Goal: Task Accomplishment & Management: Use online tool/utility

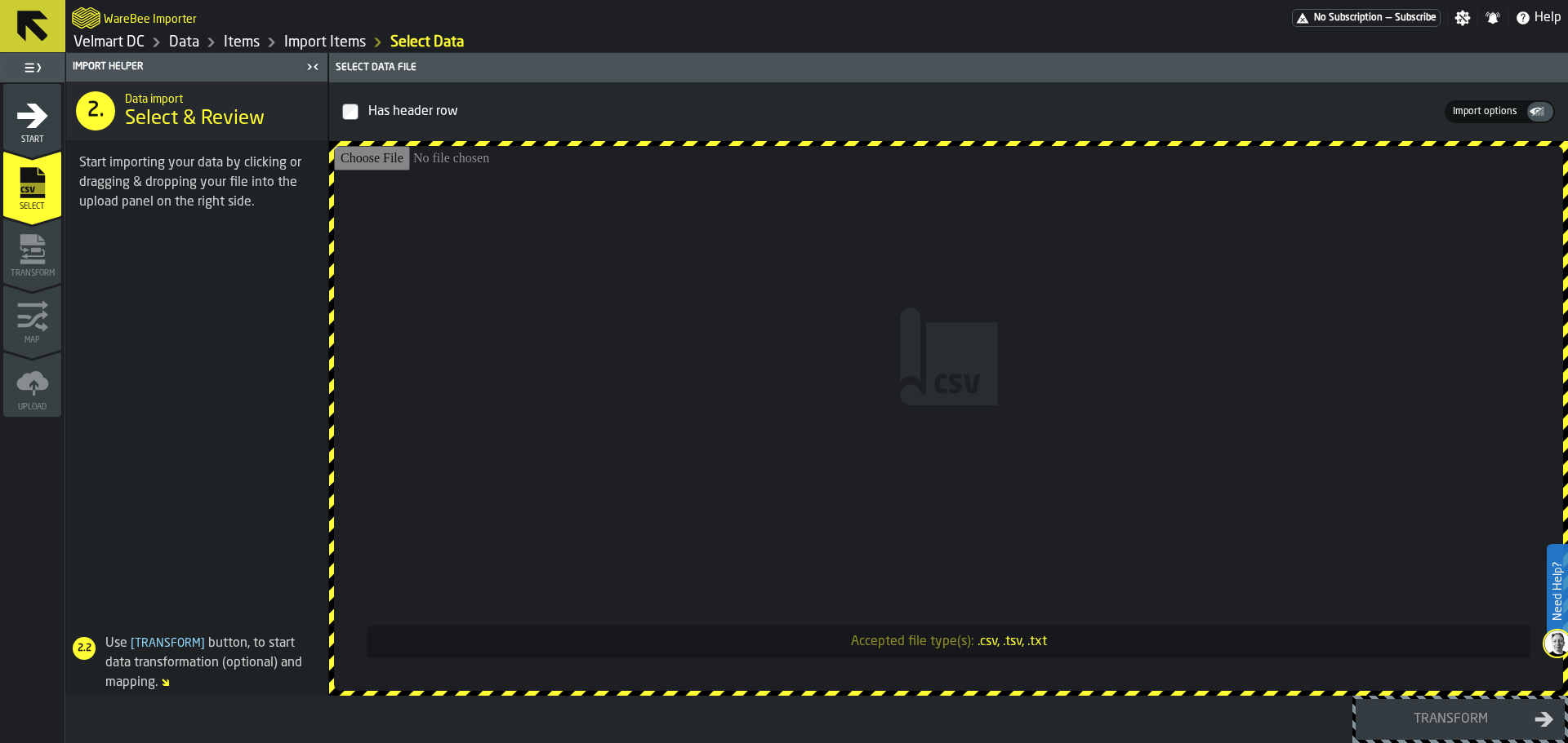
click at [57, 122] on div "Start" at bounding box center [32, 122] width 58 height 45
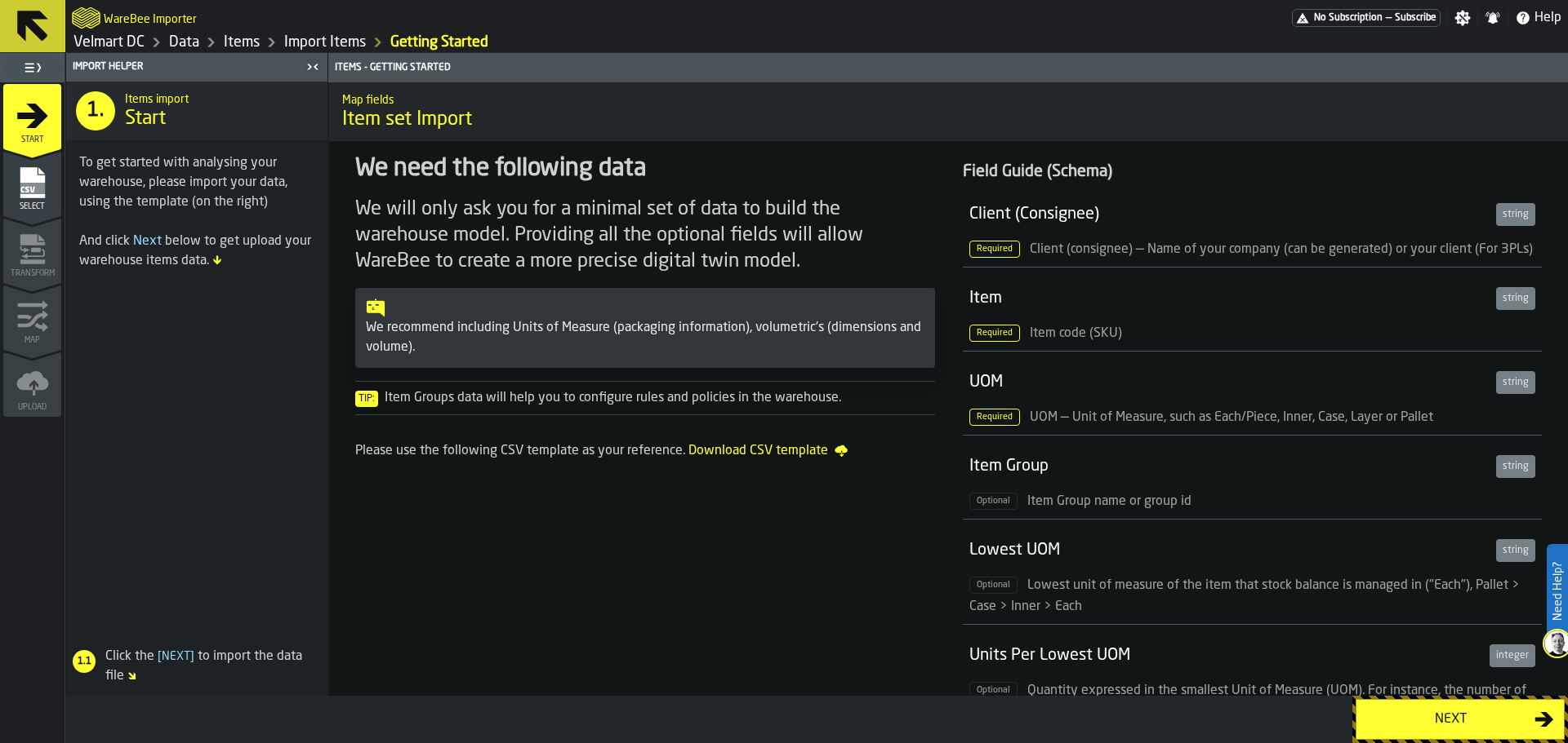
click at [52, 197] on div "Select" at bounding box center [32, 189] width 58 height 45
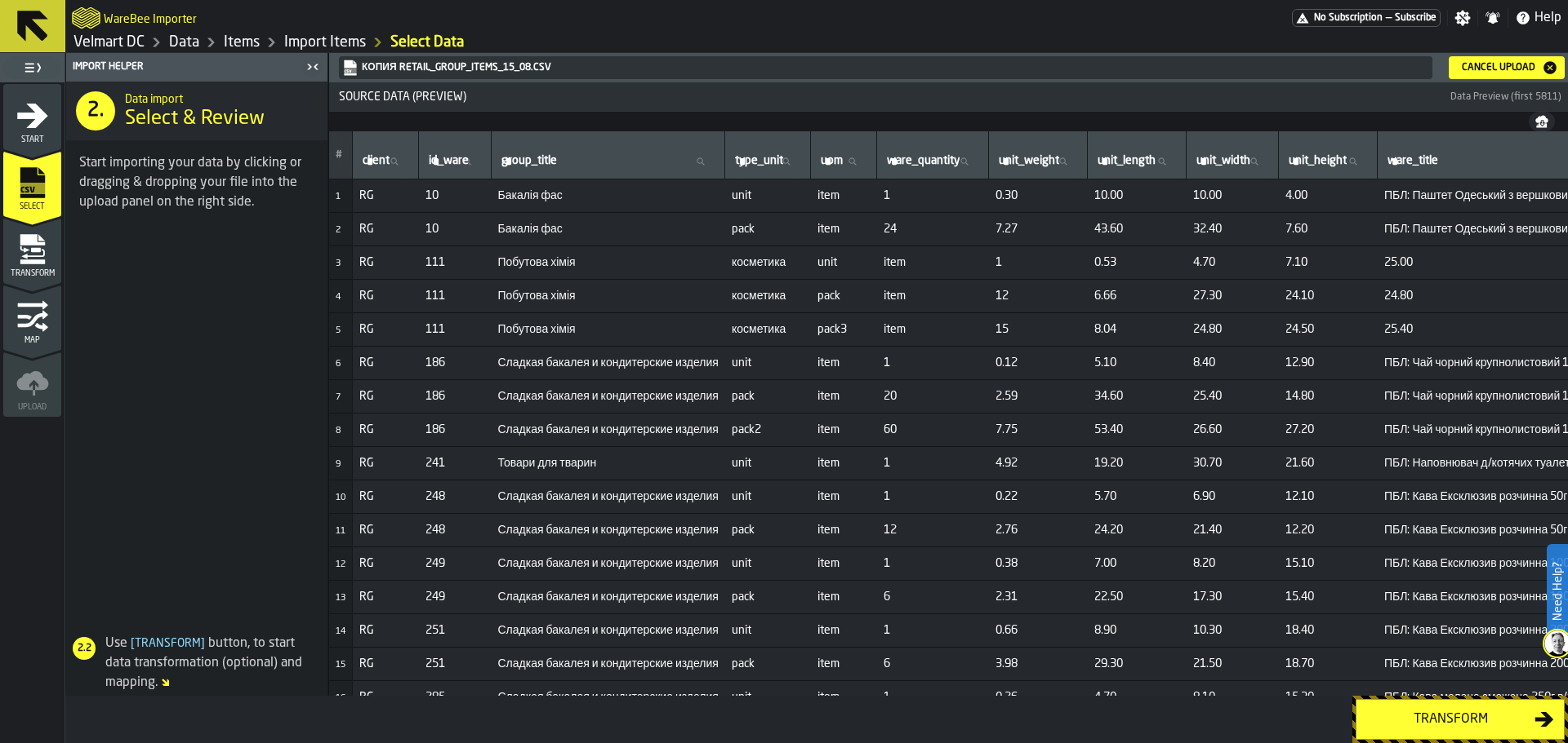
click at [1478, 64] on div "Cancel Upload" at bounding box center [1498, 67] width 87 height 11
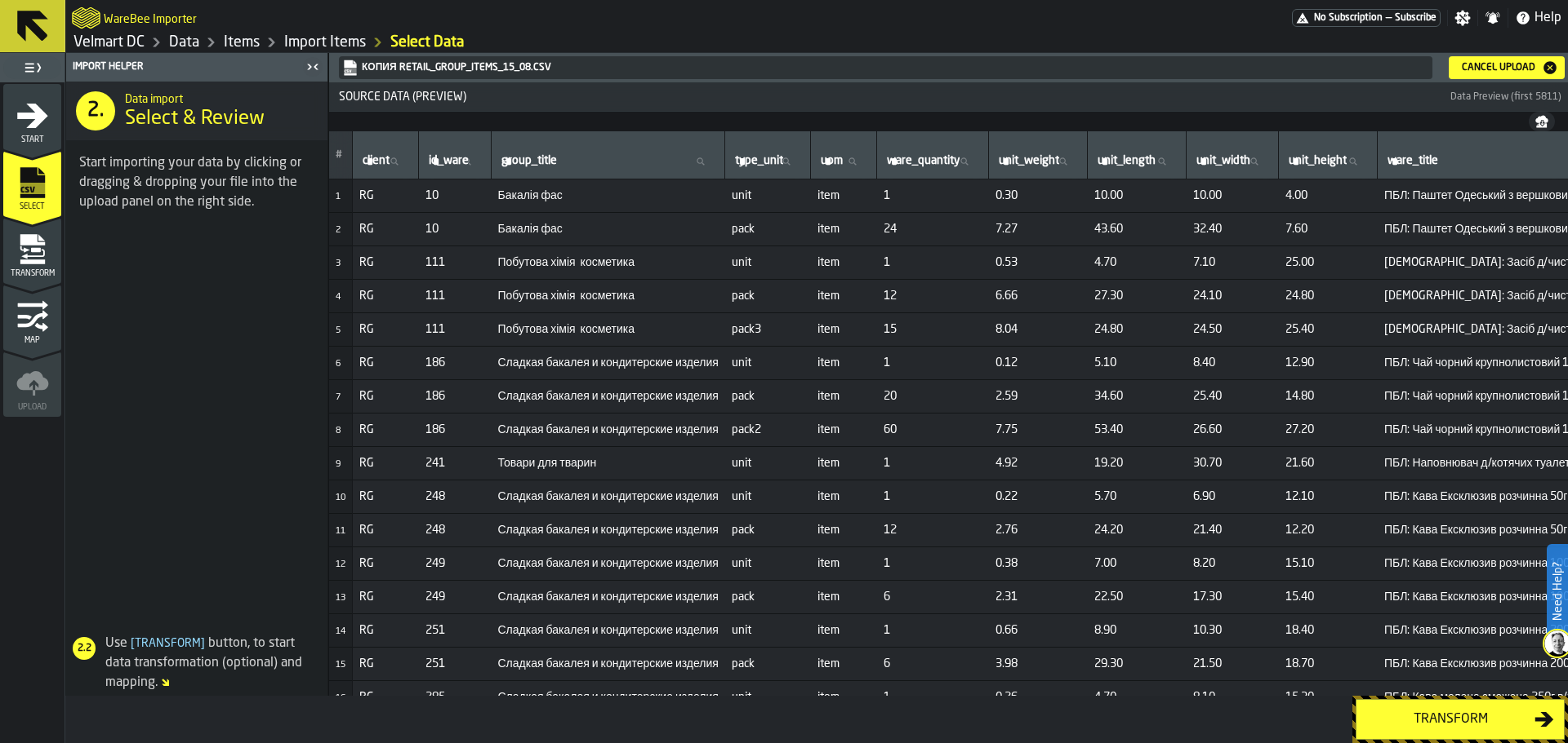
click at [1406, 721] on div "Transform" at bounding box center [1450, 719] width 169 height 19
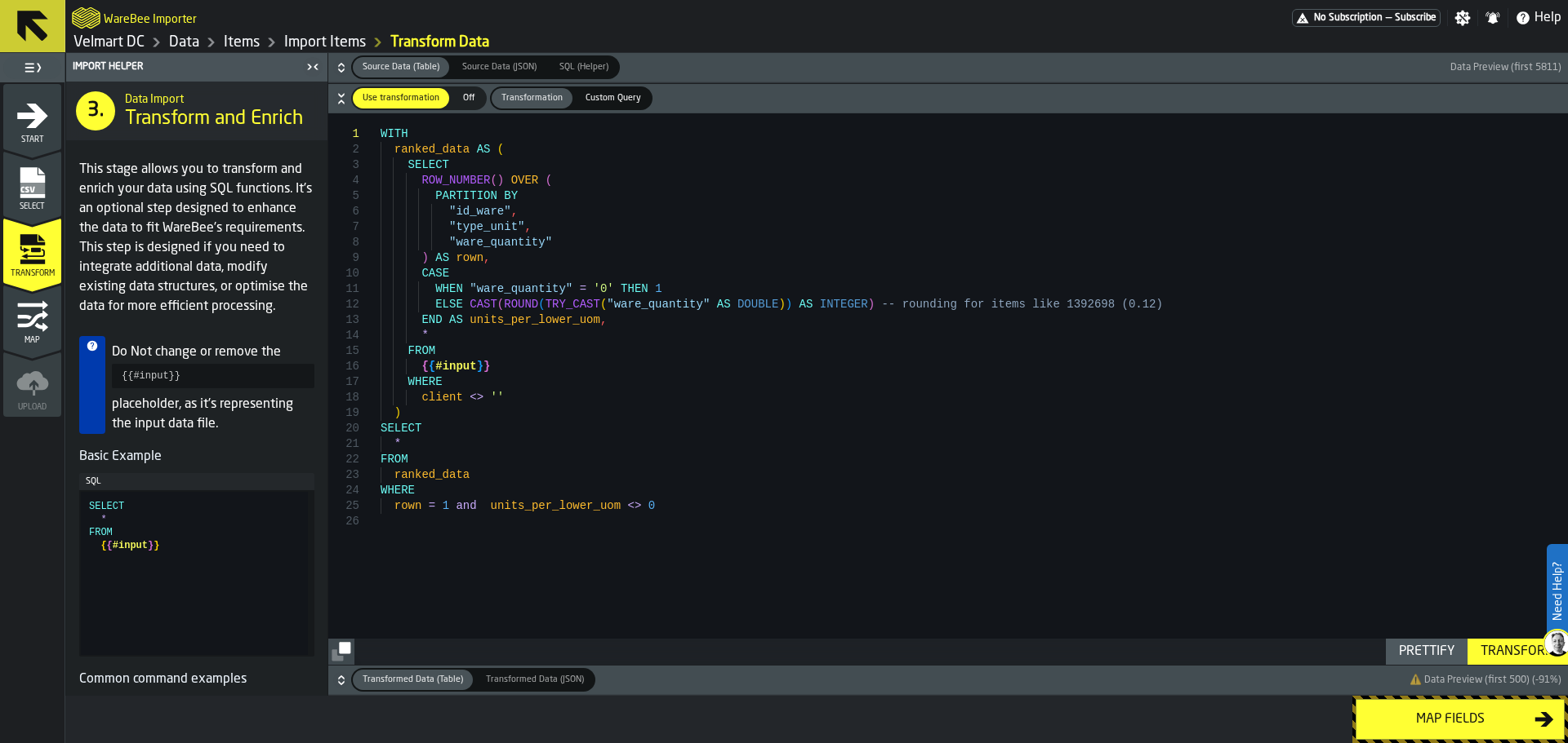
click at [1500, 654] on div "Transform" at bounding box center [1517, 652] width 88 height 19
click at [1439, 732] on button "Map fields" at bounding box center [1459, 720] width 209 height 41
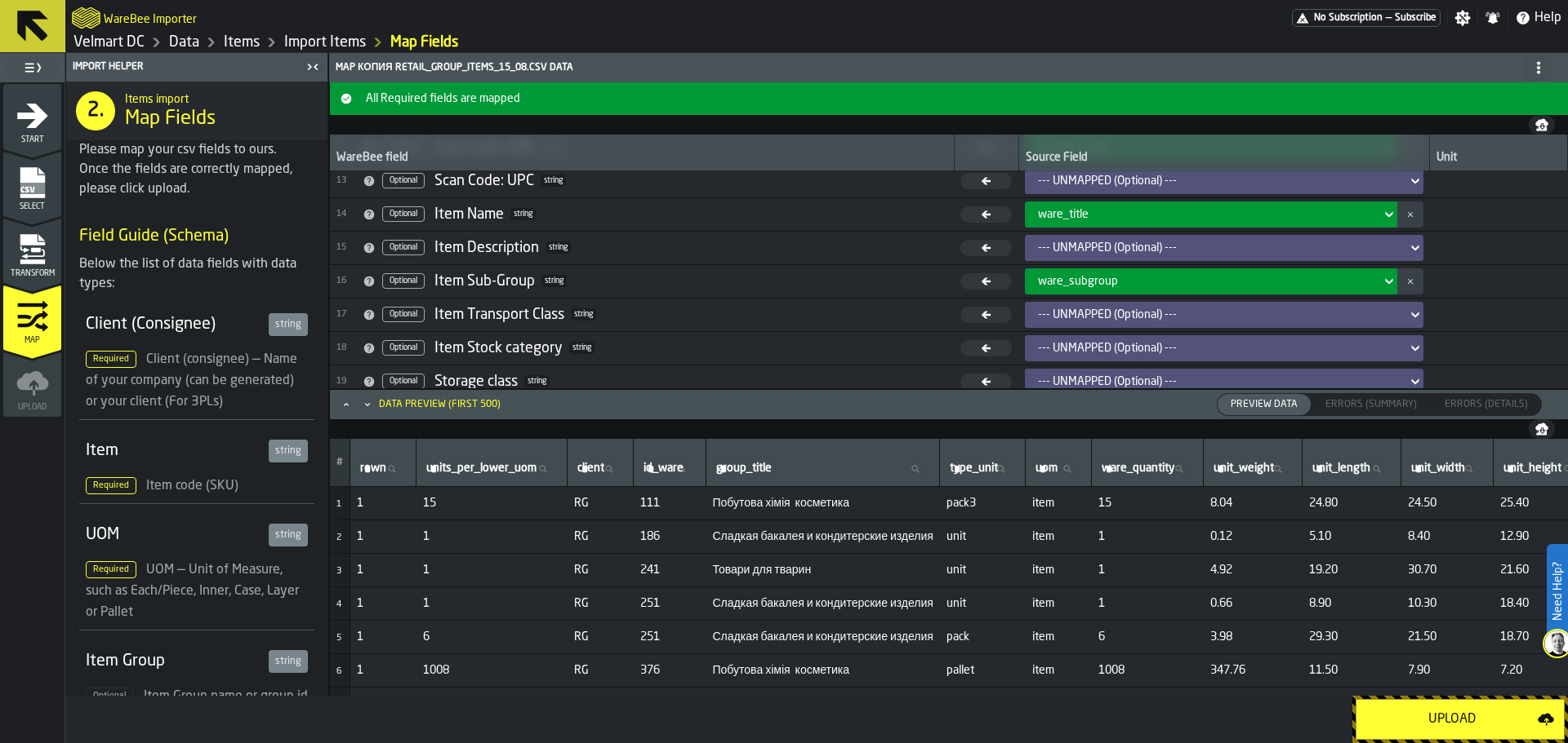
scroll to position [519, 0]
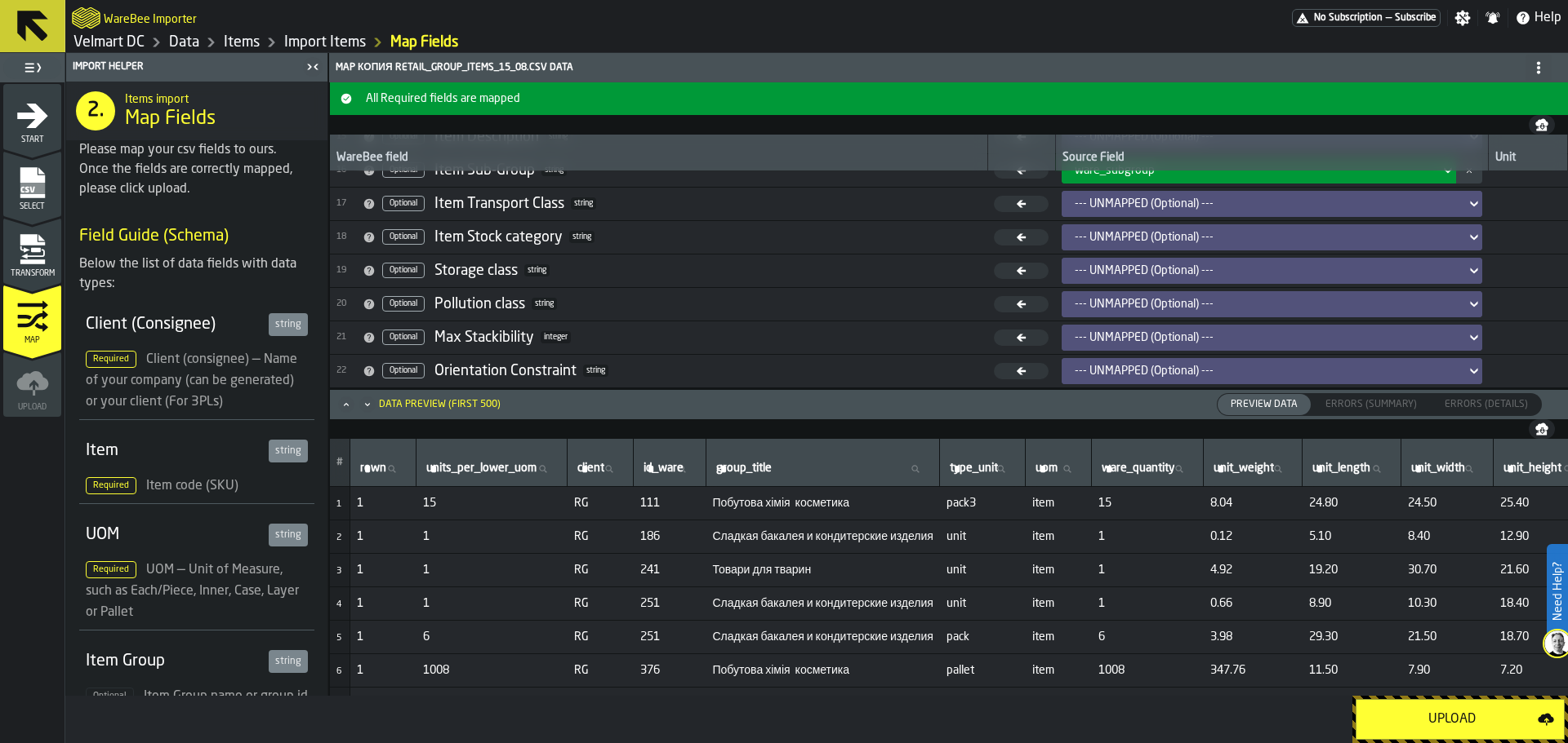
click at [1431, 714] on div "Upload" at bounding box center [1452, 719] width 171 height 19
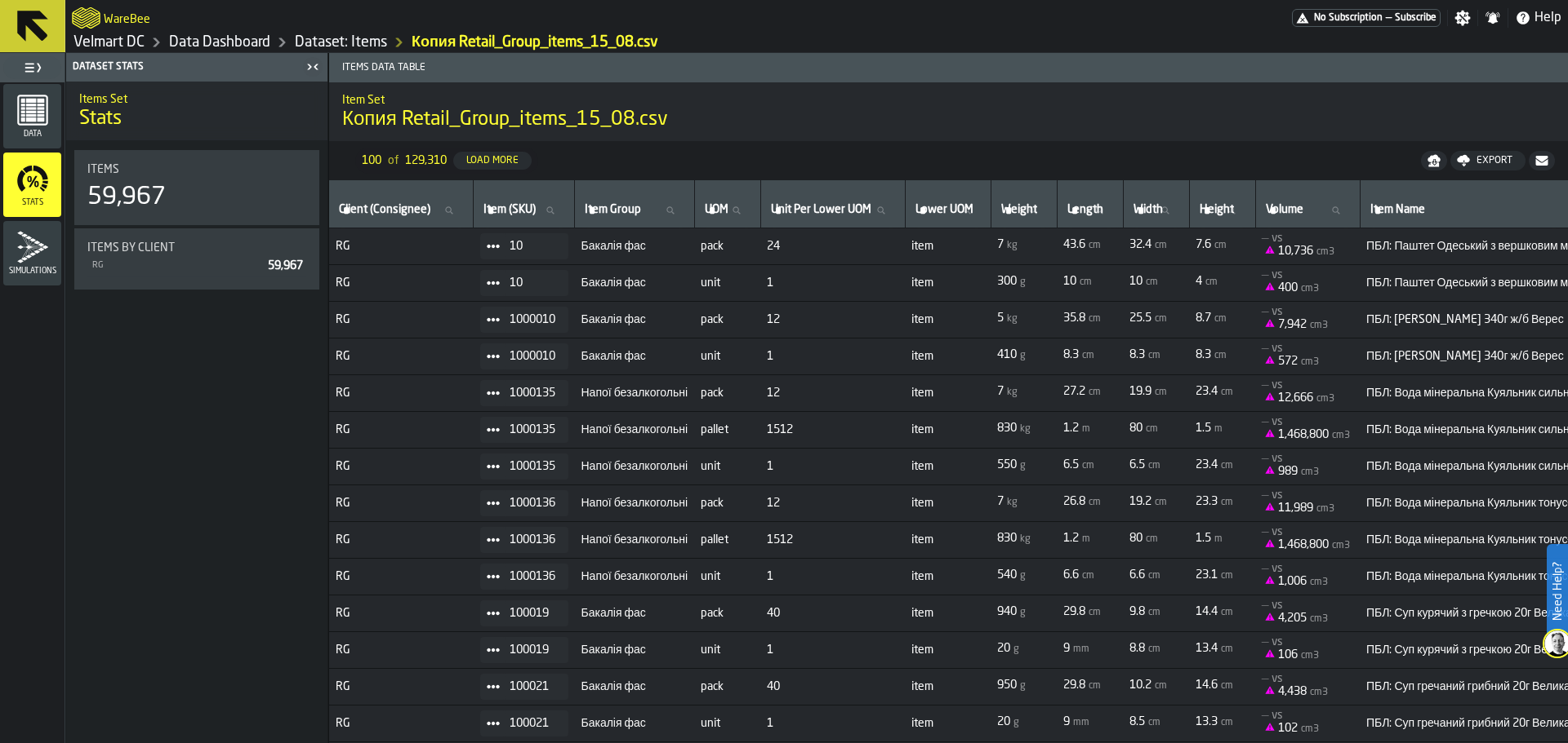
click at [28, 125] on icon "menu Data" at bounding box center [33, 110] width 31 height 31
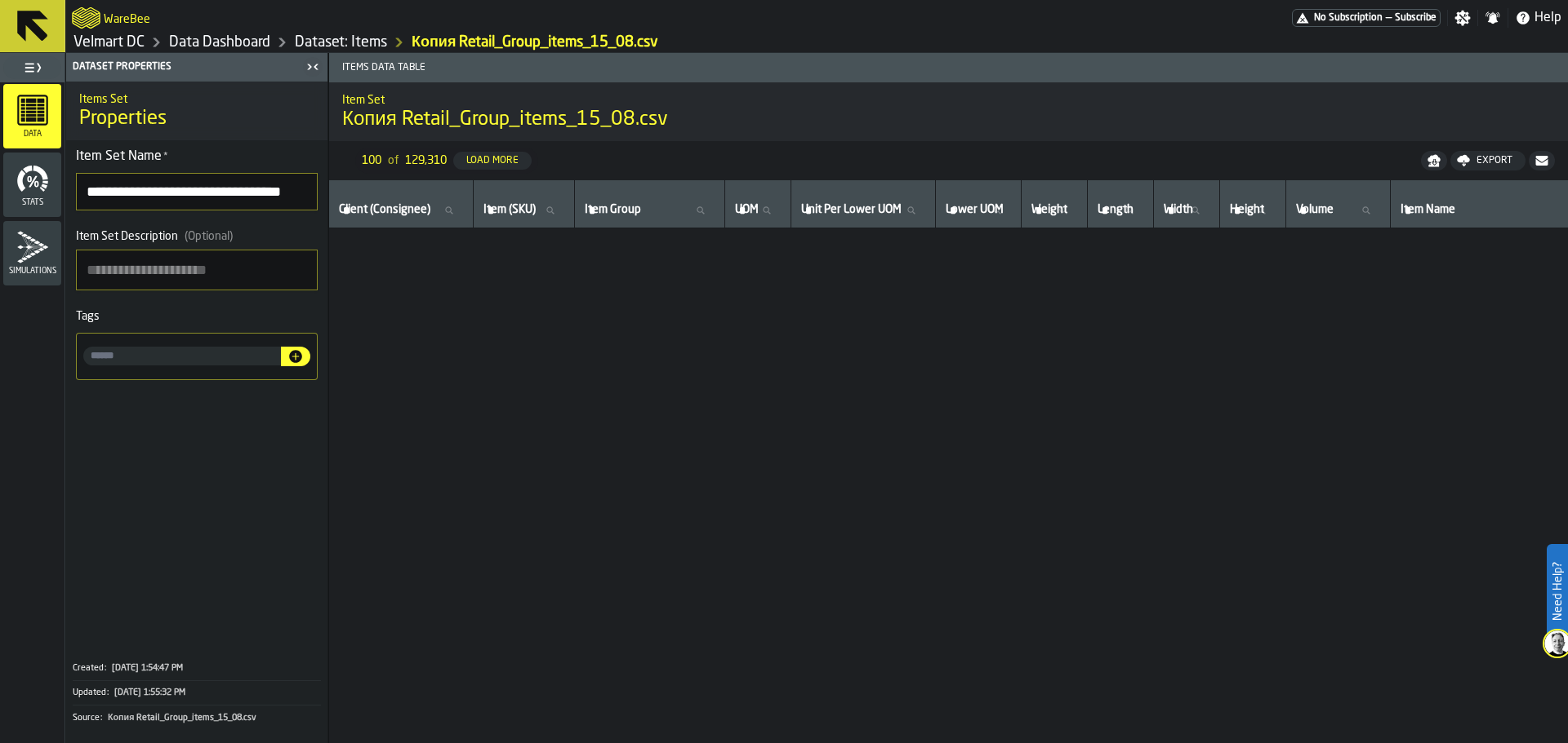
scroll to position [816, 0]
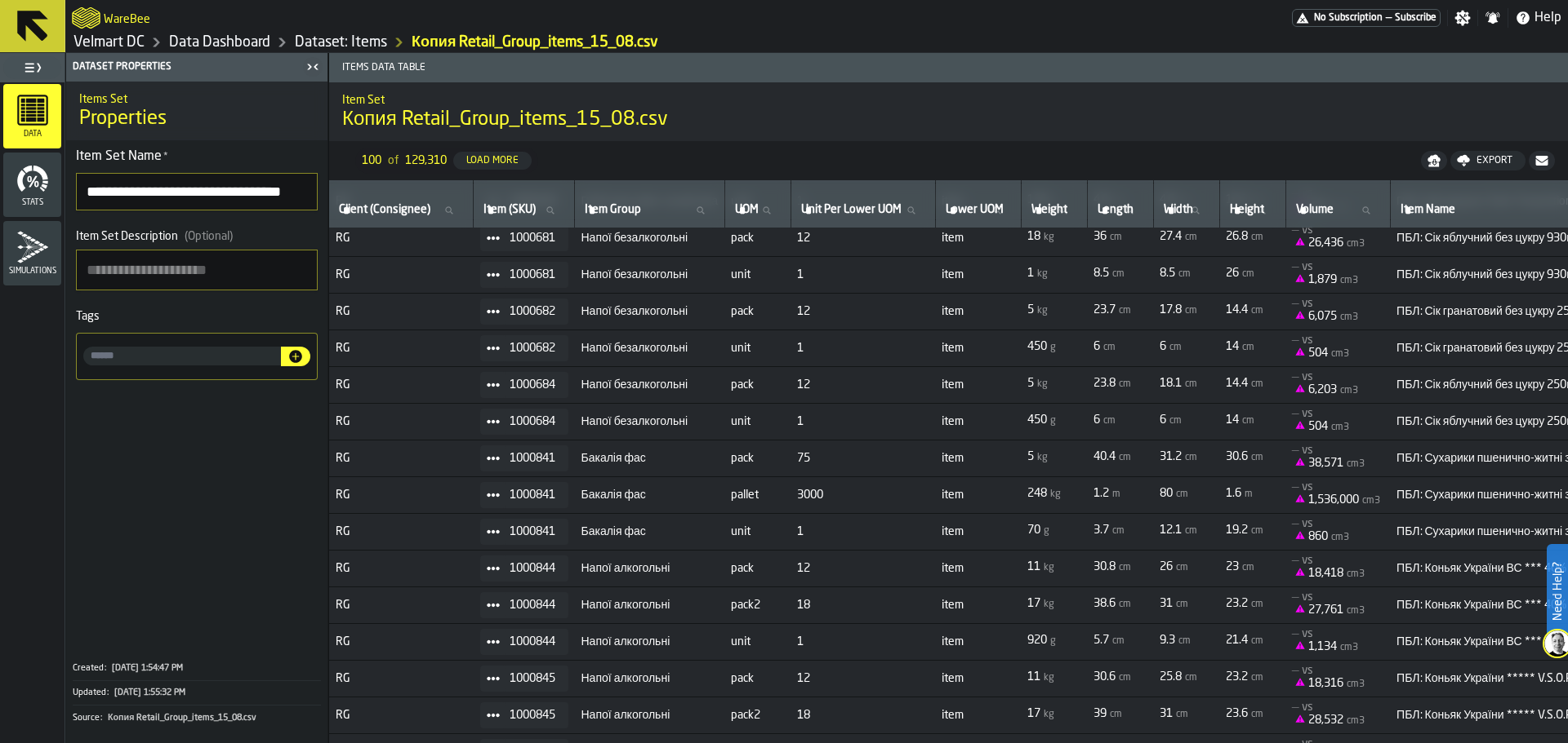
click at [21, 192] on icon "menu Stats" at bounding box center [32, 178] width 32 height 32
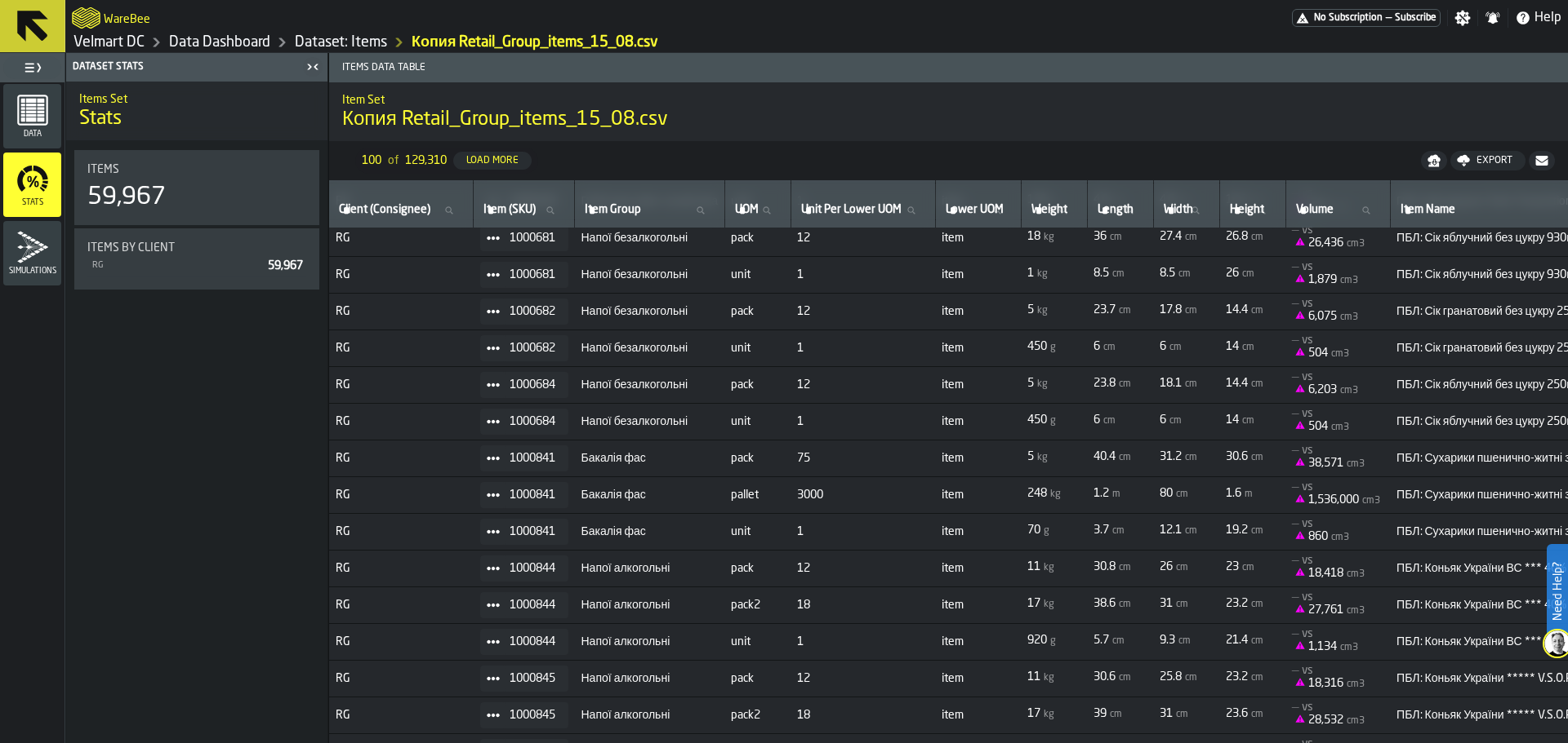
click at [23, 254] on icon "menu Simulations" at bounding box center [32, 247] width 32 height 32
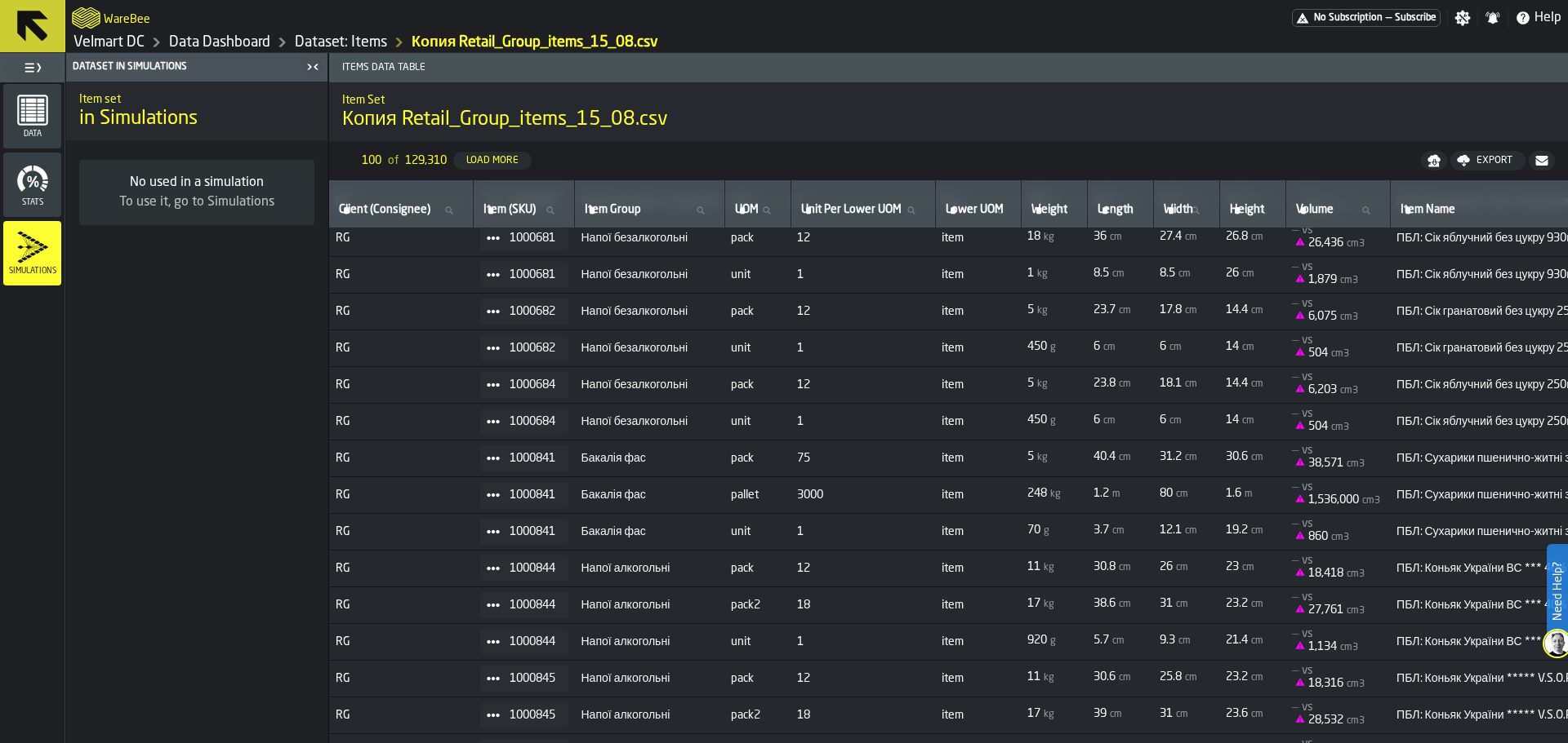
click at [37, 189] on icon "menu Stats" at bounding box center [32, 178] width 32 height 32
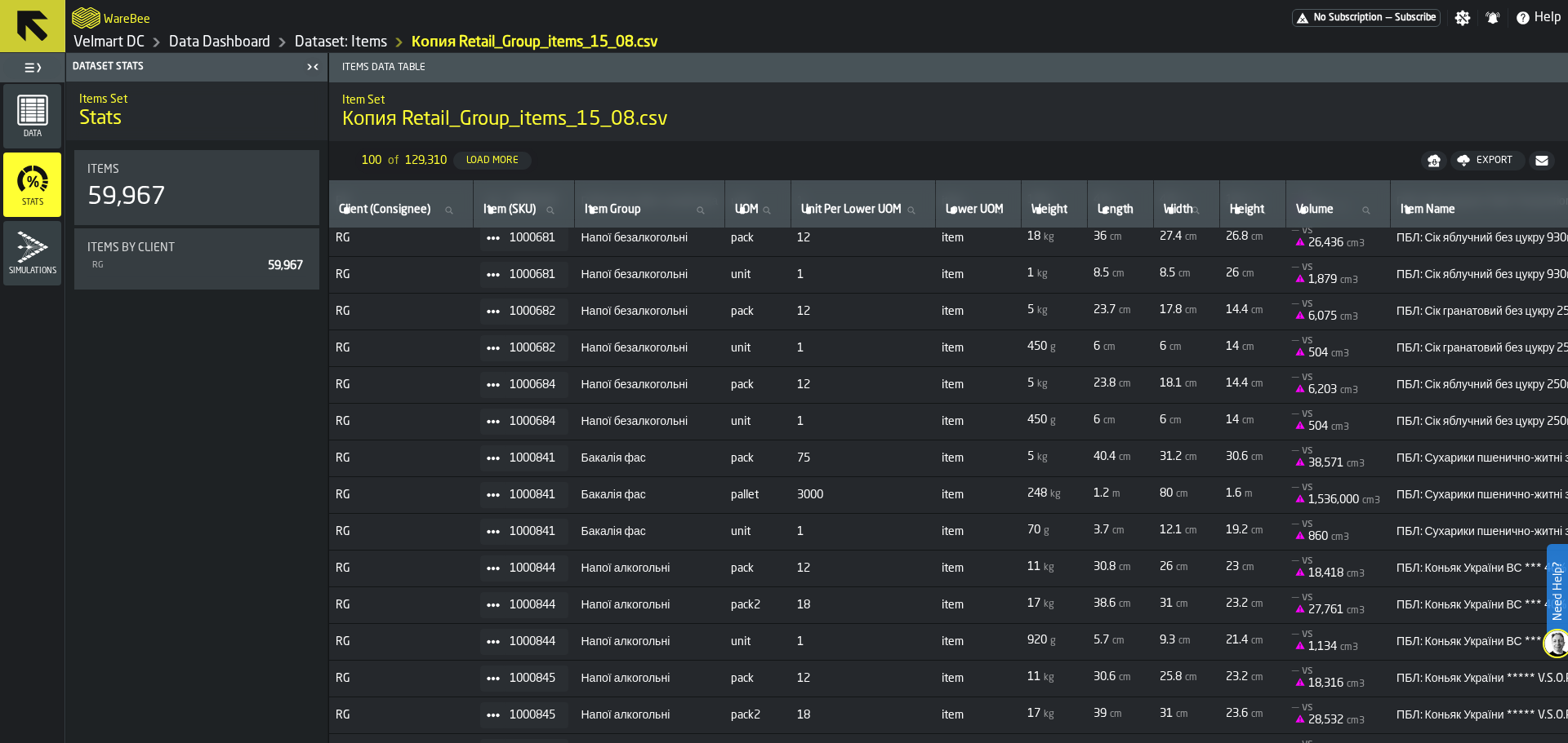
click at [41, 143] on div "Data" at bounding box center [32, 116] width 58 height 64
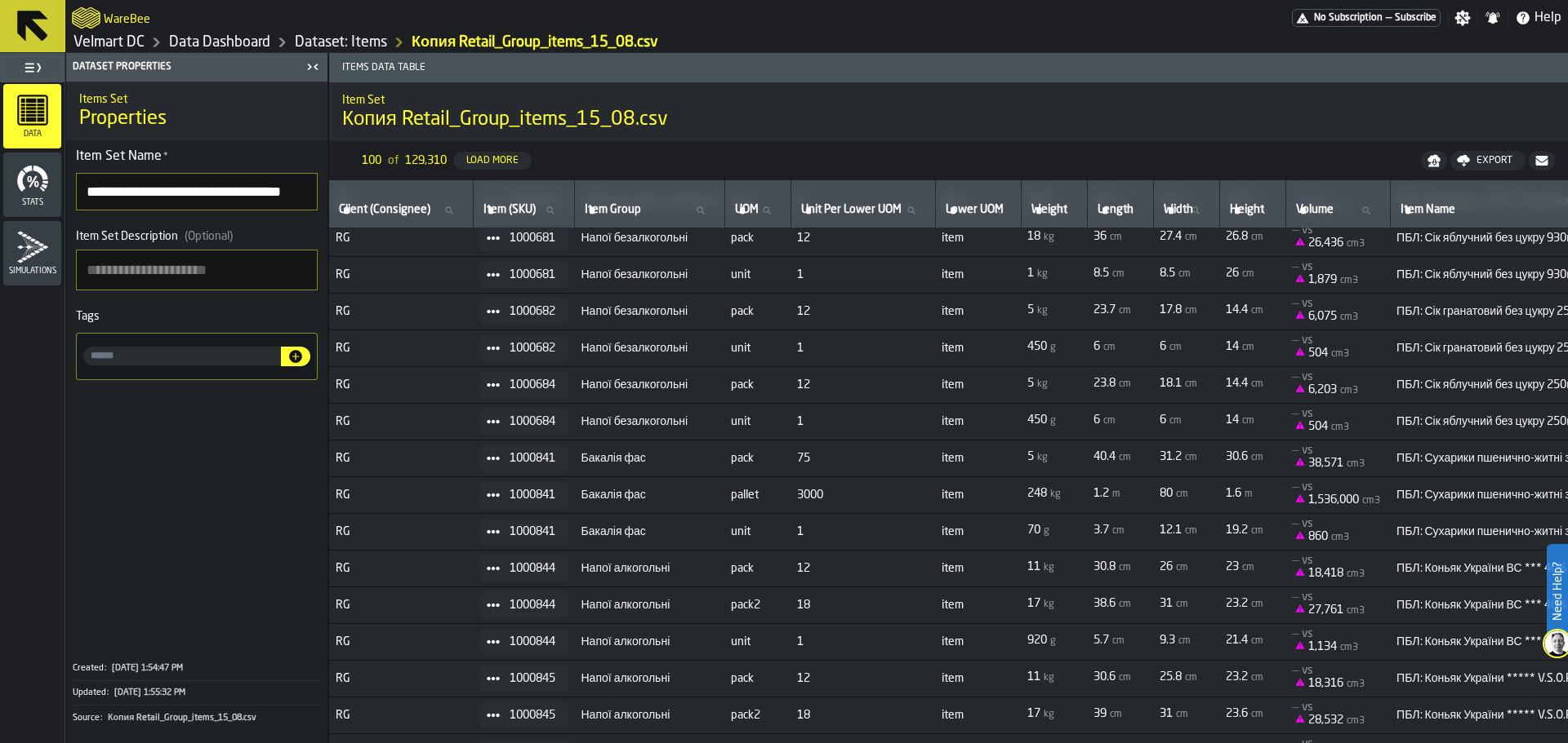
click at [18, 30] on icon at bounding box center [33, 27] width 31 height 31
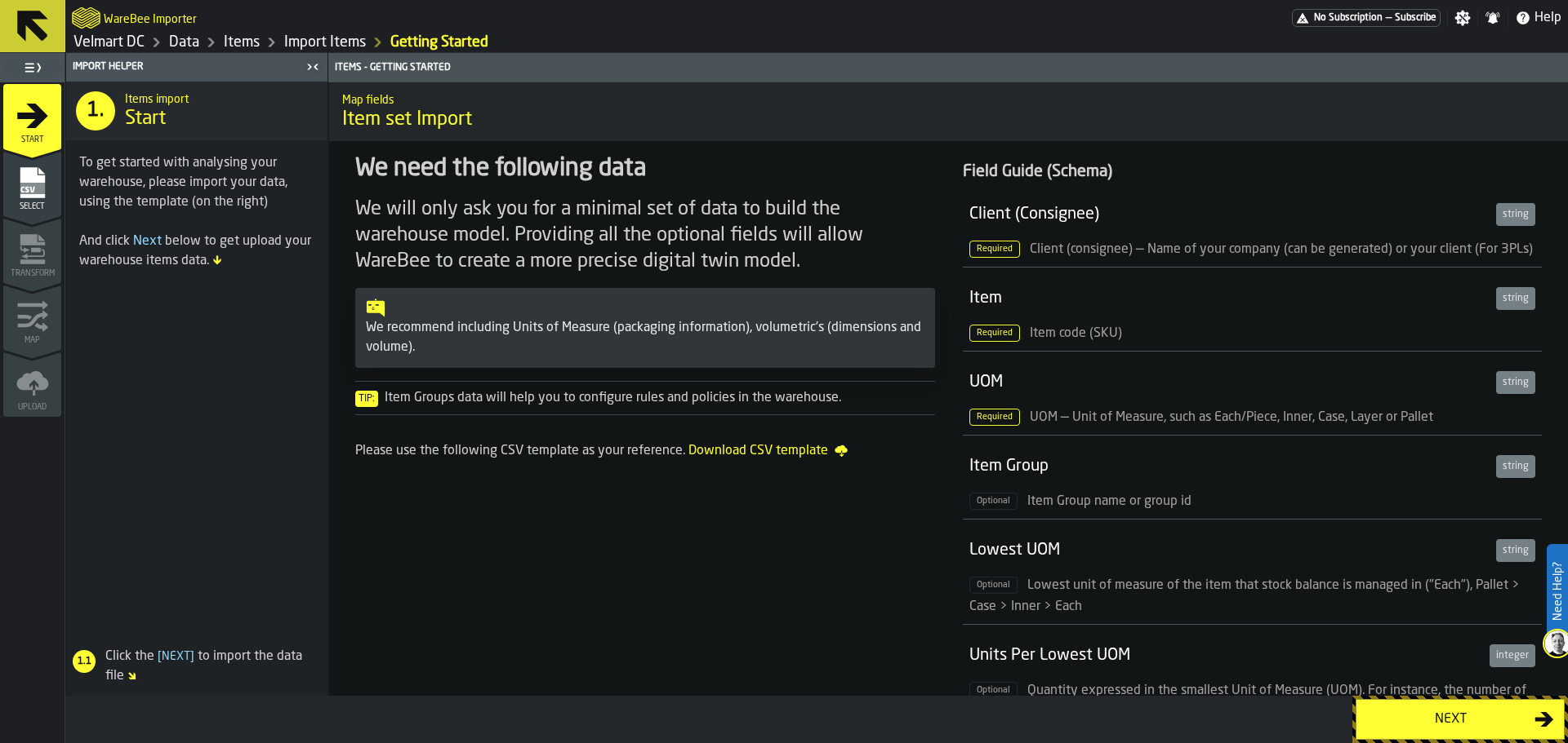
click at [18, 30] on icon at bounding box center [33, 27] width 31 height 31
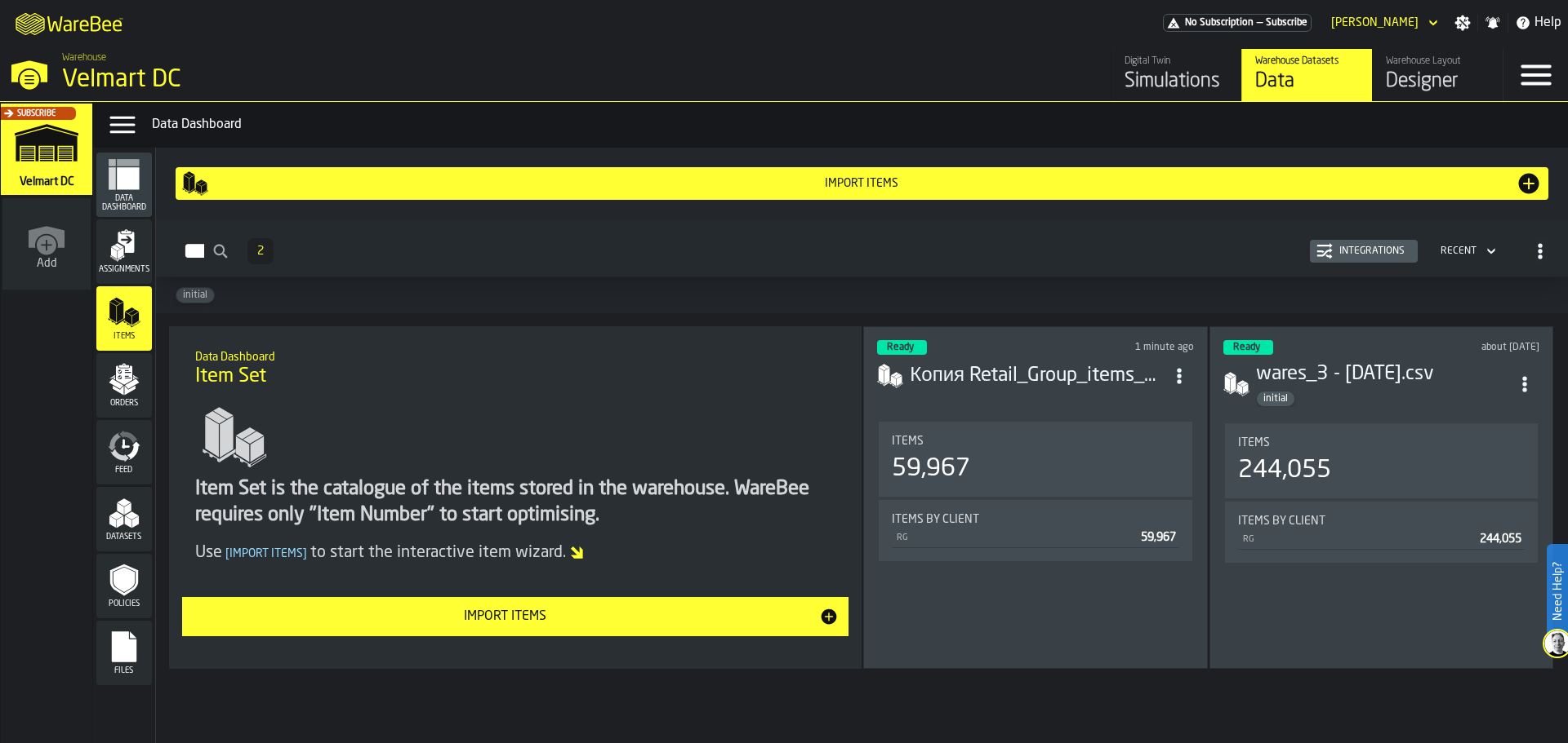
click at [128, 401] on span "Orders" at bounding box center [124, 403] width 55 height 9
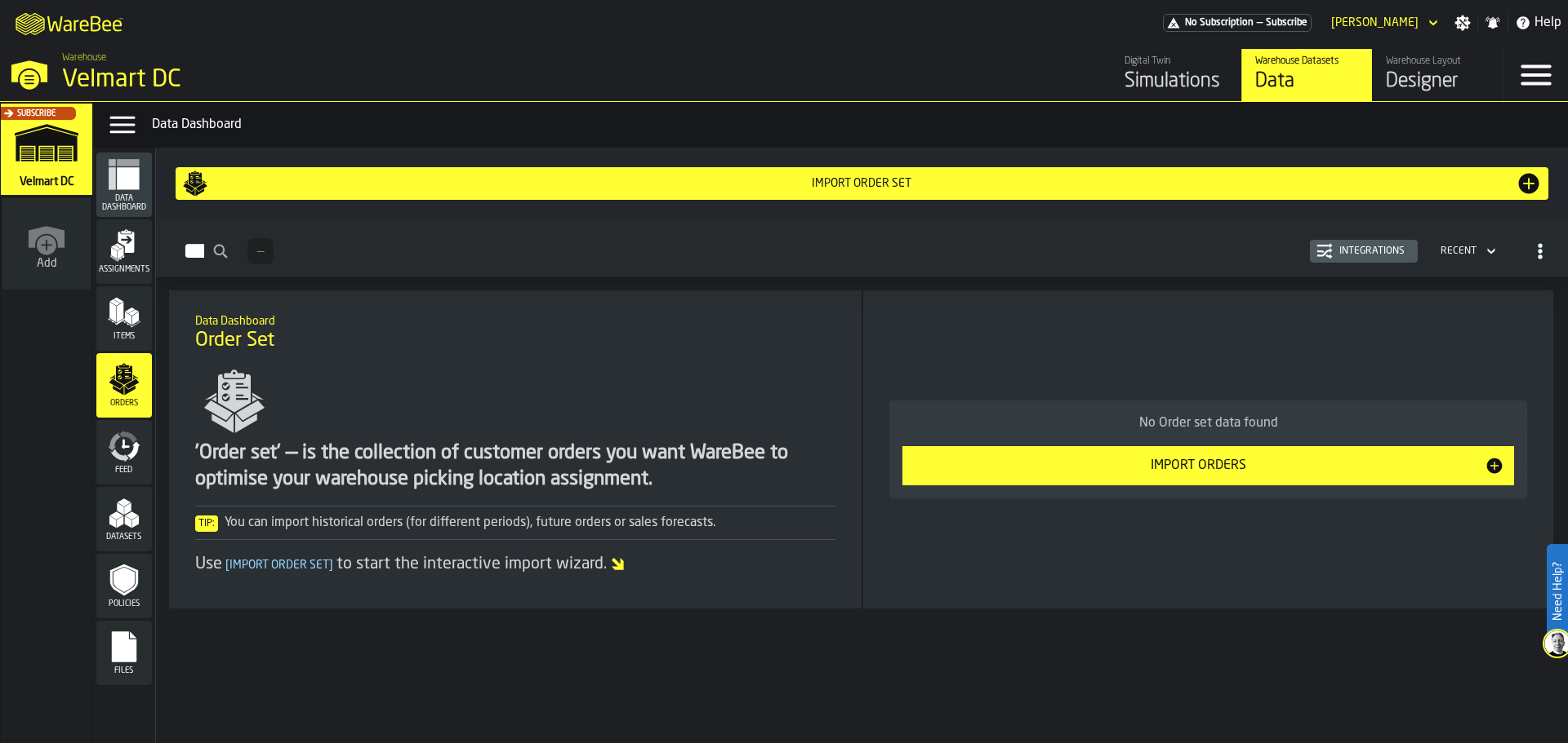
click at [1050, 460] on div "Import Orders" at bounding box center [1198, 465] width 572 height 19
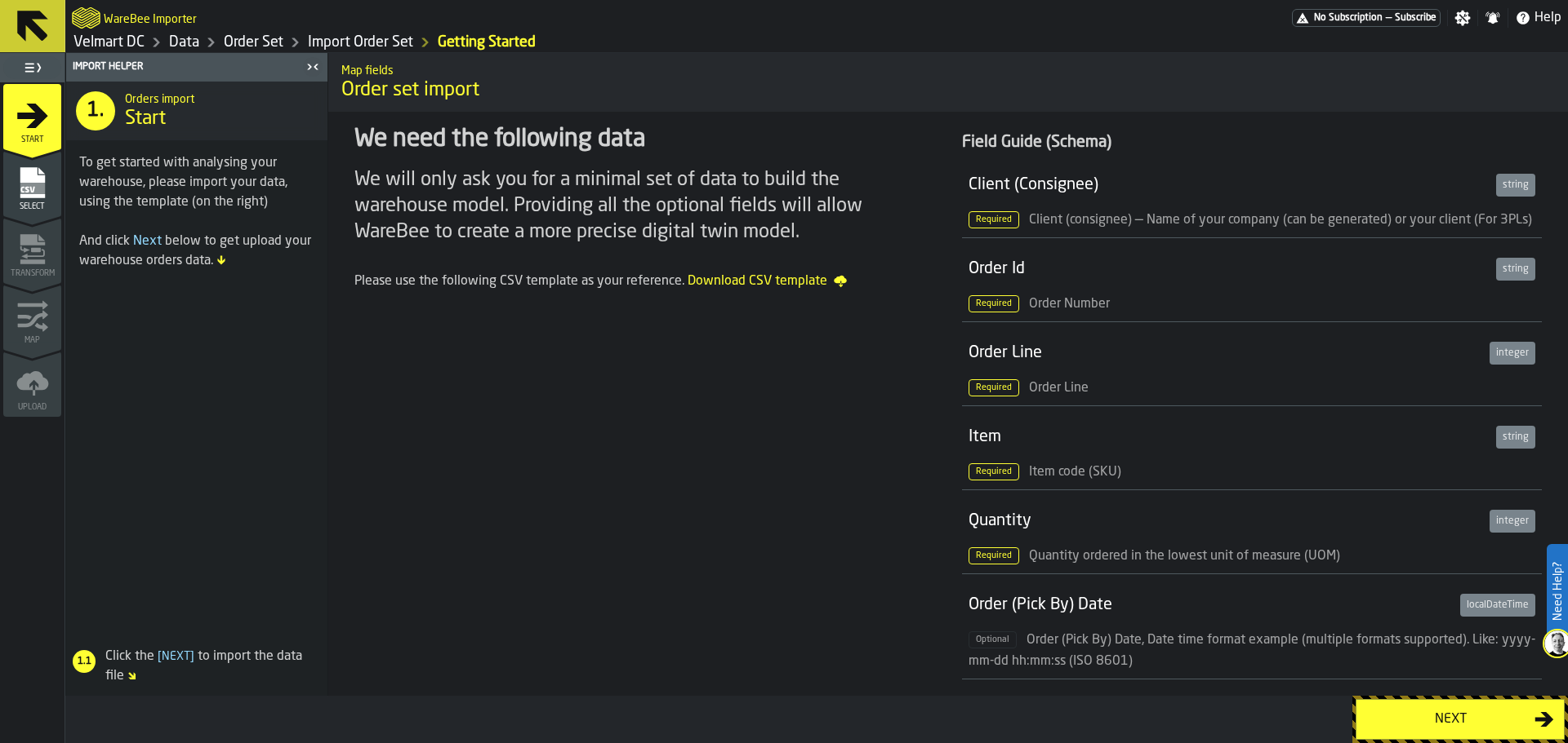
click at [30, 183] on rect "menu Select" at bounding box center [31, 189] width 25 height 11
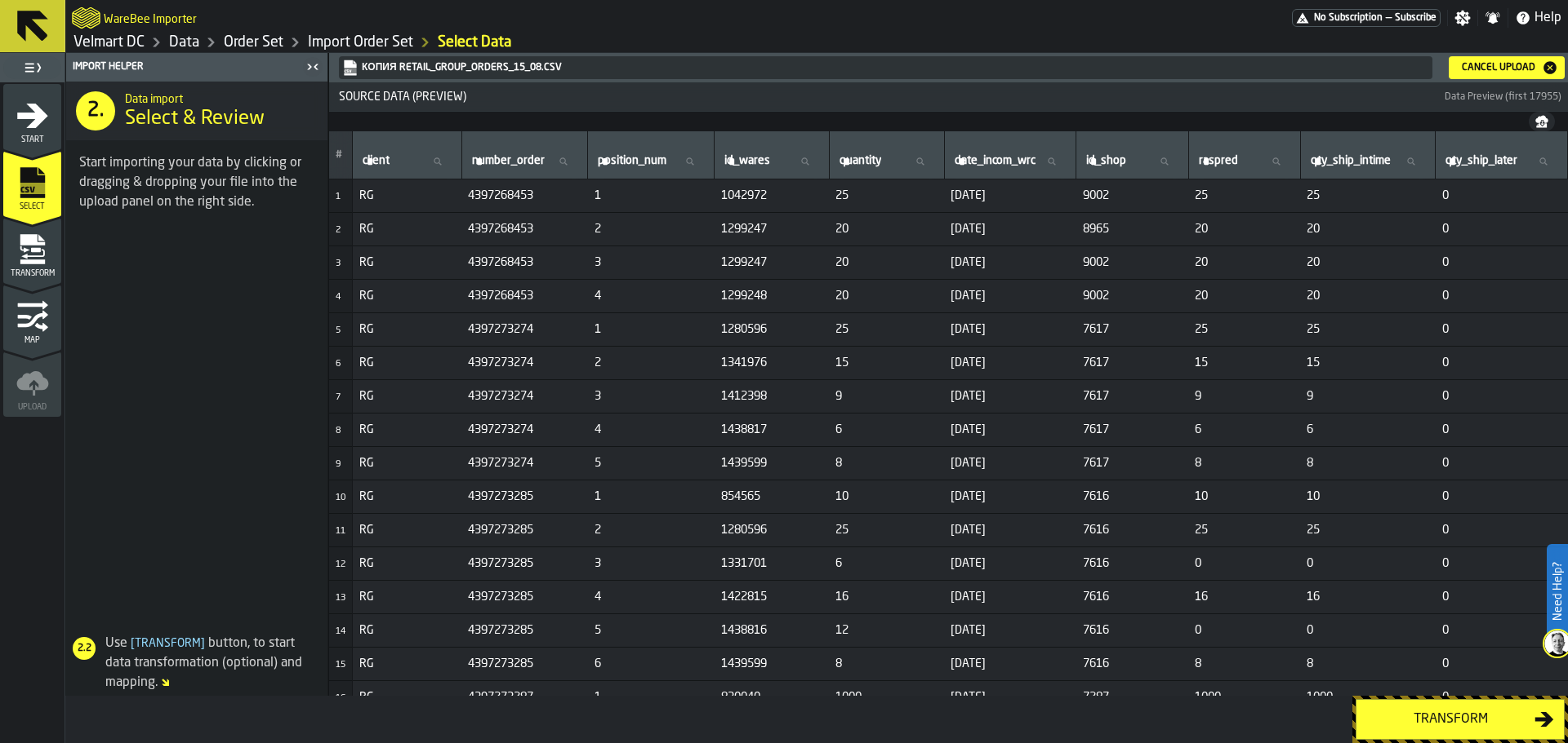
click at [1404, 717] on div "Transform" at bounding box center [1450, 719] width 169 height 19
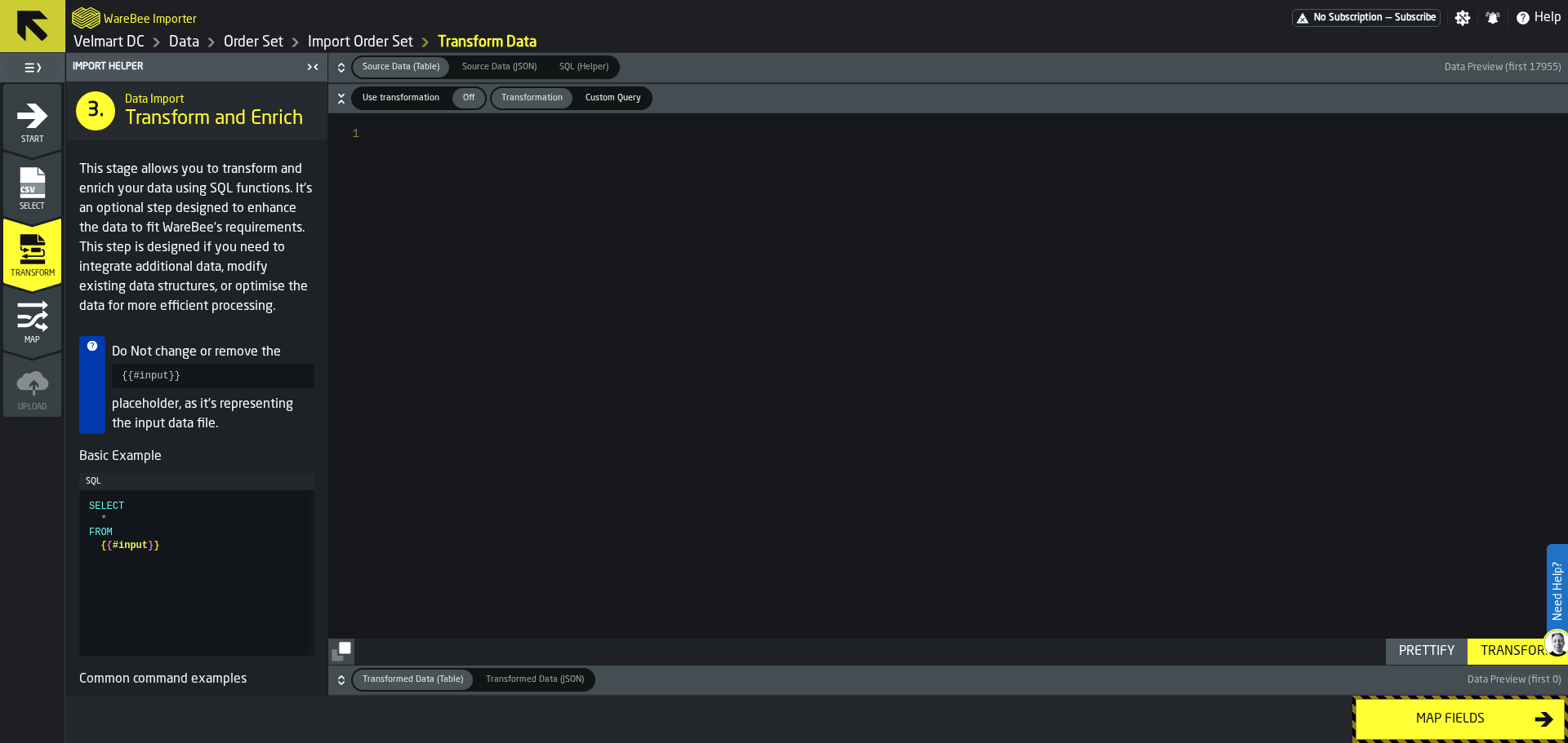
click at [1411, 721] on div "Map fields" at bounding box center [1450, 719] width 169 height 19
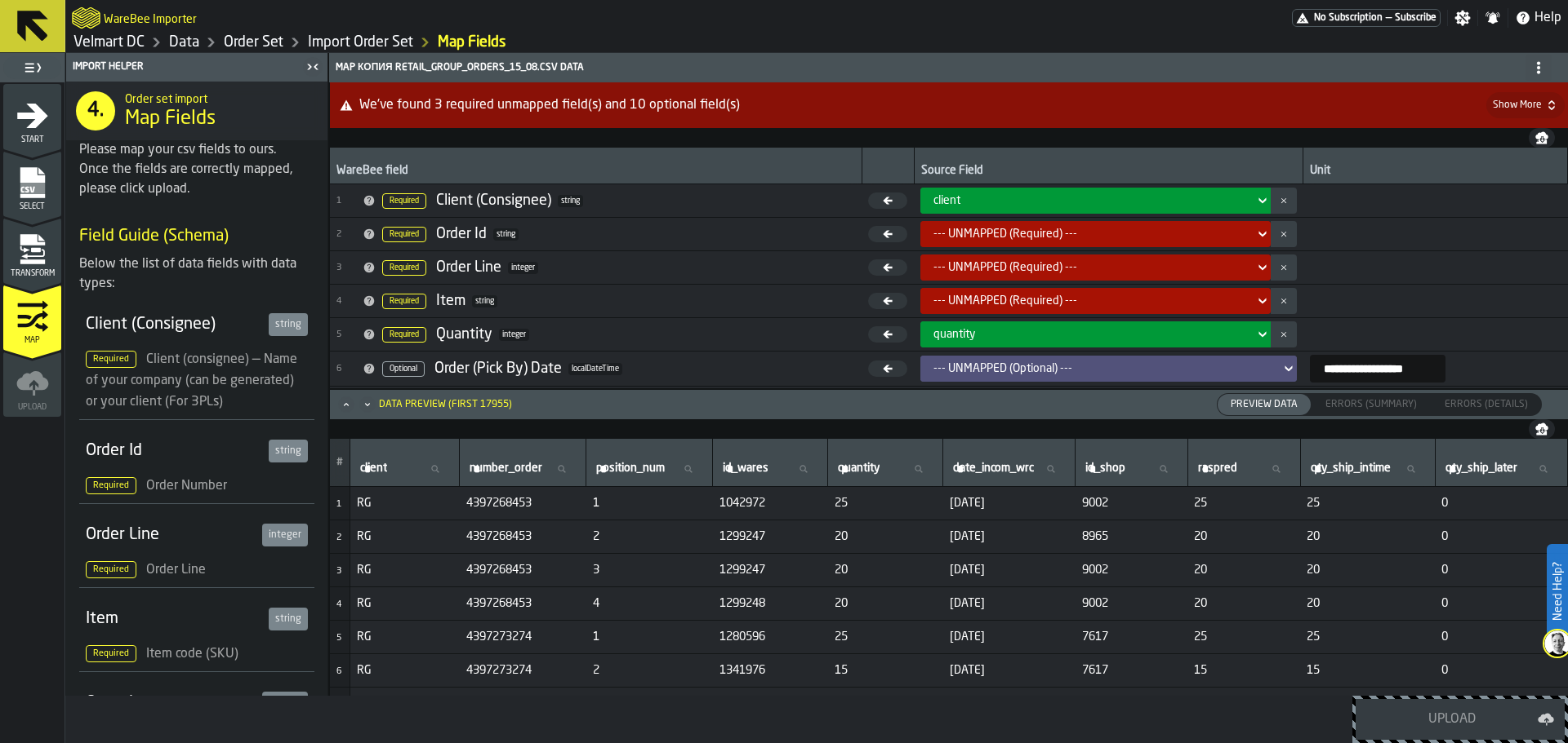
click at [988, 233] on div "--- UNMAPPED (Required) ---" at bounding box center [1090, 234] width 314 height 13
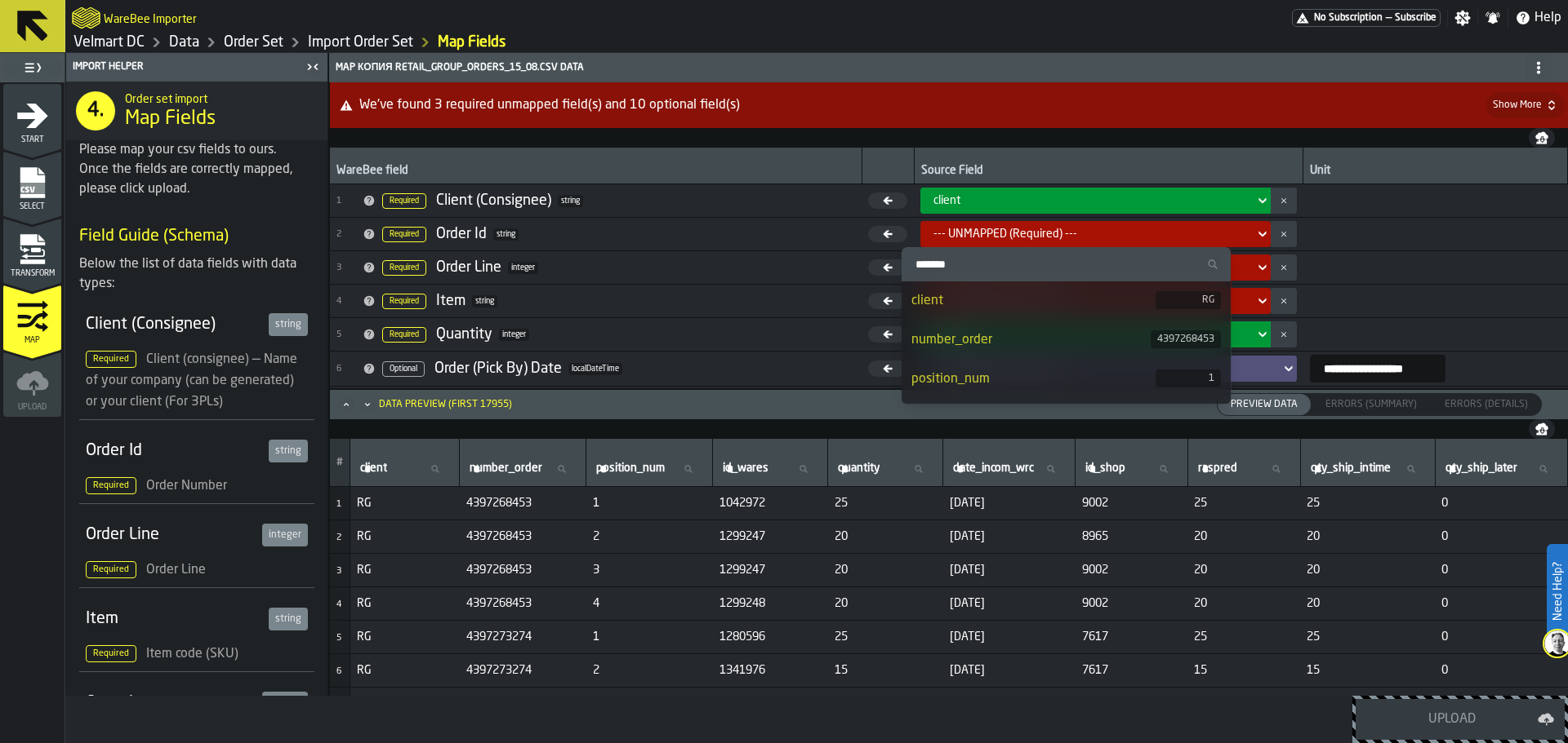
click at [993, 342] on div "number_order" at bounding box center [1031, 340] width 240 height 19
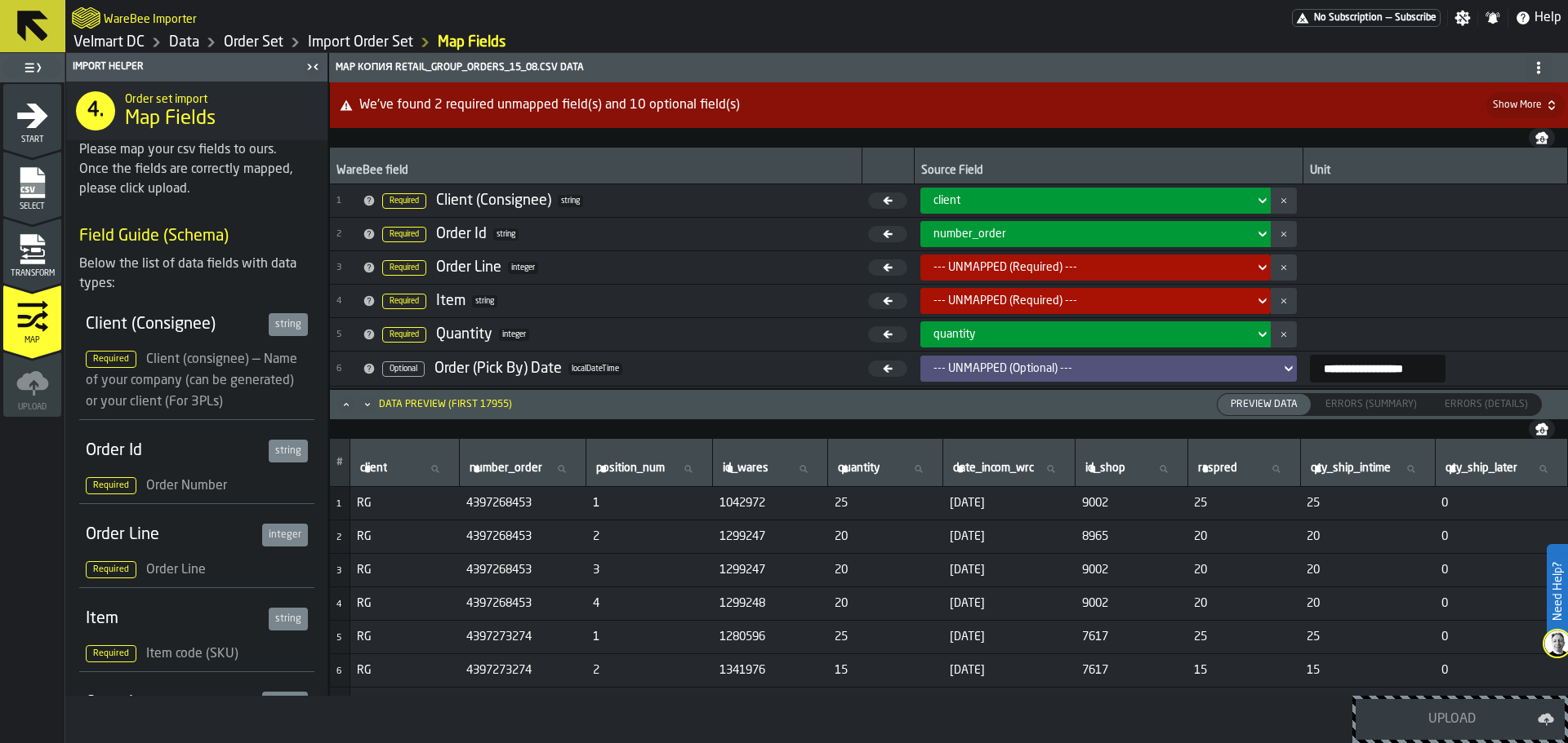
click at [995, 262] on div "--- UNMAPPED (Required) ---" at bounding box center [1090, 268] width 314 height 13
click at [992, 406] on header "Data Preview (first 17955) Preview Data Preview Data Errors (Summary) Errors (S…" at bounding box center [949, 405] width 1238 height 29
click at [960, 266] on div "--- UNMAPPED (Required) ---" at bounding box center [1090, 268] width 314 height 13
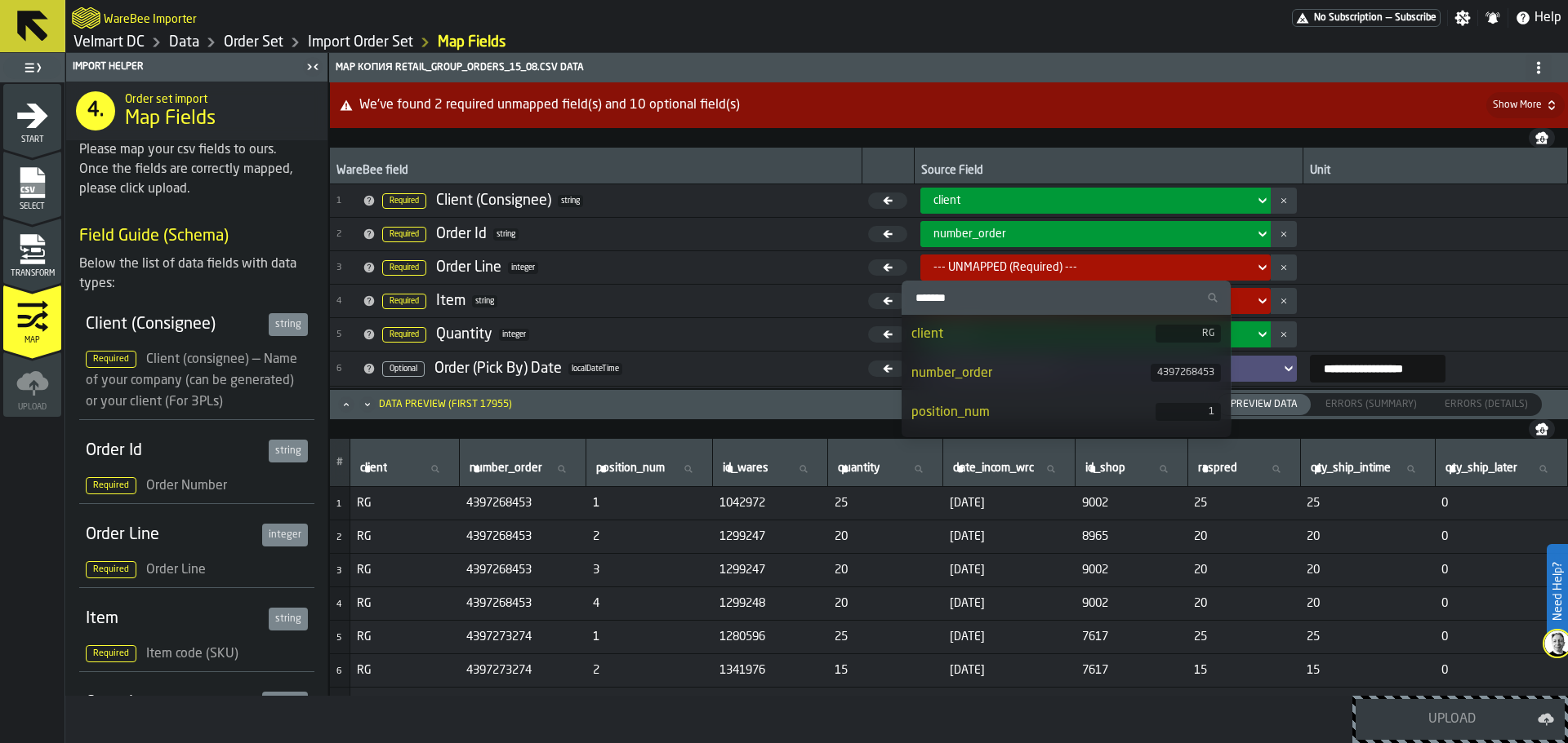
click at [962, 412] on div "position_num" at bounding box center [1034, 412] width 245 height 19
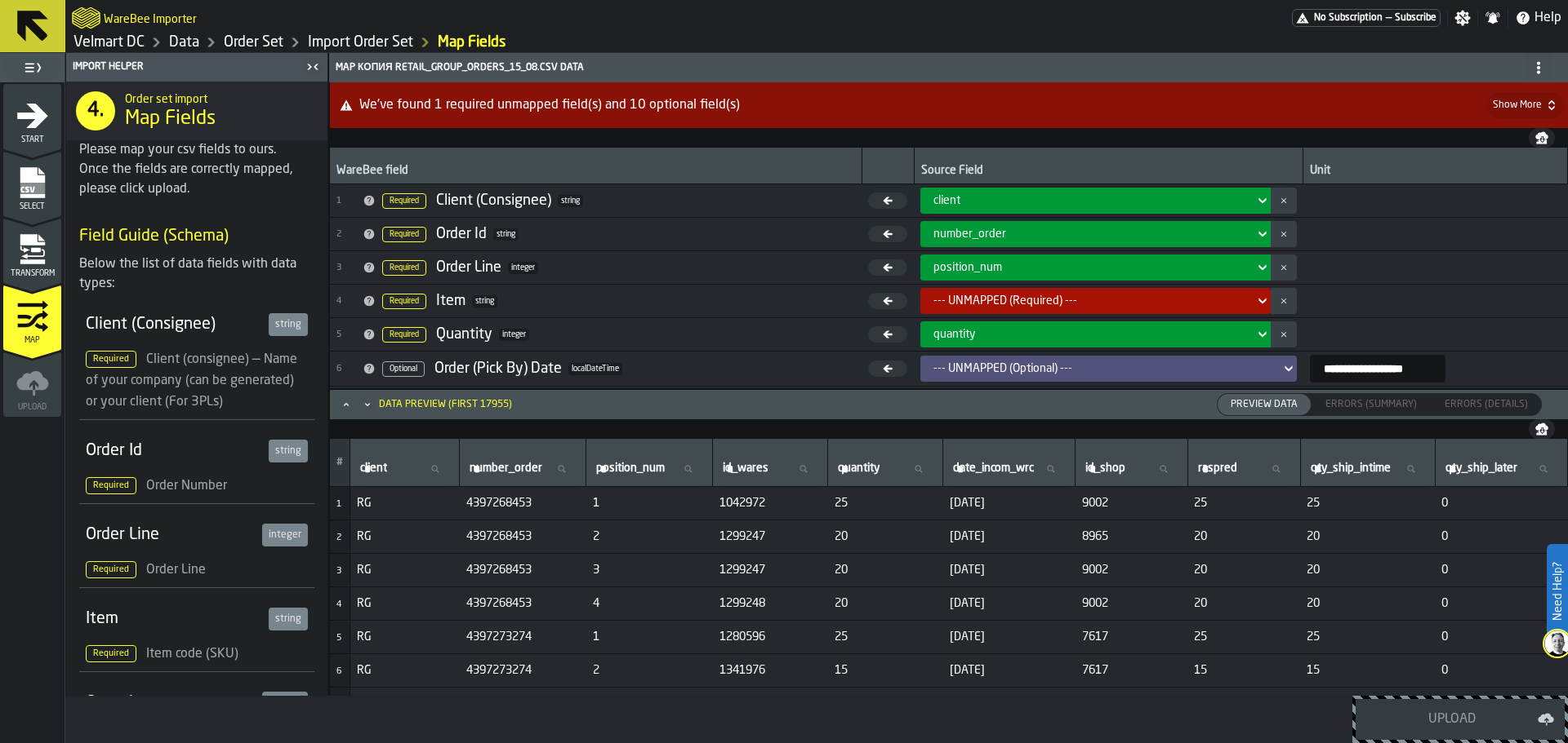
click at [1009, 296] on div "--- UNMAPPED (Required) ---" at bounding box center [1090, 301] width 314 height 13
click at [993, 304] on div "--- UNMAPPED (Required) ---" at bounding box center [1090, 301] width 314 height 13
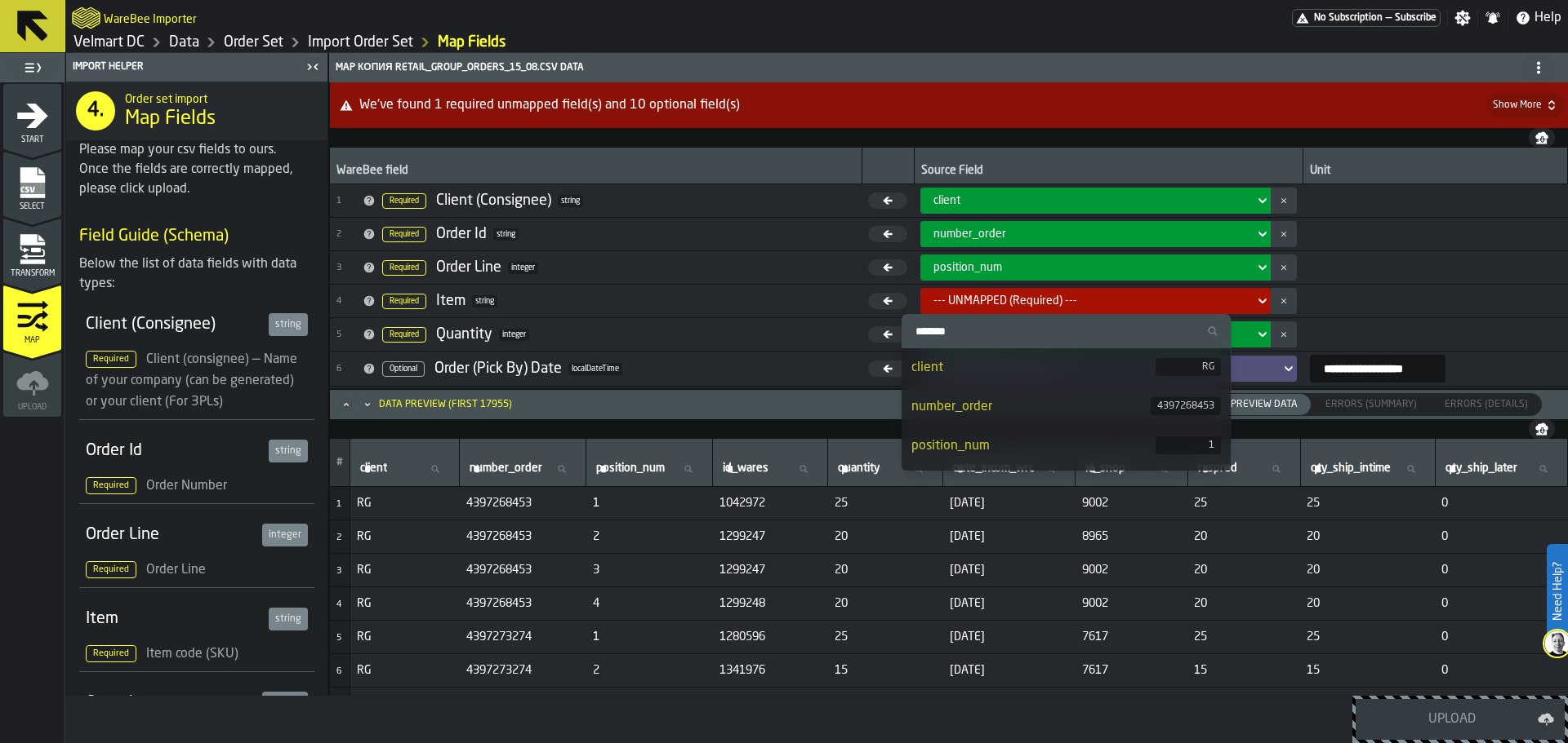
scroll to position [82, 0]
click at [1002, 399] on div "id_wares" at bounding box center [1034, 403] width 245 height 19
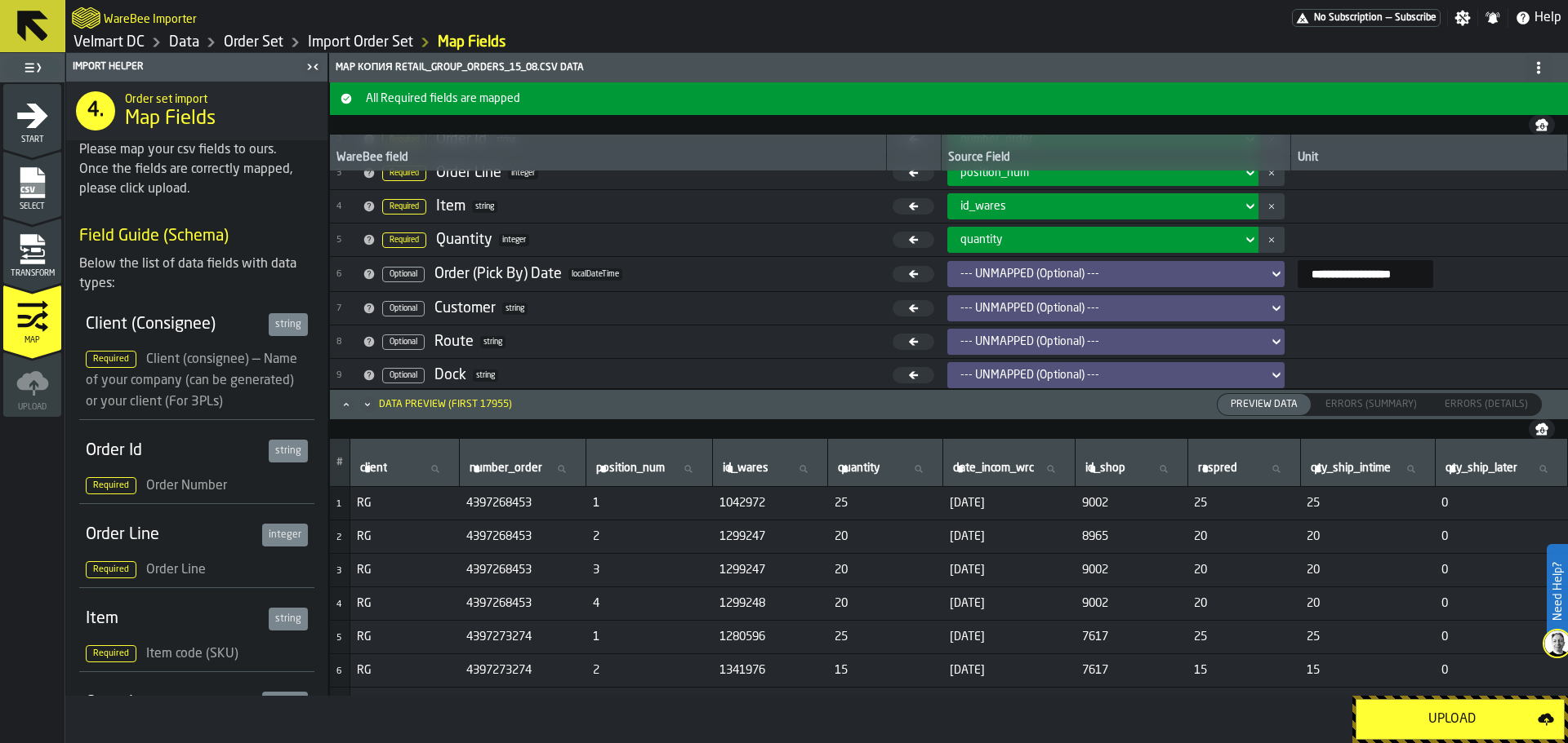
click at [1065, 273] on div "--- UNMAPPED (Optional) ---" at bounding box center [1110, 274] width 300 height 13
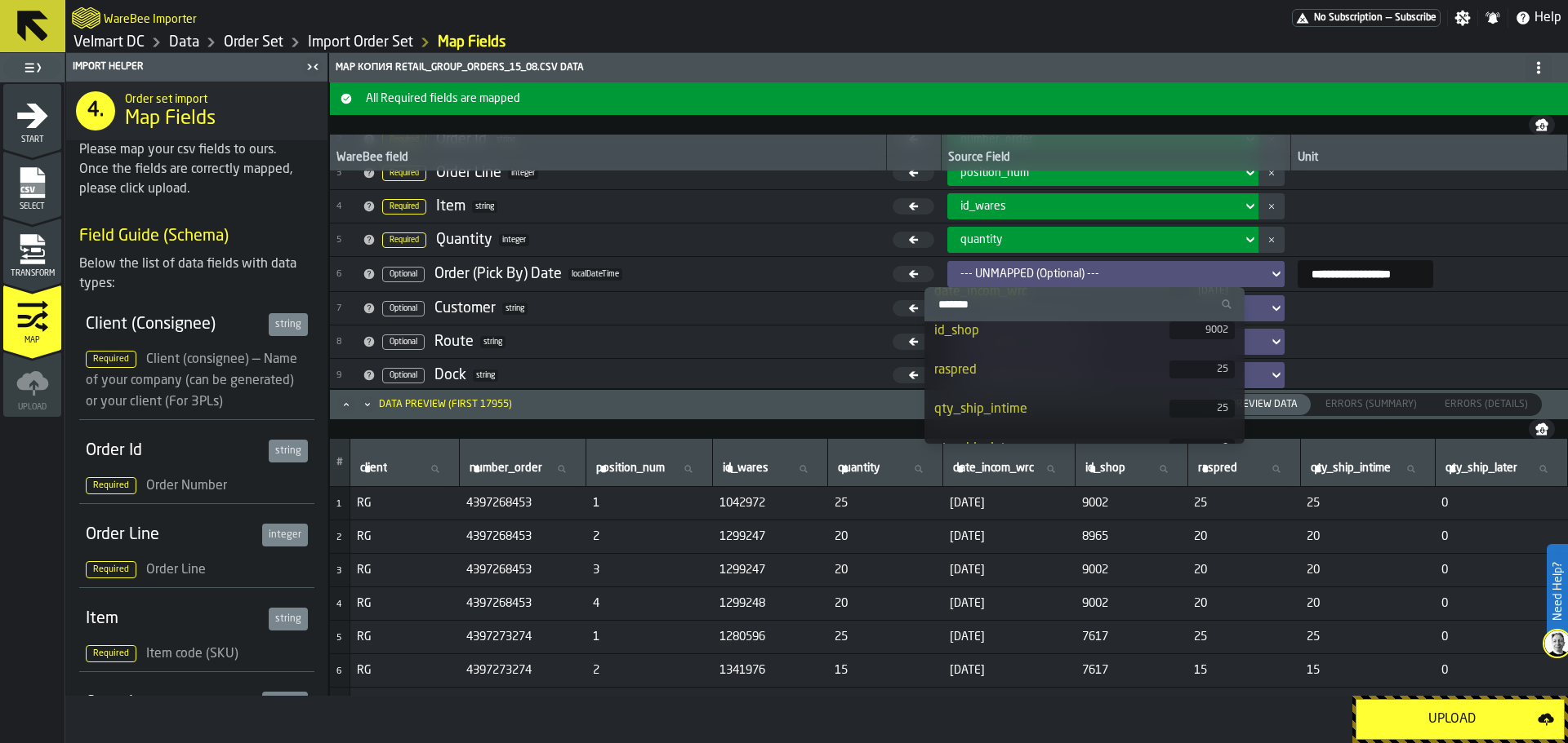
scroll to position [163, 0]
click at [1036, 376] on div "date_incom_wrc" at bounding box center [1051, 373] width 235 height 19
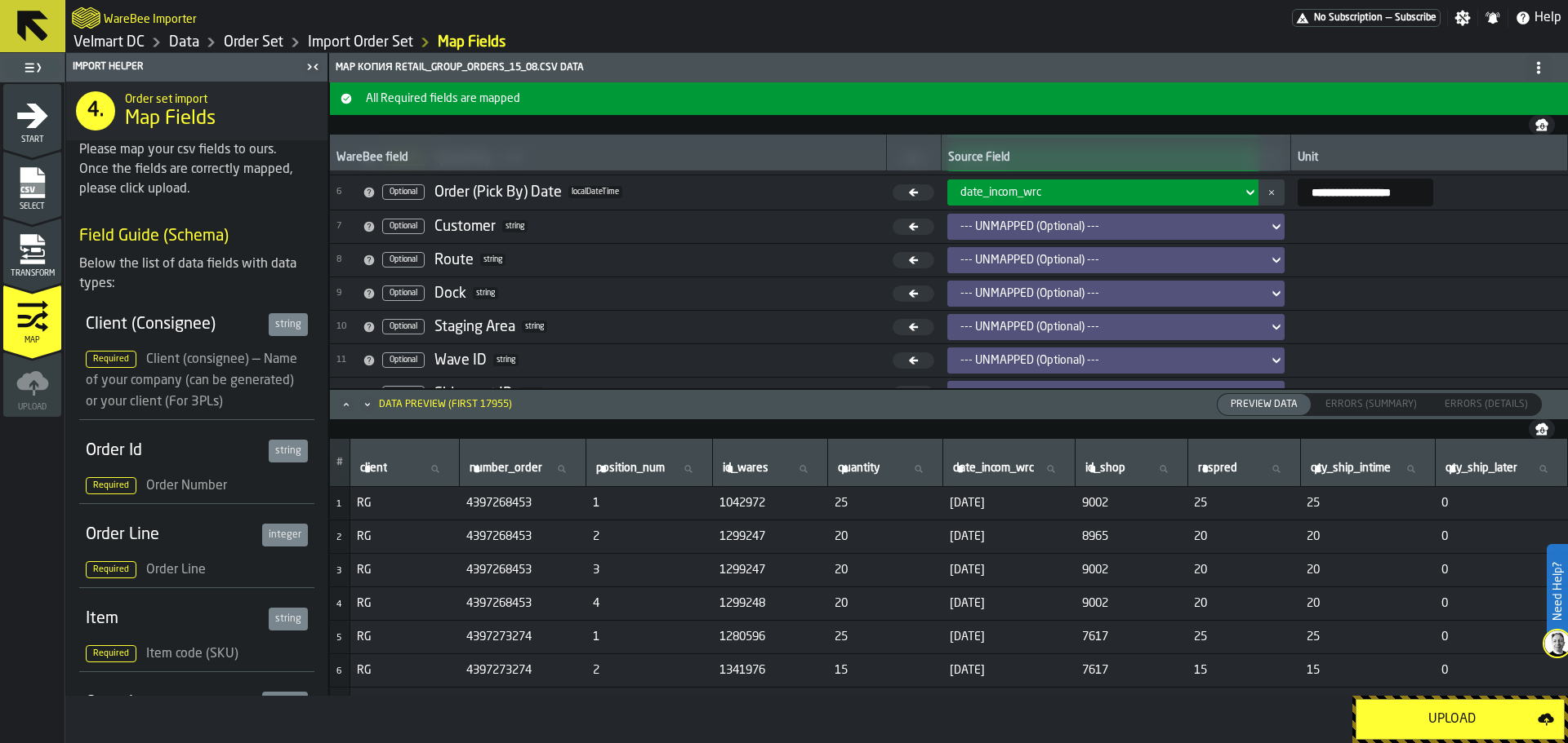
click at [1038, 223] on div "--- UNMAPPED (Optional) ---" at bounding box center [1110, 226] width 300 height 13
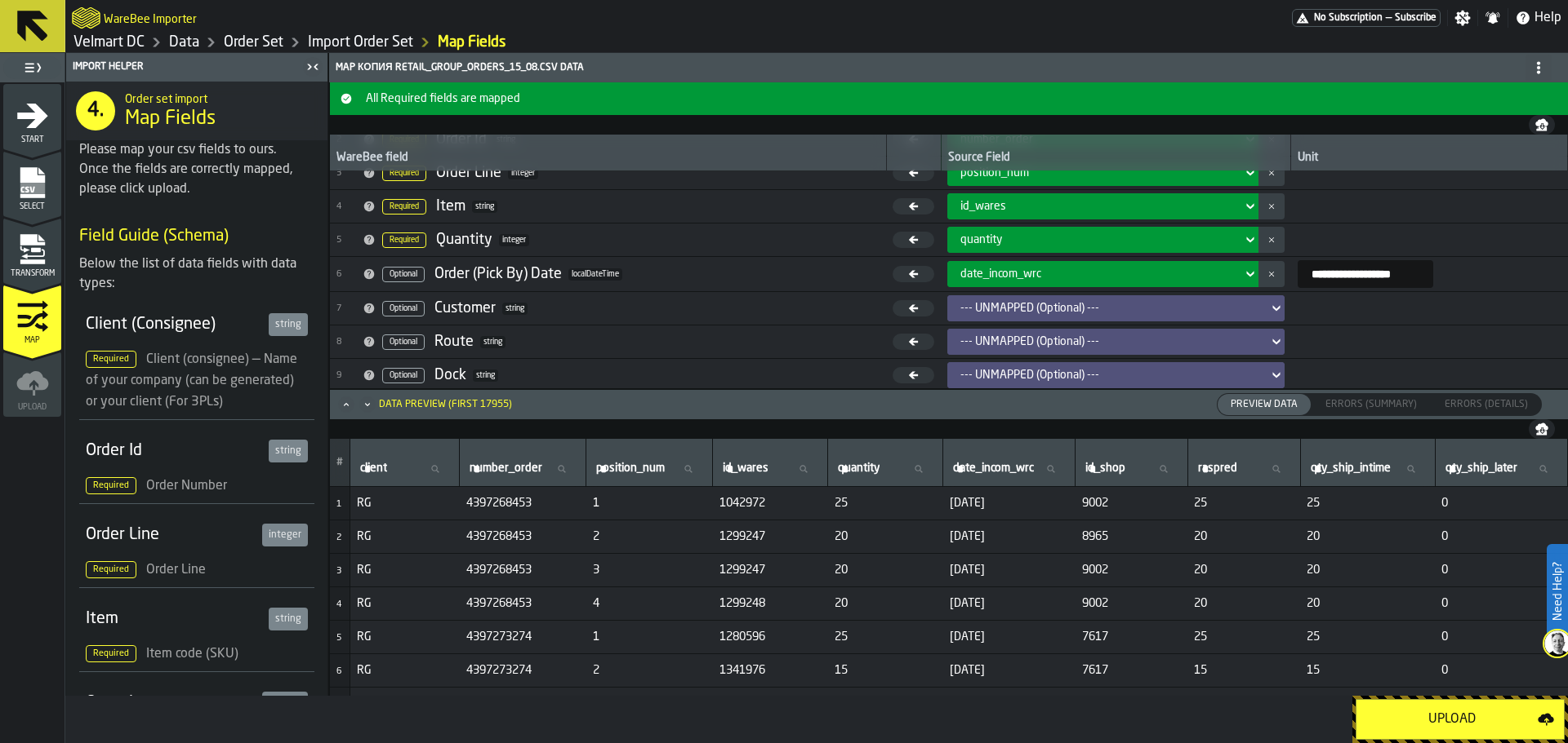
click at [997, 305] on div "--- UNMAPPED (Optional) ---" at bounding box center [1110, 308] width 300 height 13
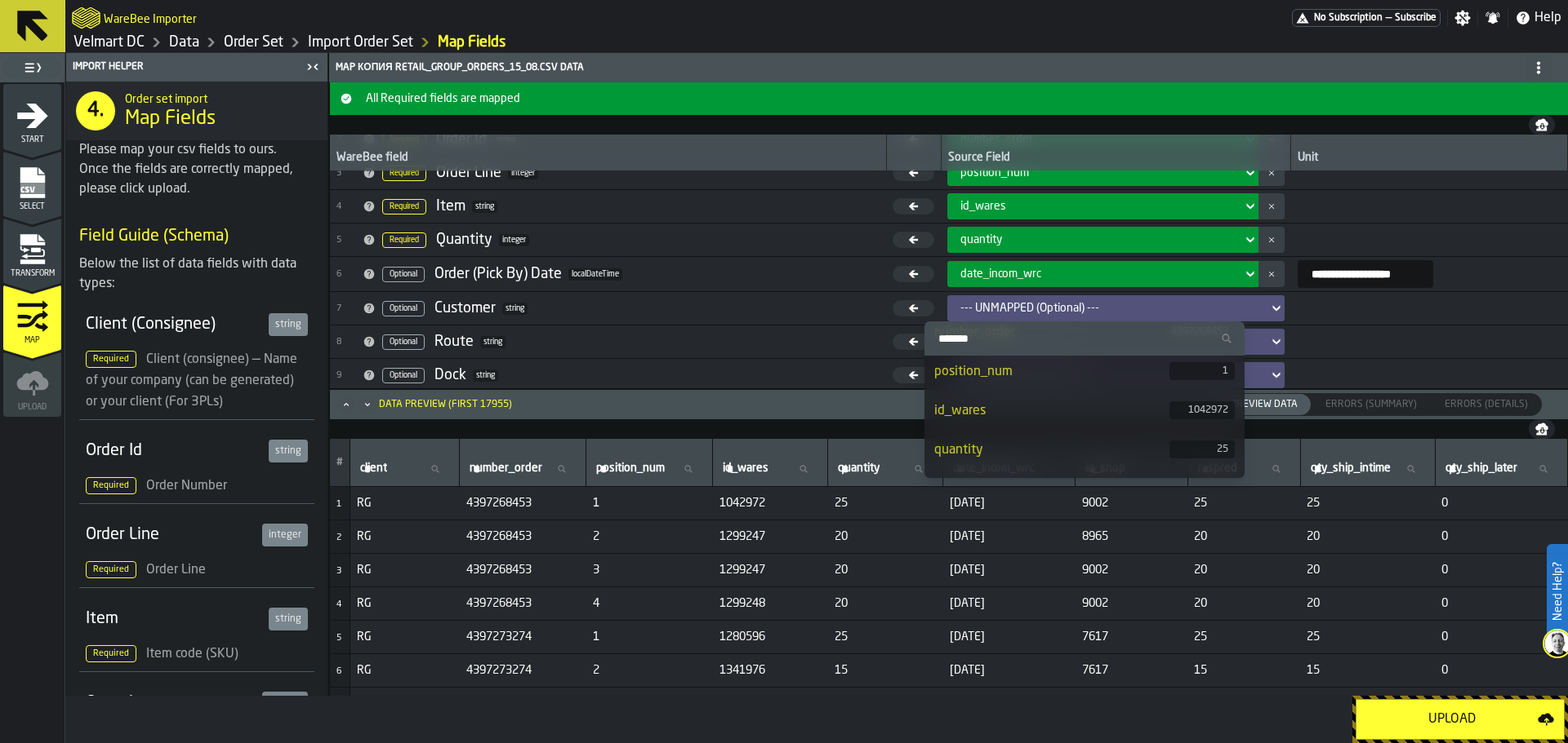
scroll to position [163, 0]
click at [1008, 434] on li "id_shop 9002" at bounding box center [1083, 447] width 320 height 40
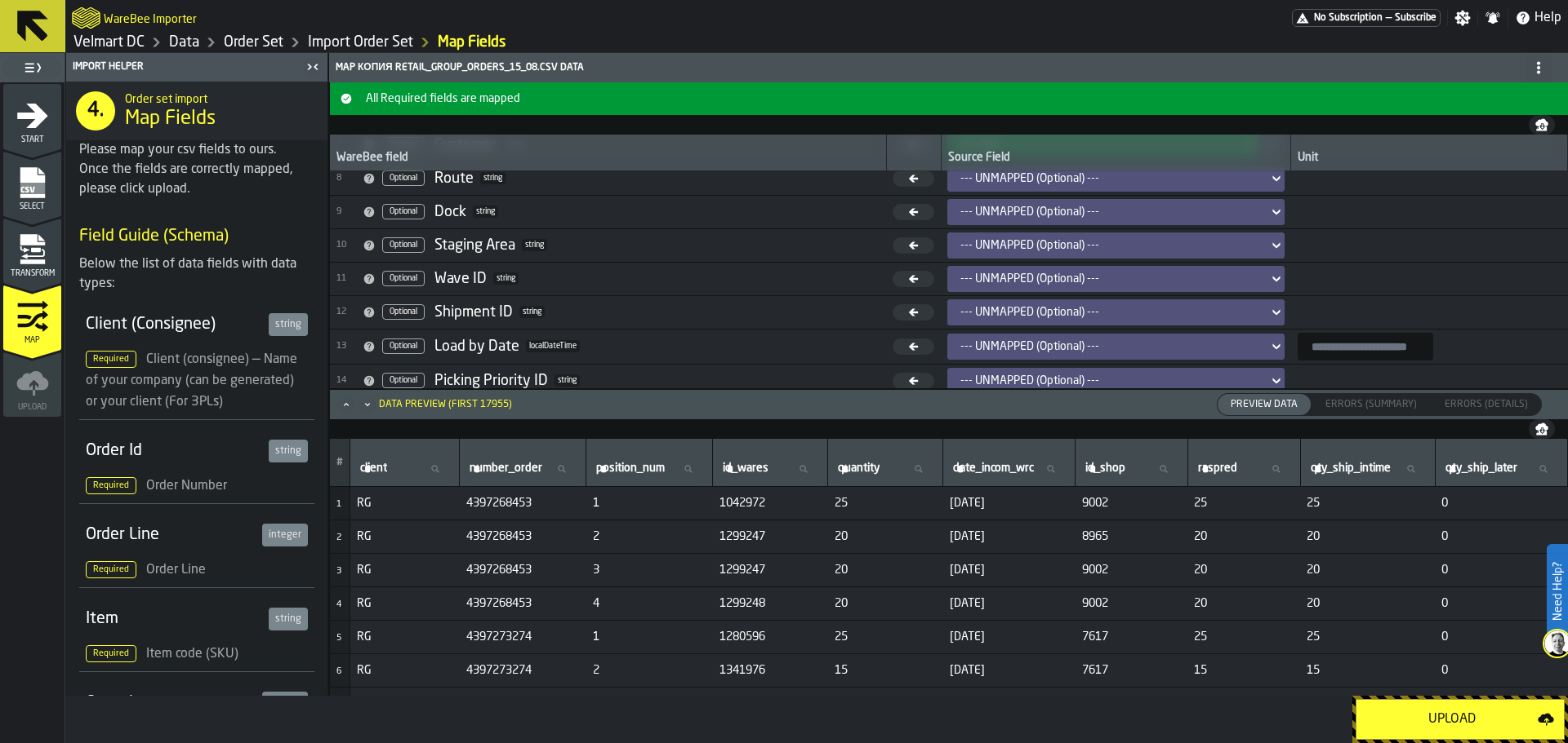
scroll to position [288, 0]
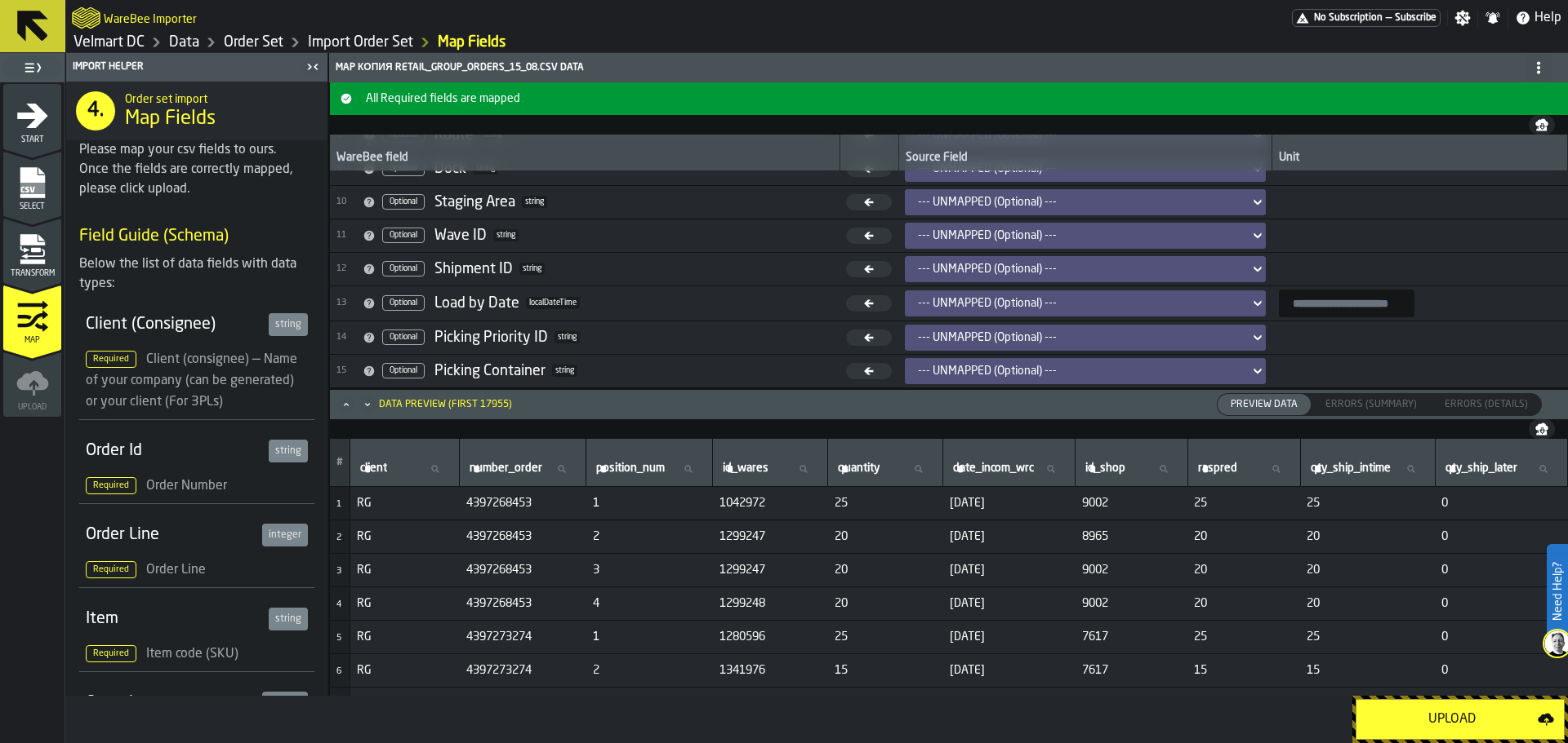
click at [1410, 721] on div "Upload" at bounding box center [1452, 719] width 171 height 19
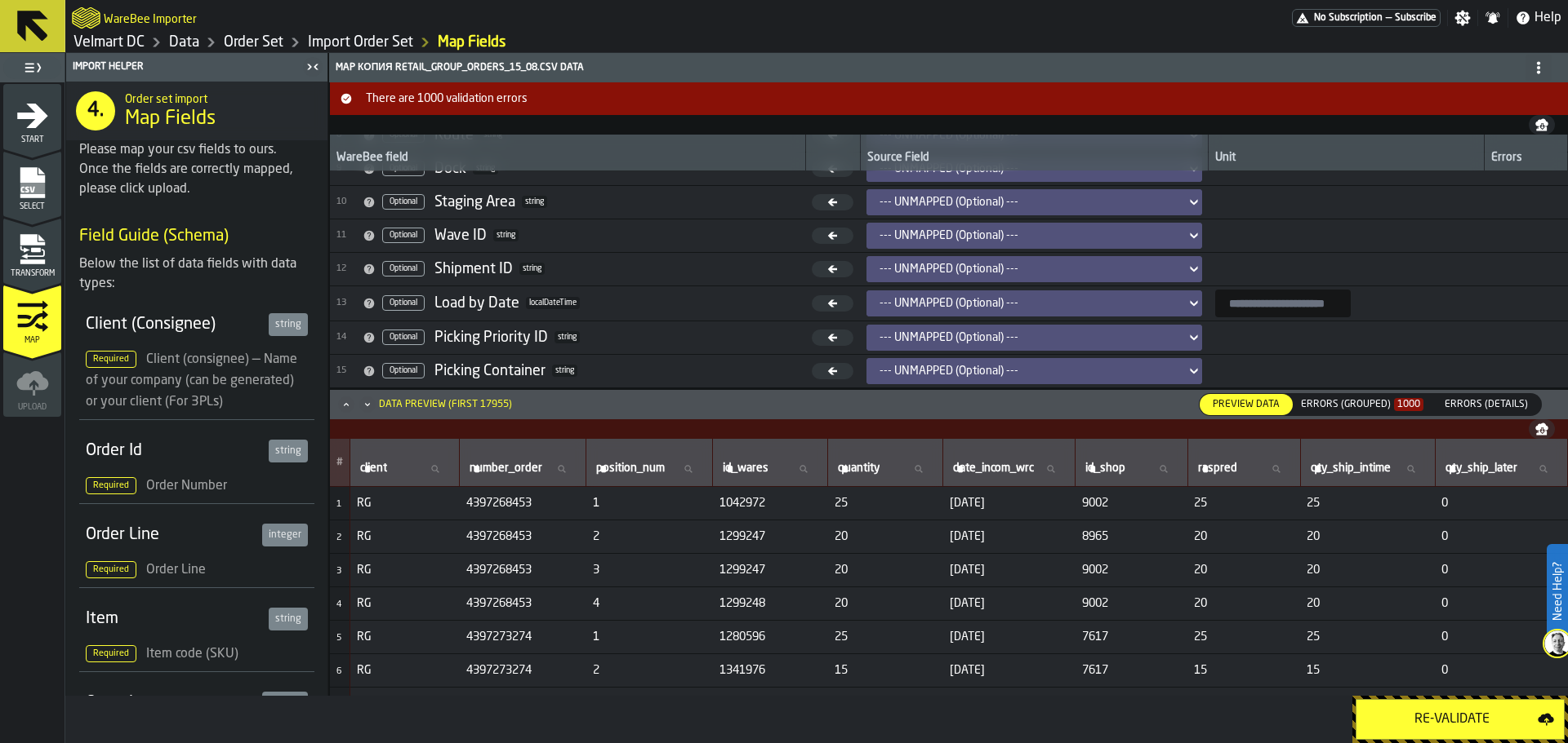
click at [1342, 411] on div "Errors (Grouped) 1000" at bounding box center [1362, 404] width 135 height 17
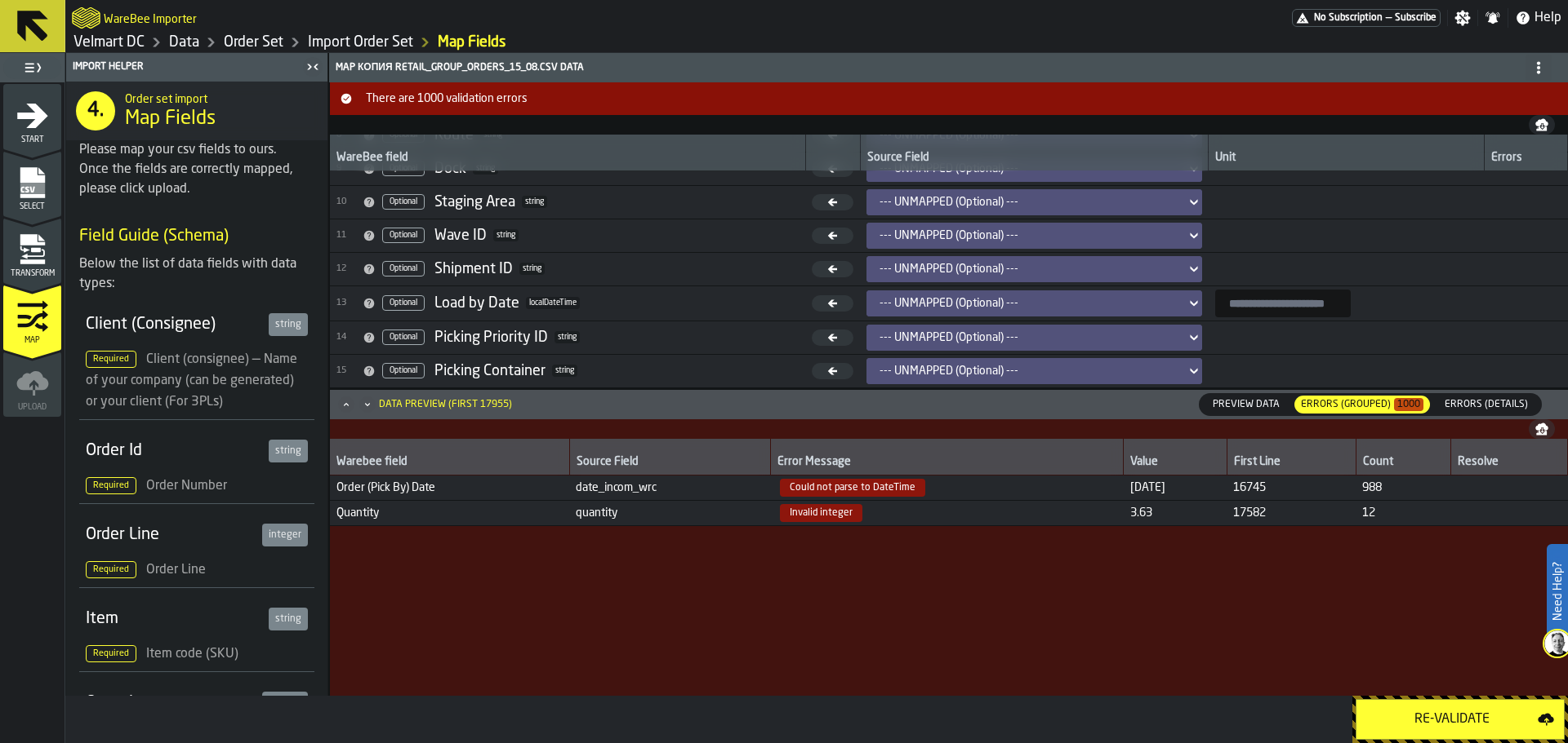
click at [37, 179] on icon "menu Select" at bounding box center [31, 183] width 25 height 31
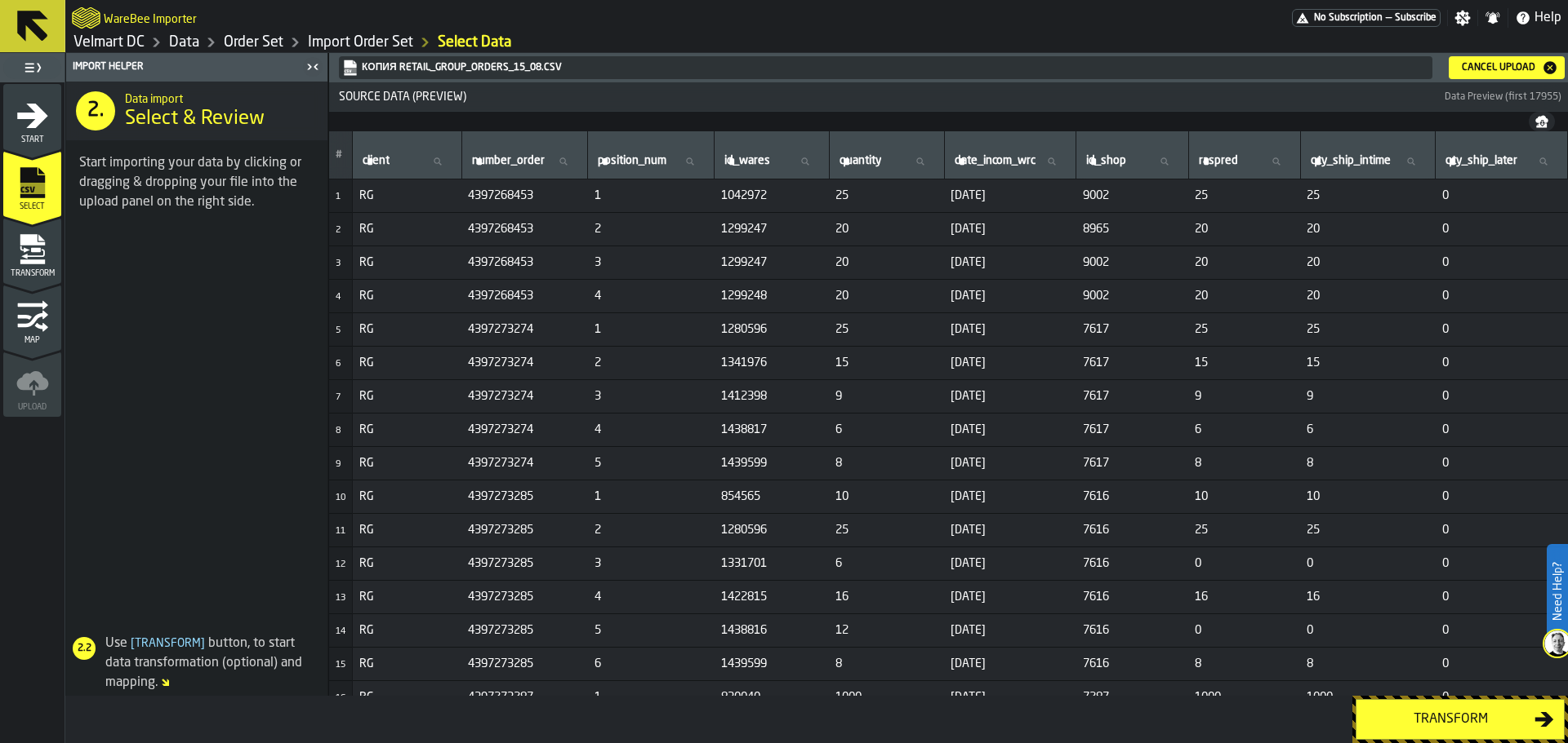
click at [1489, 60] on div "Cancel Upload" at bounding box center [1506, 68] width 103 height 17
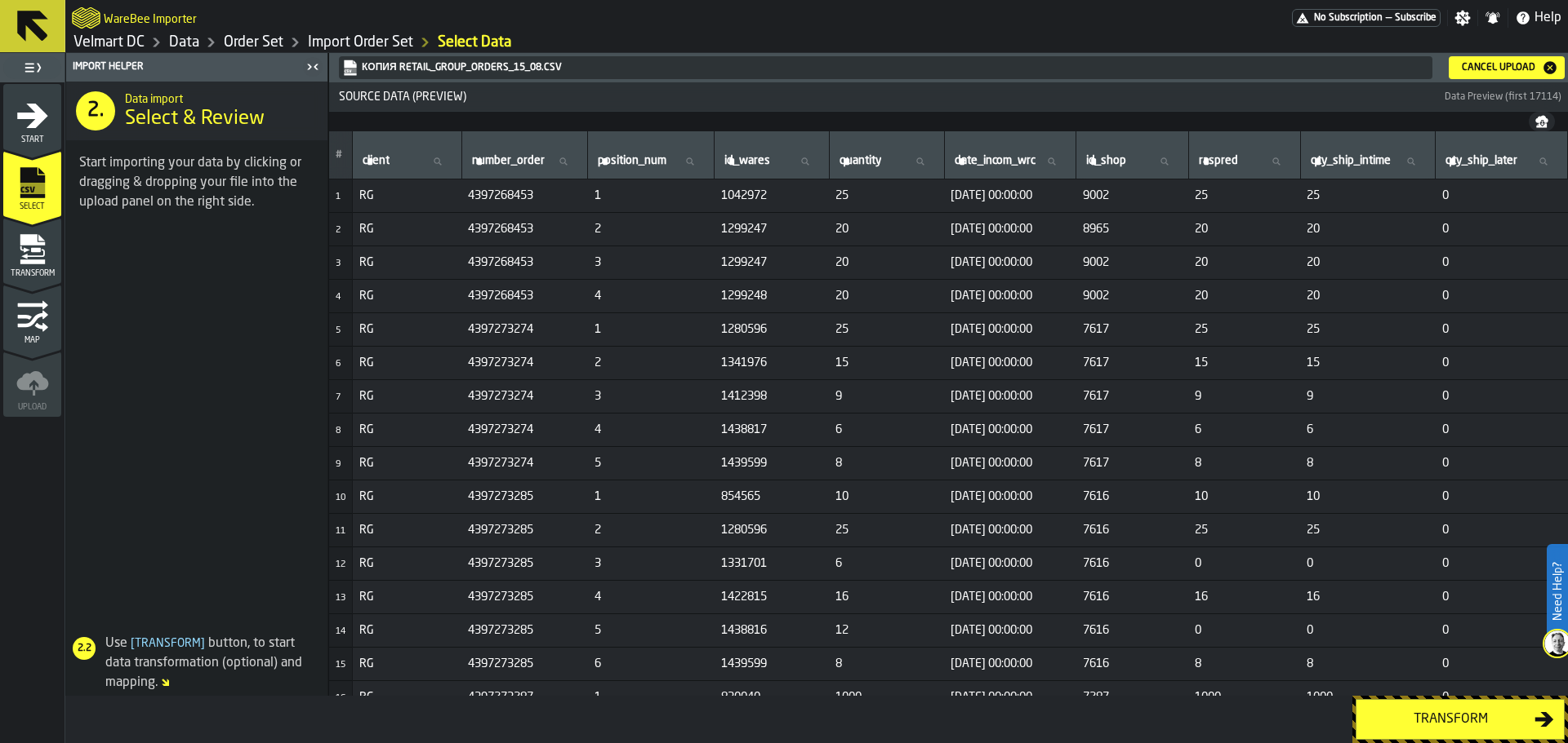
click at [1447, 720] on div "Transform" at bounding box center [1450, 719] width 169 height 19
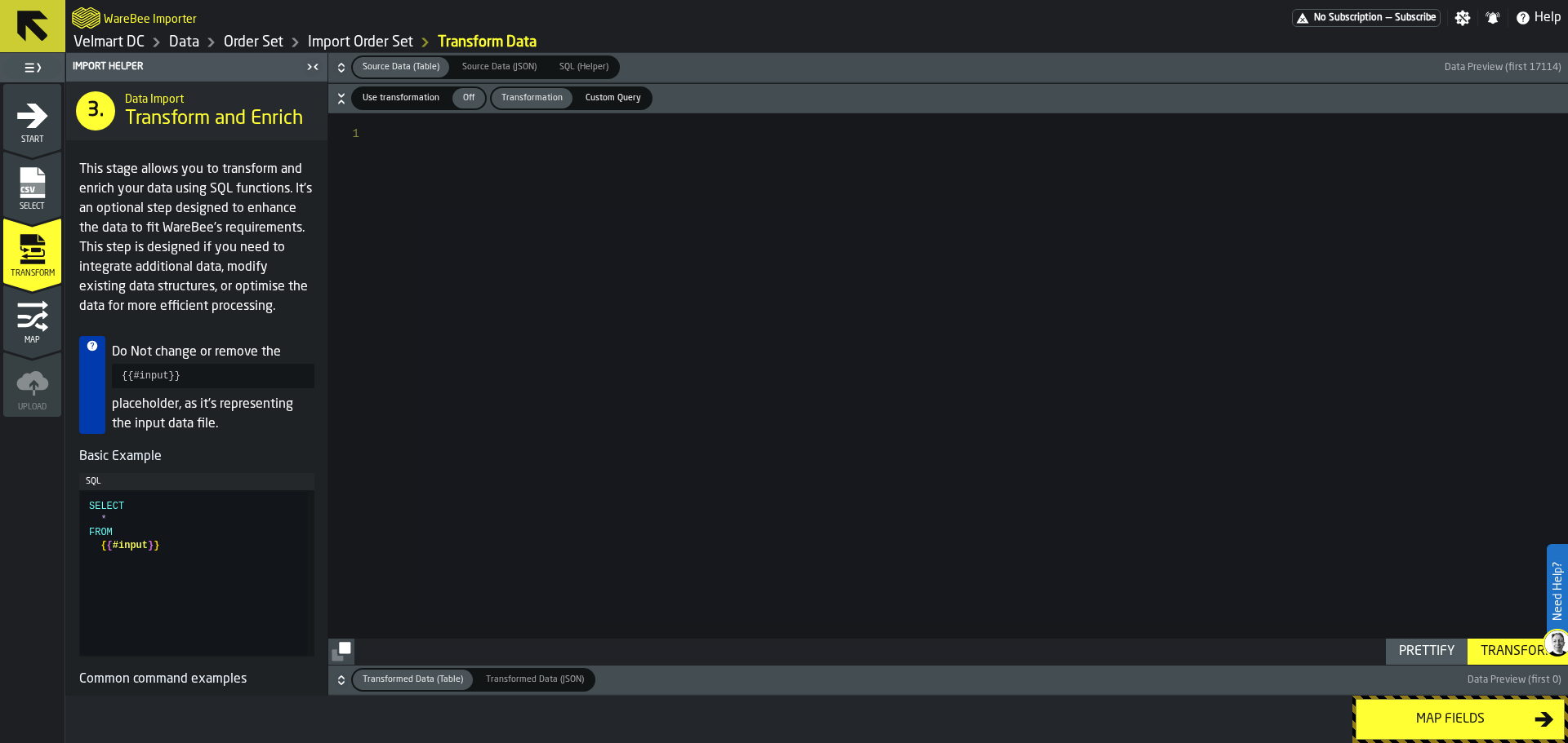
click at [1443, 722] on div "Map fields" at bounding box center [1450, 719] width 169 height 19
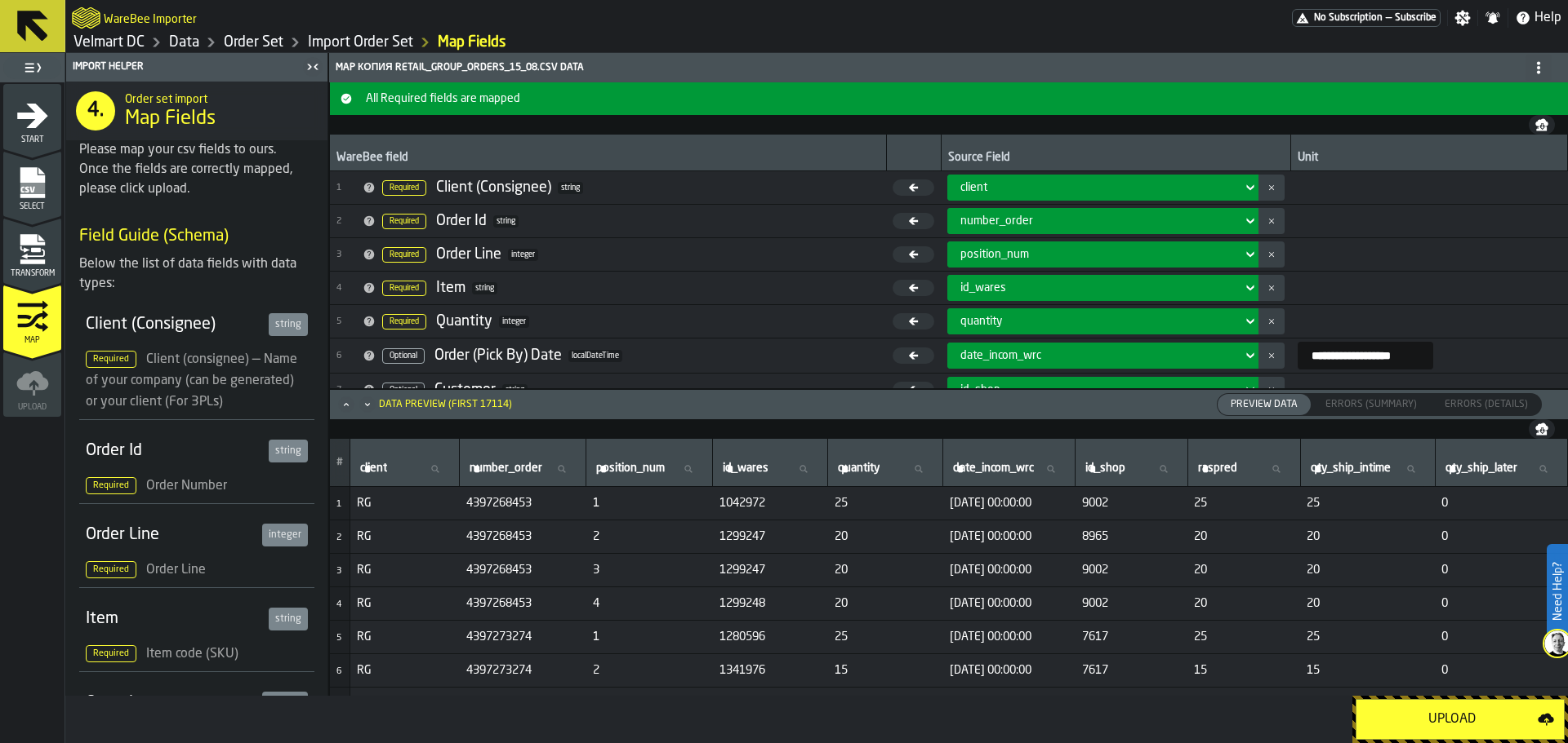
click at [1443, 722] on div "Upload" at bounding box center [1452, 719] width 171 height 19
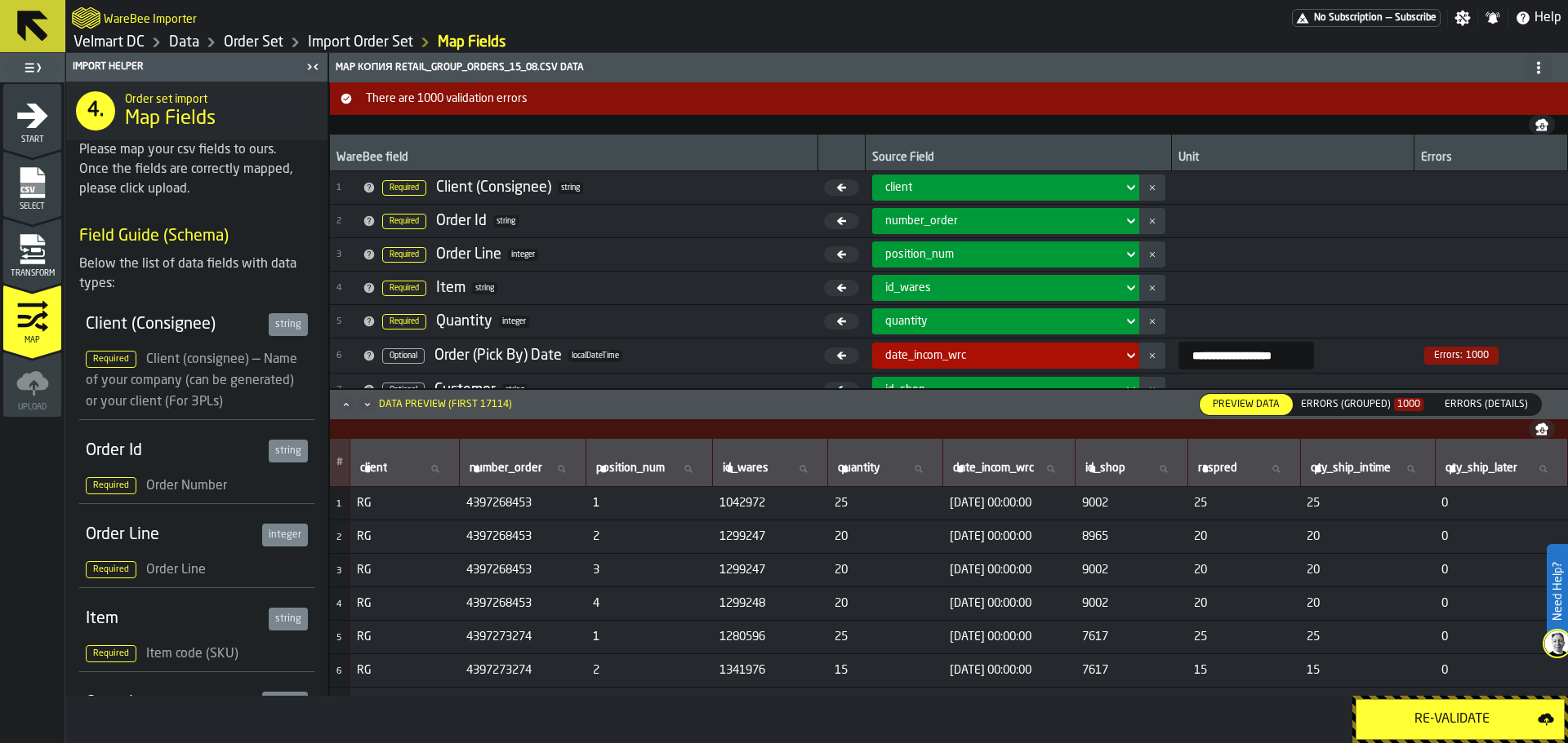
click at [1337, 402] on div "Errors (Grouped) 1000" at bounding box center [1362, 404] width 123 height 11
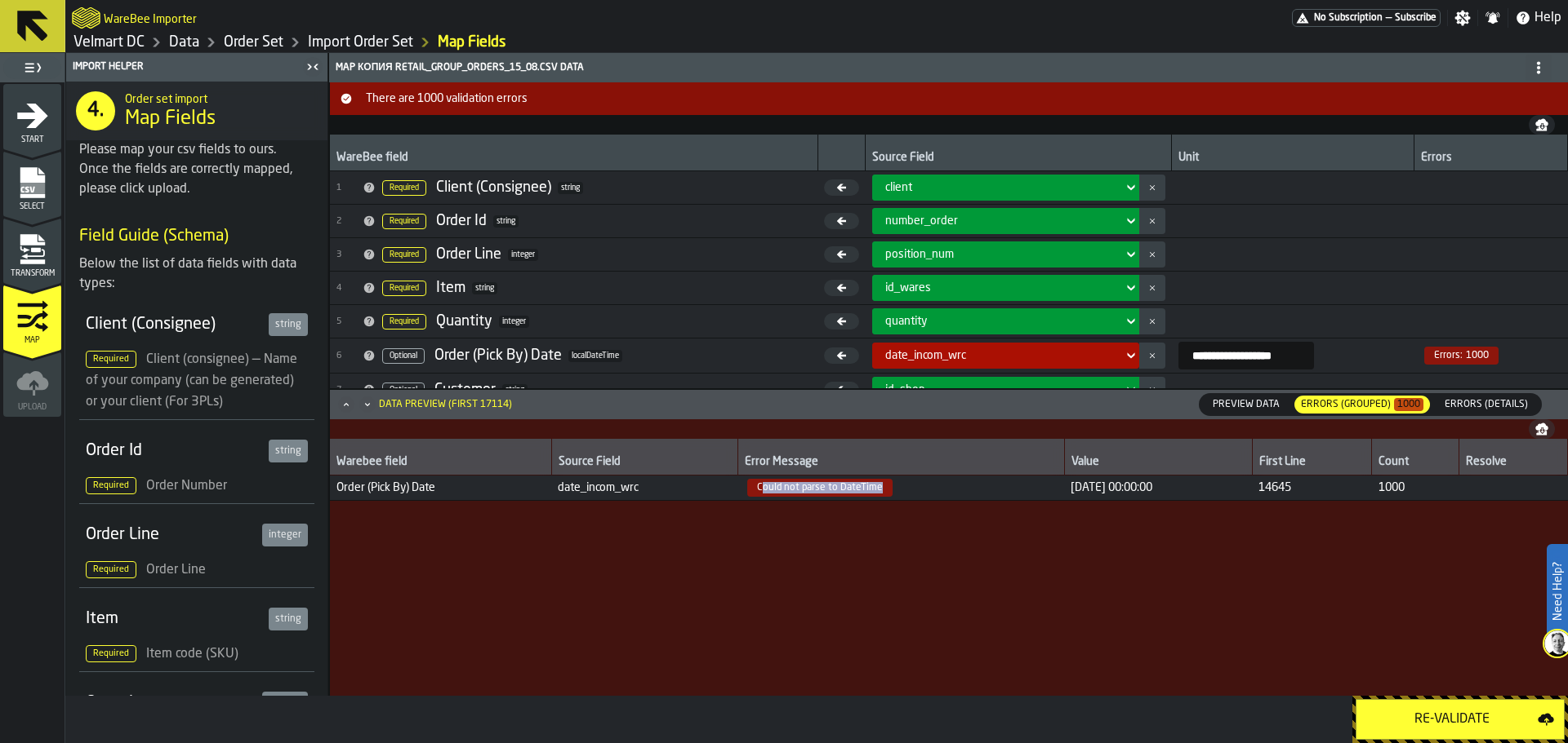
drag, startPoint x: 749, startPoint y: 490, endPoint x: 873, endPoint y: 493, distance: 124.0
click at [873, 493] on span "Could not parse to DateTime" at bounding box center [820, 487] width 146 height 17
click at [768, 492] on span "Could not parse to DateTime" at bounding box center [820, 487] width 146 height 17
drag, startPoint x: 743, startPoint y: 490, endPoint x: 867, endPoint y: 494, distance: 124.1
click at [867, 494] on span "Could not parse to DateTime" at bounding box center [820, 487] width 146 height 17
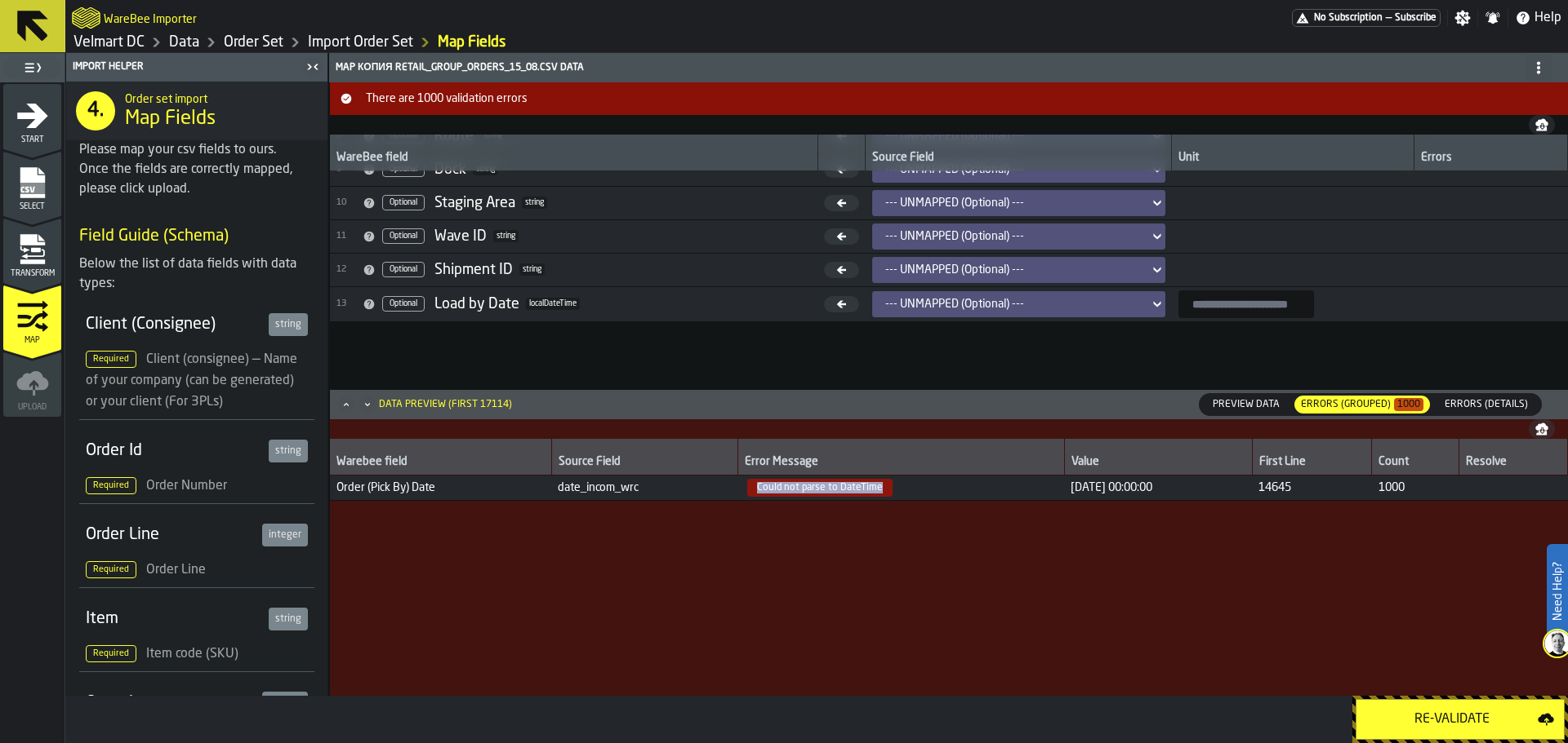
scroll to position [43, 0]
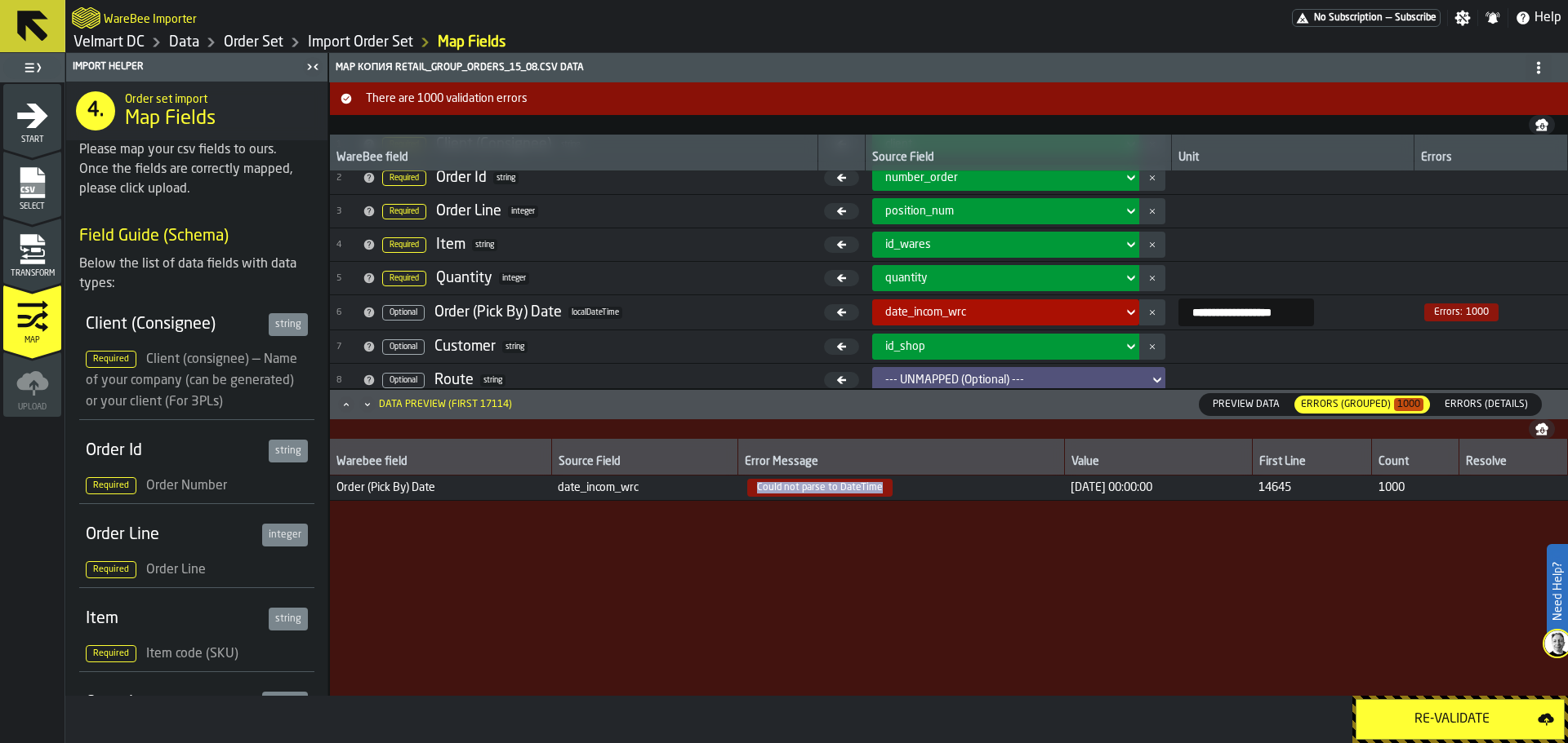
click at [900, 500] on td "Could not parse to DateTime" at bounding box center [900, 488] width 327 height 25
click at [854, 493] on span "Could not parse to DateTime" at bounding box center [820, 487] width 146 height 17
drag, startPoint x: 747, startPoint y: 489, endPoint x: 1159, endPoint y: 492, distance: 412.0
click at [1159, 492] on tr "Order (Pick By) Date date_incom_wrc Could not parse to DateTime [DATE] 00:00:00…" at bounding box center [949, 488] width 1238 height 25
click at [29, 231] on div "Transform" at bounding box center [32, 250] width 58 height 54
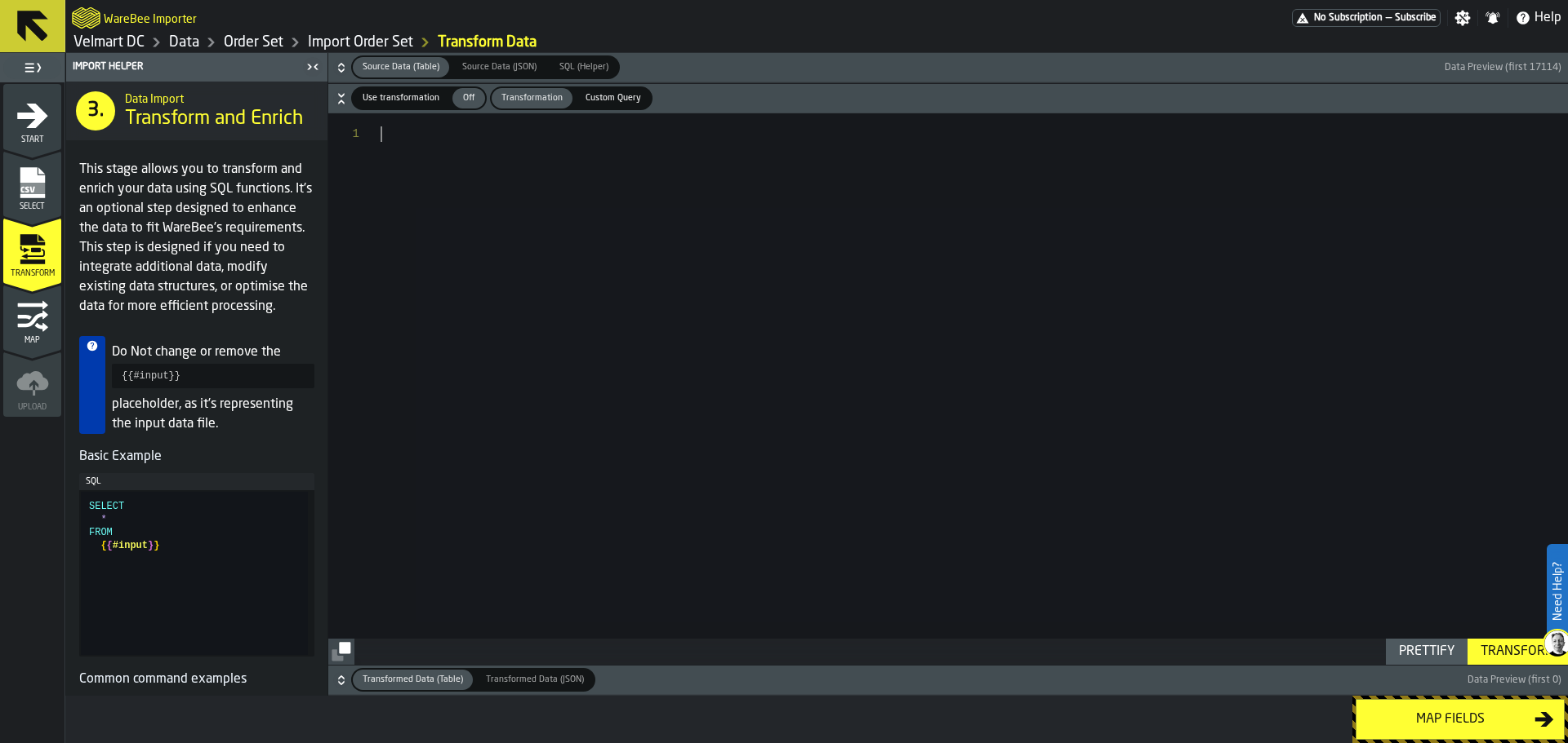
click at [491, 192] on div at bounding box center [974, 389] width 1188 height 551
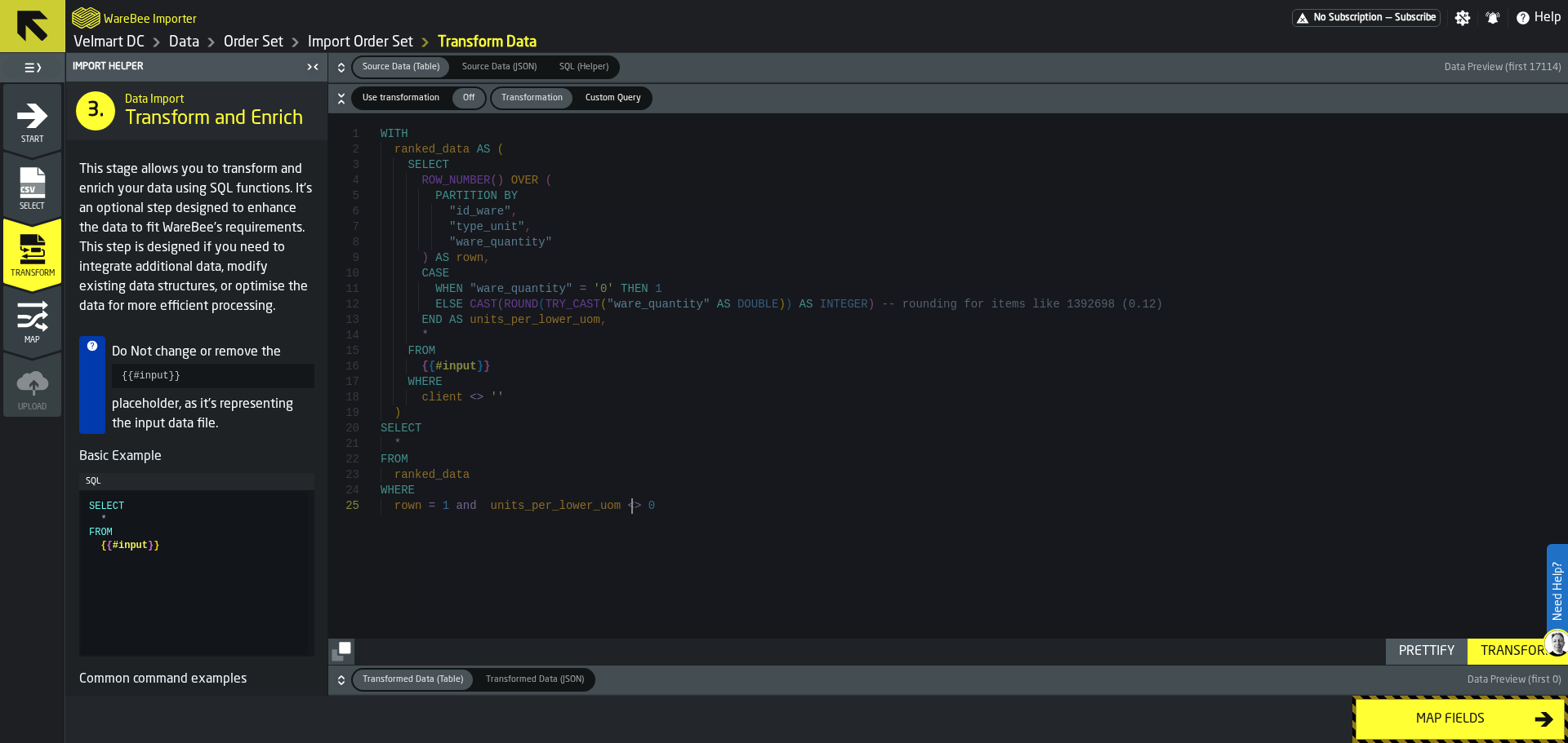
click at [492, 198] on div "WITH ranked_data AS ( SELECT ROW_NUMBER ( ) OVER ( PARTITION BY "id_ware" , "ty…" at bounding box center [974, 389] width 1188 height 551
click at [476, 280] on div "WITH ranked_data AS ( SELECT ROW_NUMBER ( ) OVER ( PARTITION BY "id_ware" , "ty…" at bounding box center [974, 389] width 1188 height 551
drag, startPoint x: 407, startPoint y: 163, endPoint x: 421, endPoint y: 176, distance: 19.1
click at [421, 176] on div "WITH ranked_data AS ( SELECT ROW_NUMBER ( ) OVER ( PARTITION BY "id_ware" , "ty…" at bounding box center [974, 389] width 1188 height 551
click at [381, 102] on span "Use transformation" at bounding box center [400, 98] width 89 height 14
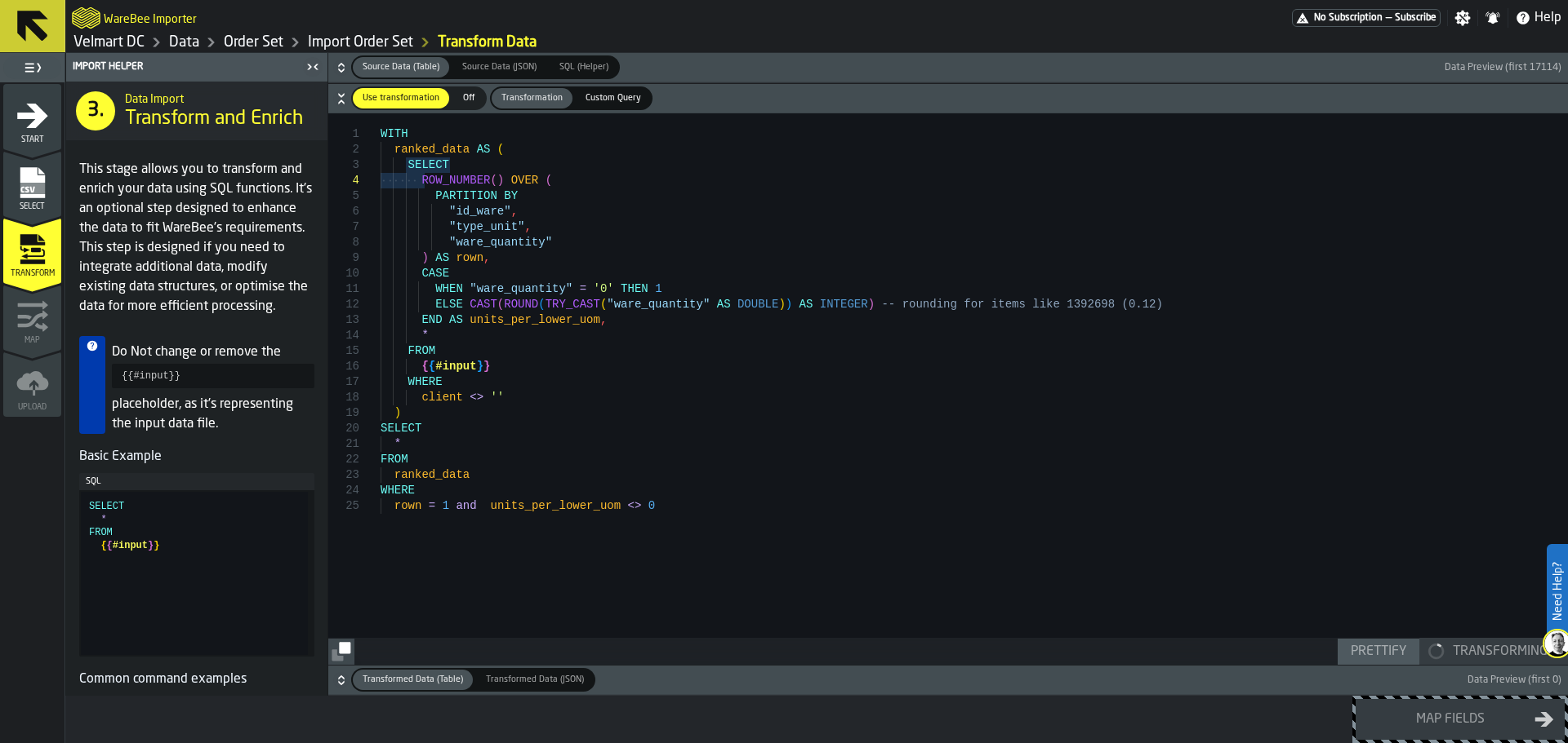
click at [446, 198] on div "WITH ranked_data AS ( SELECT ROW_NUMBER ( ) OVER ( PARTITION BY "id_ware" , "ty…" at bounding box center [974, 389] width 1188 height 551
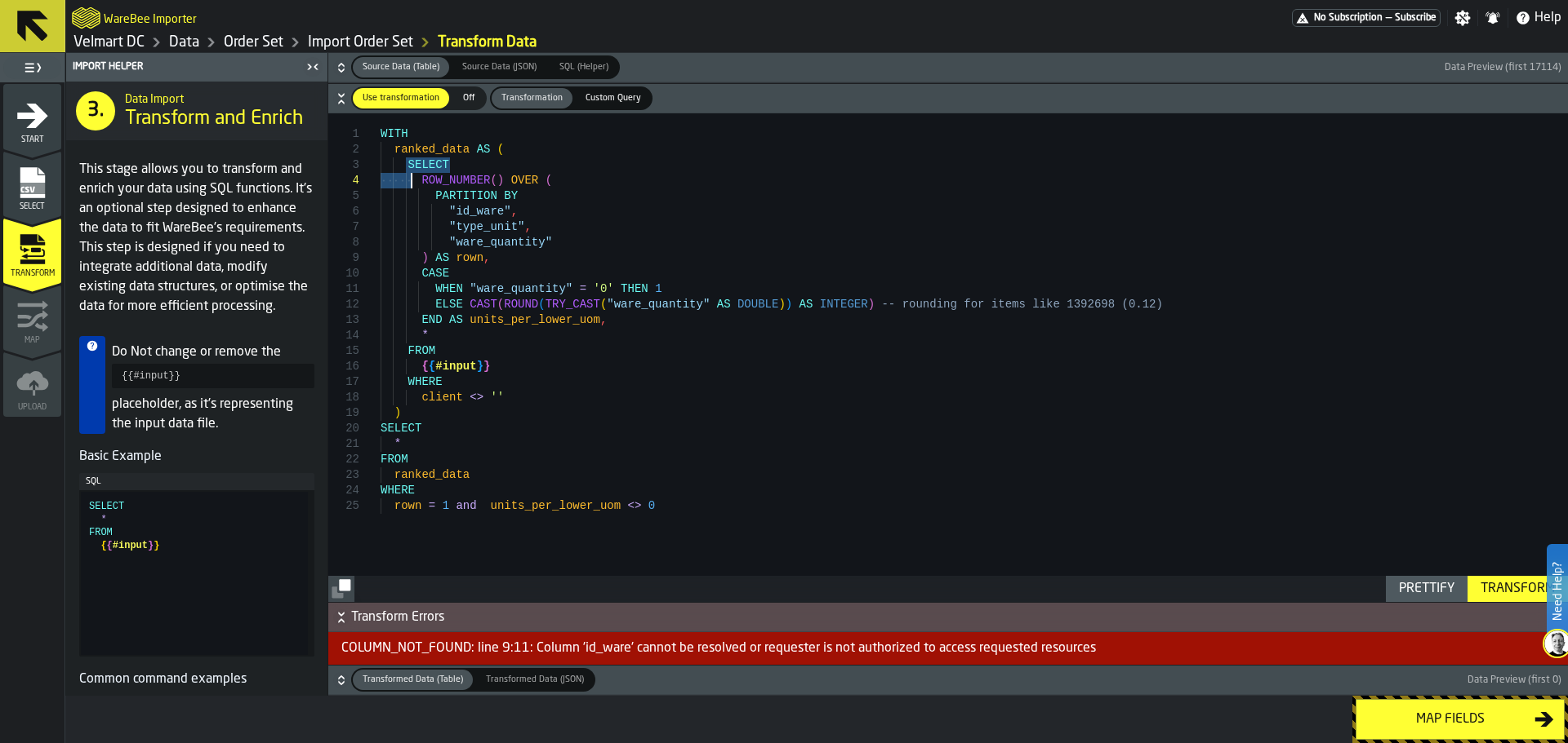
drag, startPoint x: 406, startPoint y: 169, endPoint x: 548, endPoint y: 273, distance: 176.0
click at [551, 276] on div "WITH ranked_data AS ( SELECT ROW_NUMBER ( ) OVER ( PARTITION BY "id_ware" , "ty…" at bounding box center [974, 357] width 1188 height 489
click at [545, 270] on div "WITH ranked_data AS ( SELECT ROW_NUMBER ( ) OVER ( PARTITION BY "id_ware" , "ty…" at bounding box center [974, 357] width 1188 height 489
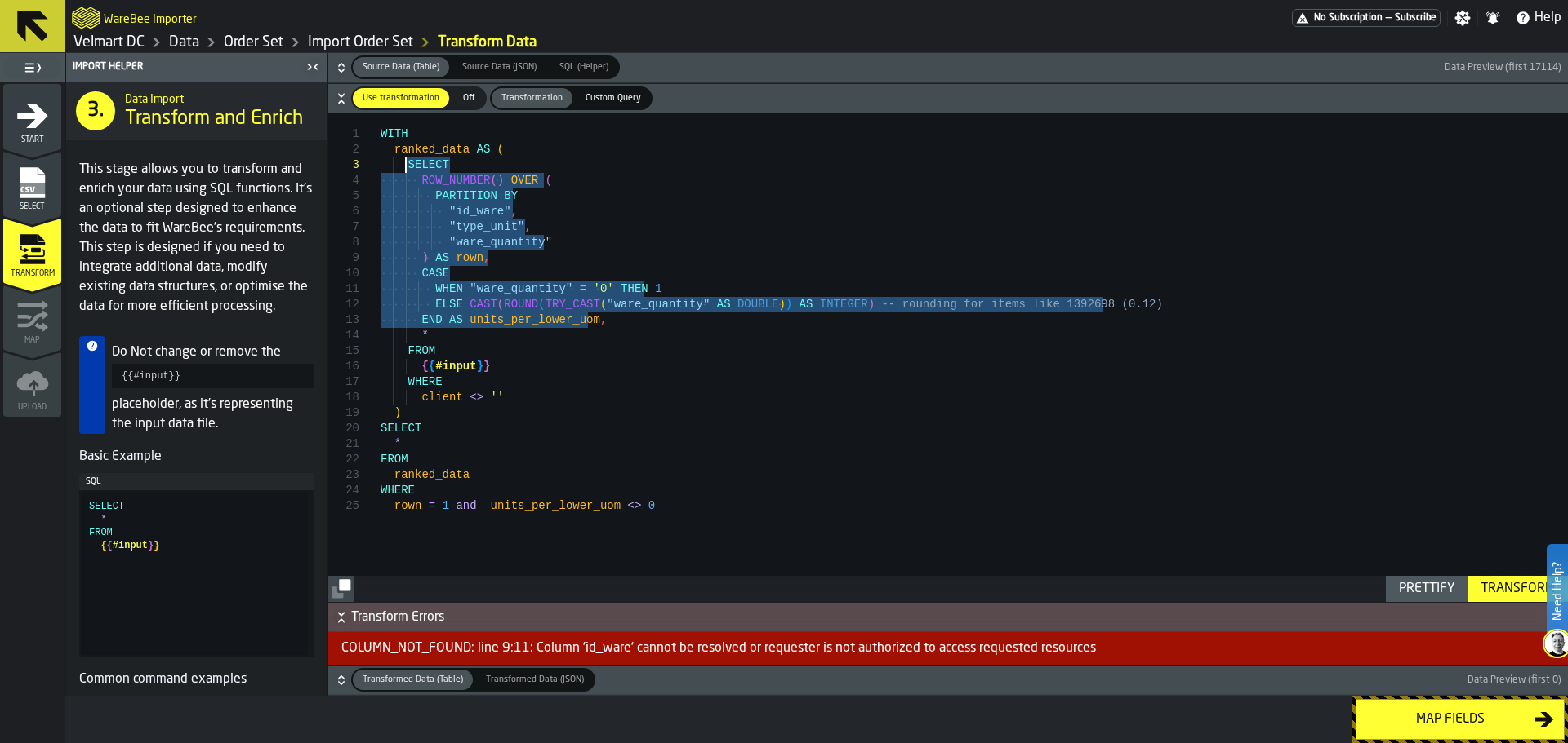
drag, startPoint x: 588, startPoint y: 325, endPoint x: 405, endPoint y: 171, distance: 239.2
click at [405, 171] on div "WITH ranked_data AS ( SELECT ROW_NUMBER ( ) OVER ( PARTITION BY "id_ware" , "ty…" at bounding box center [974, 357] width 1188 height 489
click at [550, 267] on div "WITH ranked_data AS ( SELECT ROW_NUMBER ( ) OVER ( PARTITION BY "id_ware" , "ty…" at bounding box center [974, 357] width 1188 height 489
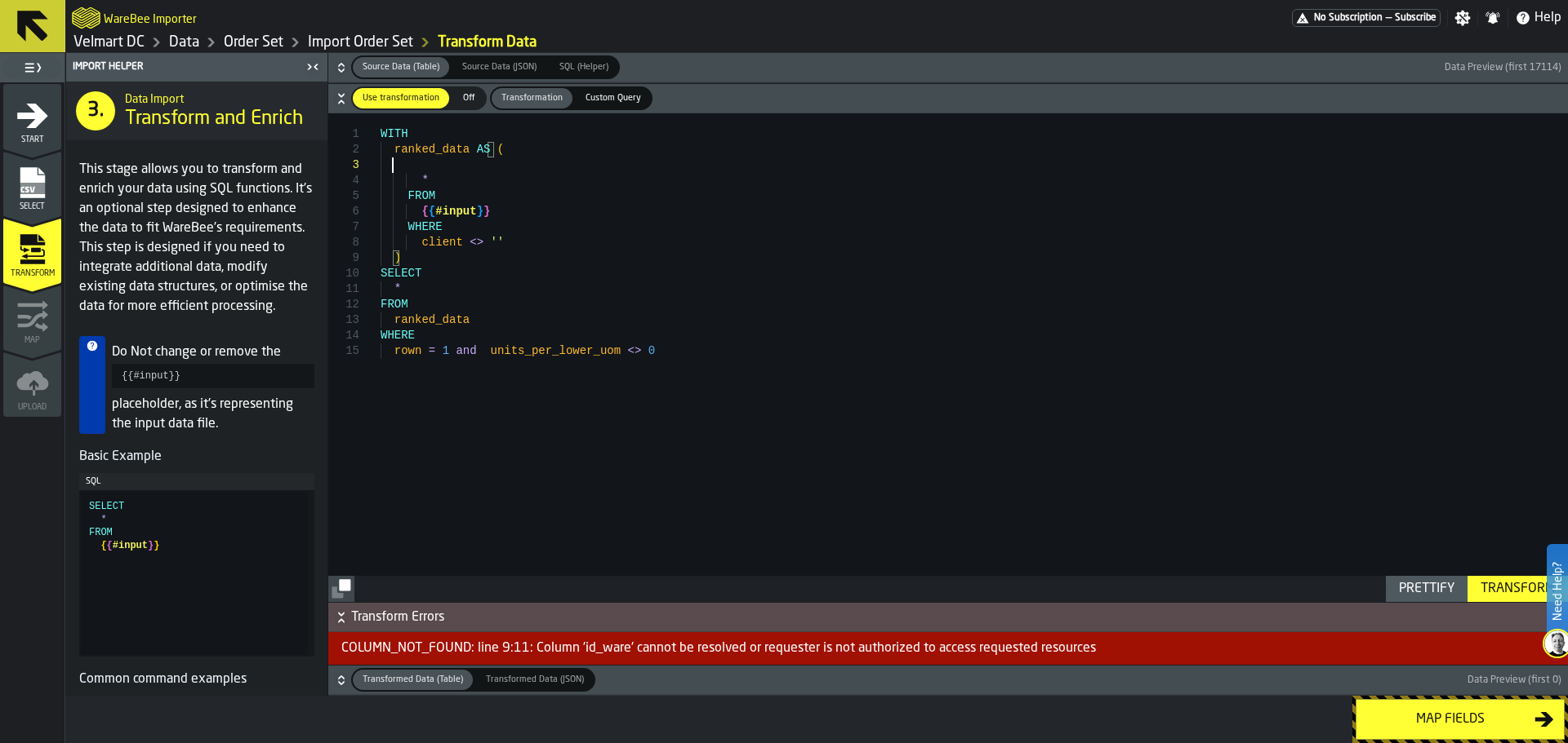
click at [436, 160] on div "WITH ranked_data AS ( * FROM { { #input } } WHERE client <> '' ) SELECT * FROM …" at bounding box center [974, 357] width 1188 height 489
click at [418, 307] on div "WITH ranked_data AS ( * FROM { { #input } } WHERE client <> '' ) SELECT * FROM …" at bounding box center [974, 357] width 1188 height 489
drag, startPoint x: 644, startPoint y: 357, endPoint x: 374, endPoint y: 340, distance: 270.5
click at [380, 340] on div "WITH ranked_data AS ( * FROM { { #input } } WHERE client <> '' ) SELECT * FROM …" at bounding box center [974, 357] width 1188 height 489
click at [427, 165] on div "WITH ranked_data AS ( * FROM { { #input } } WHERE client <> '' ) SELECT * FROM …" at bounding box center [974, 357] width 1188 height 489
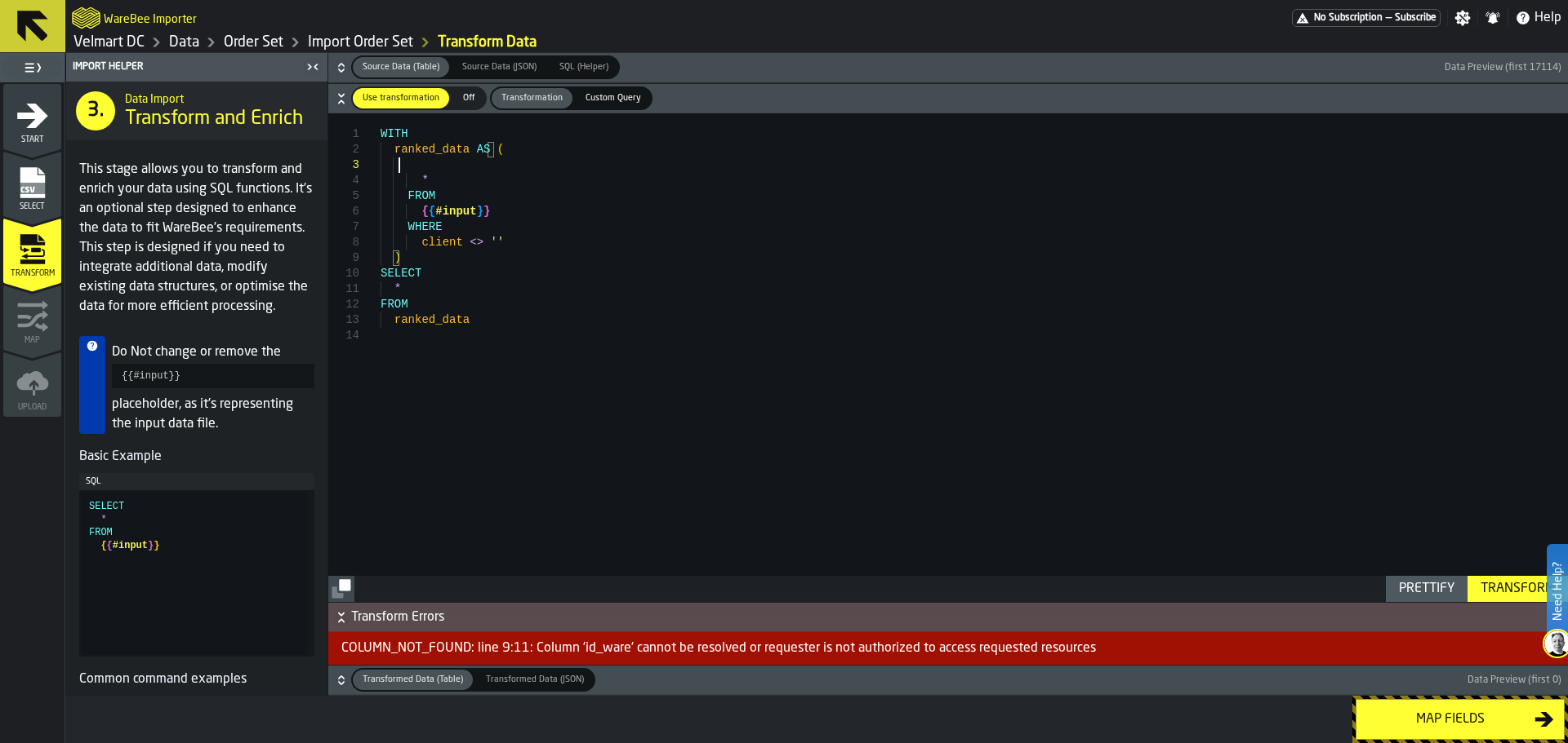
scroll to position [32, 0]
click at [1505, 586] on div "Transform" at bounding box center [1517, 588] width 88 height 19
click at [434, 175] on div "WITH ranked_data AS ( * FROM { { #input } } WHERE client <> '' ) SELECT * FROM …" at bounding box center [974, 357] width 1188 height 489
click at [420, 168] on div "WITH ranked_data AS ( * FROM { { #input } } WHERE client <> '' ) SELECT * FROM …" at bounding box center [974, 357] width 1188 height 489
type textarea "**********"
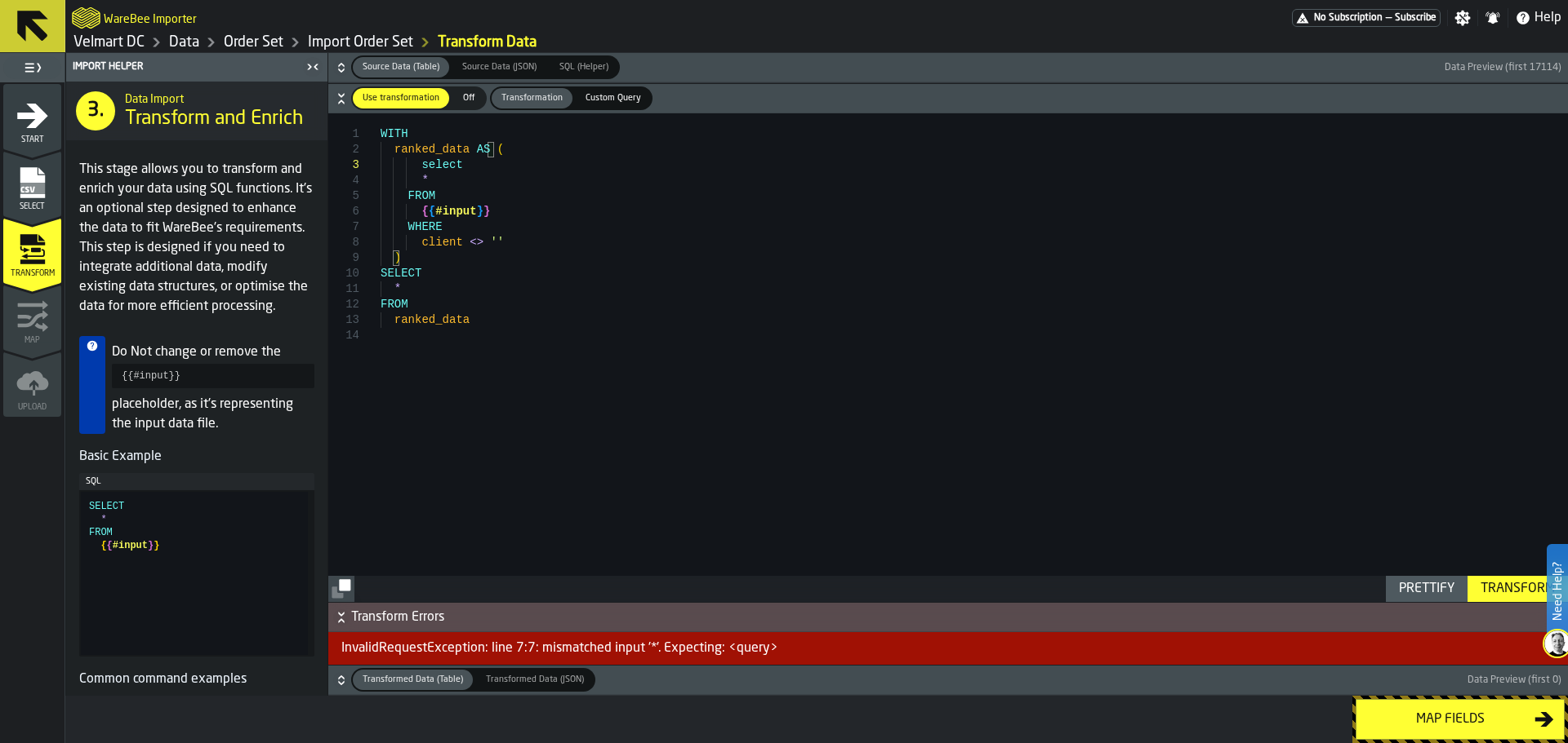
click at [1498, 593] on div "Transform" at bounding box center [1517, 588] width 88 height 19
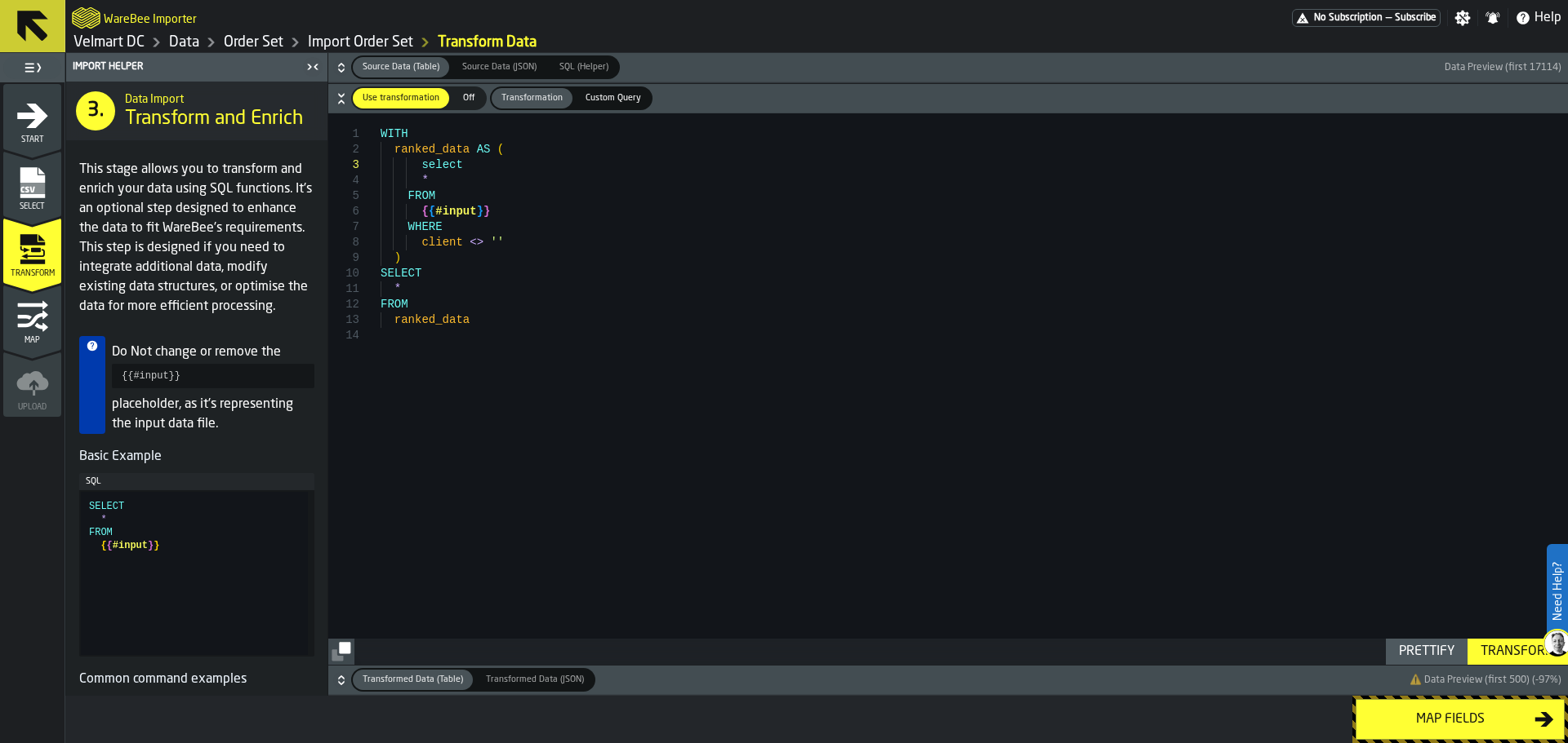
click at [1424, 730] on button "Map fields" at bounding box center [1459, 720] width 209 height 41
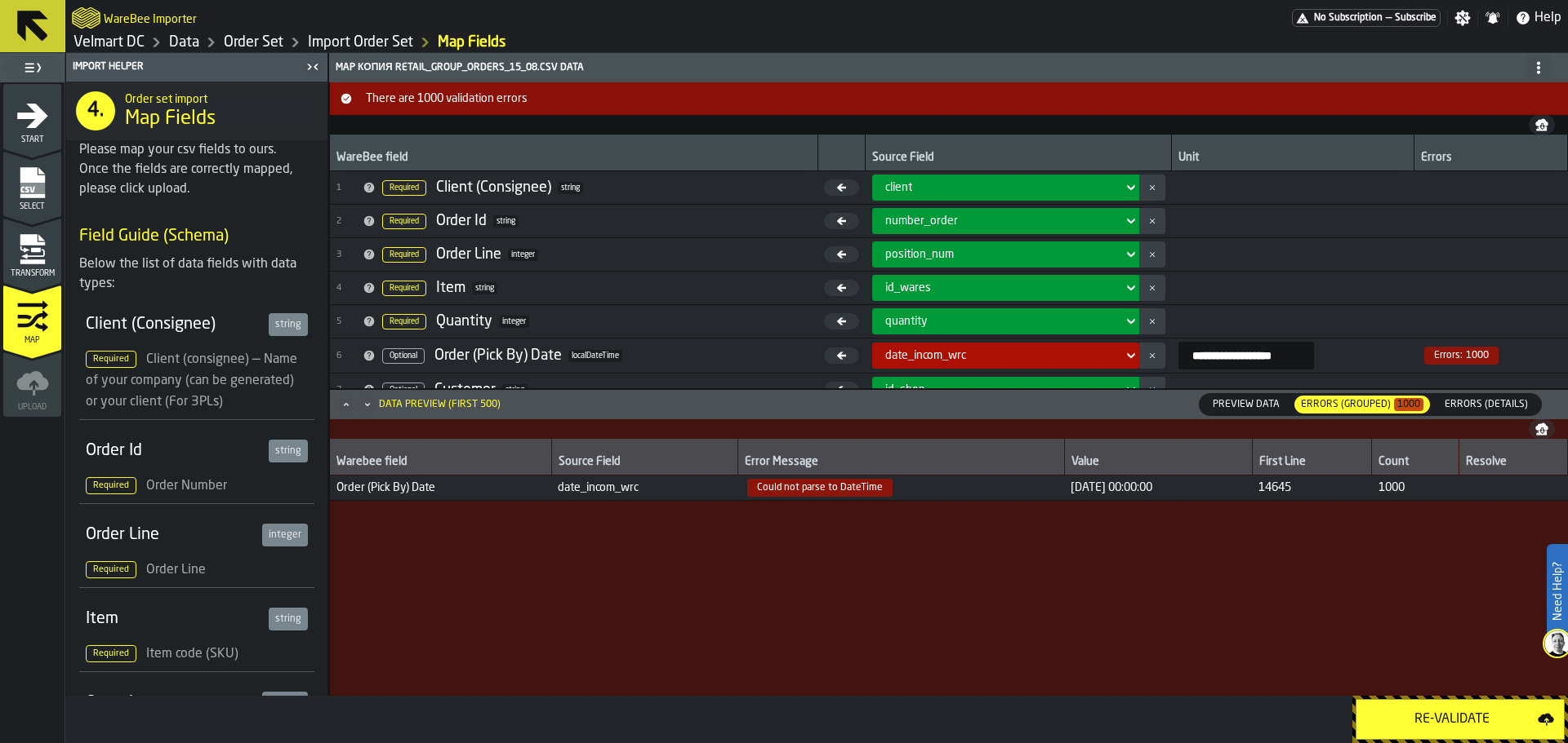
drag, startPoint x: 737, startPoint y: 489, endPoint x: 1180, endPoint y: 496, distance: 443.1
click at [1180, 496] on tr "Order (Pick By) Date date_incom_wrc Could not parse to DateTime [DATE] 00:00:00…" at bounding box center [949, 488] width 1238 height 25
copy tr "Could not parse to DateTime [DATE] 00:00:00"
click at [40, 266] on div "Transform" at bounding box center [32, 255] width 58 height 45
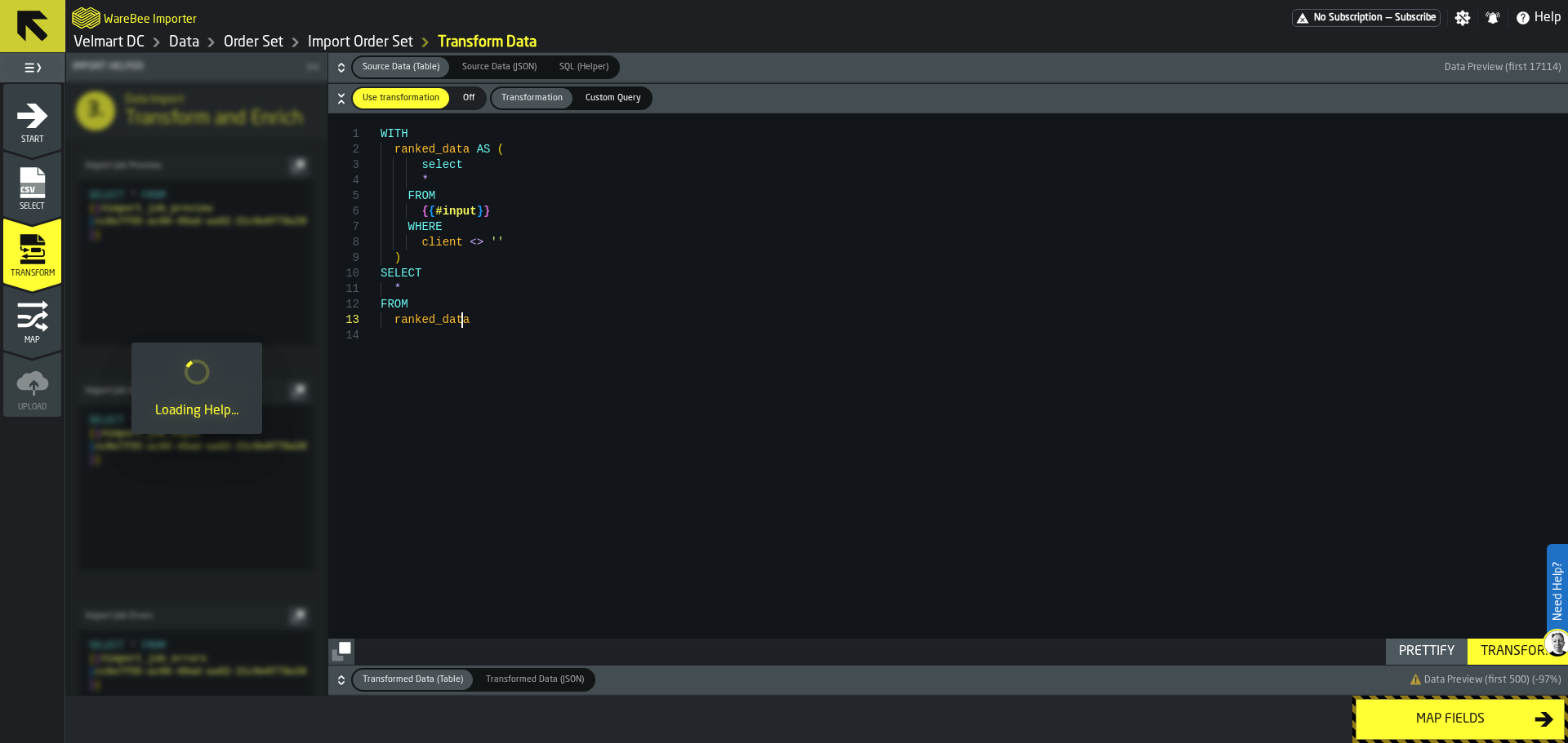
scroll to position [0, 0]
type textarea "**********"
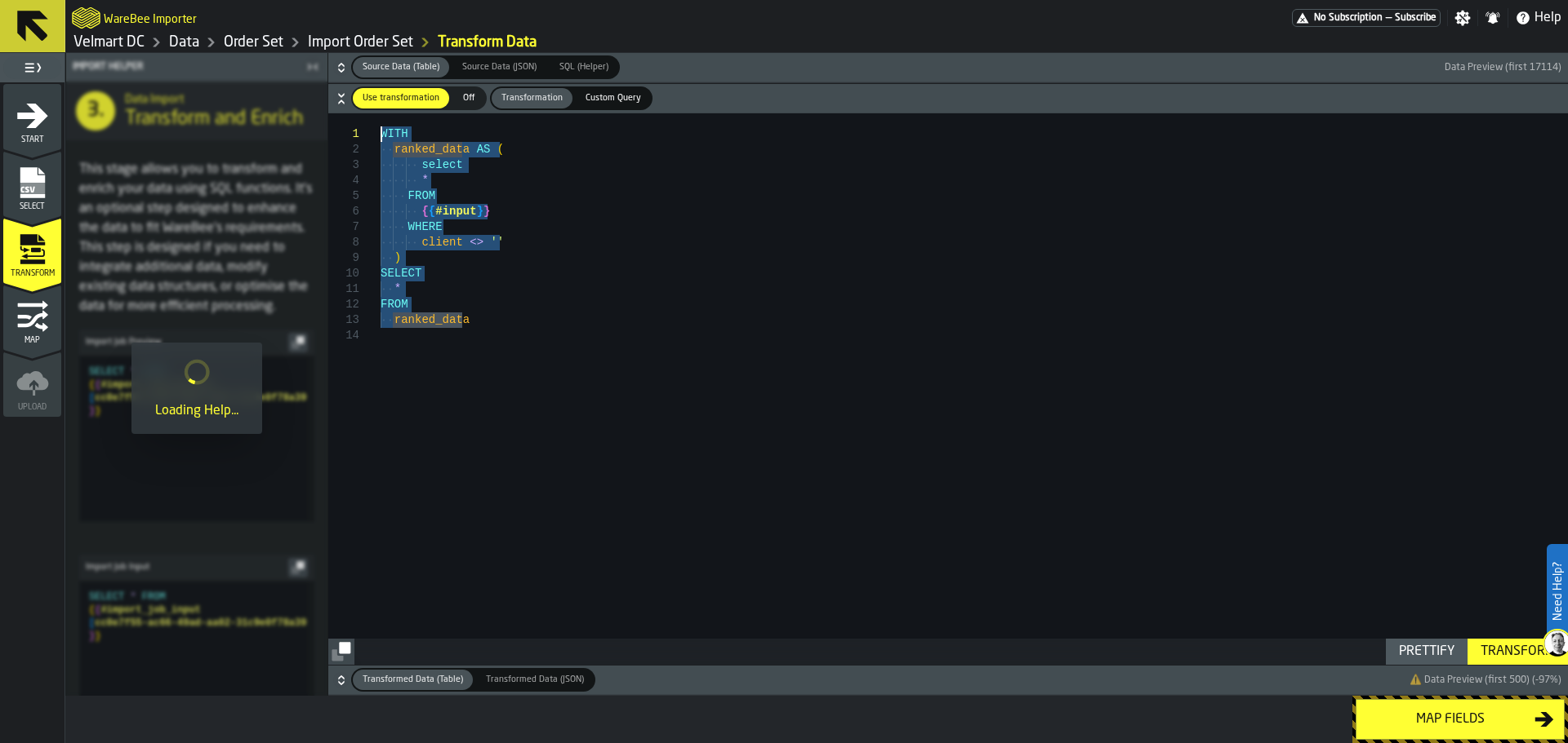
drag, startPoint x: 485, startPoint y: 321, endPoint x: 369, endPoint y: 138, distance: 216.7
click at [369, 138] on div "**********" at bounding box center [947, 389] width 1239 height 551
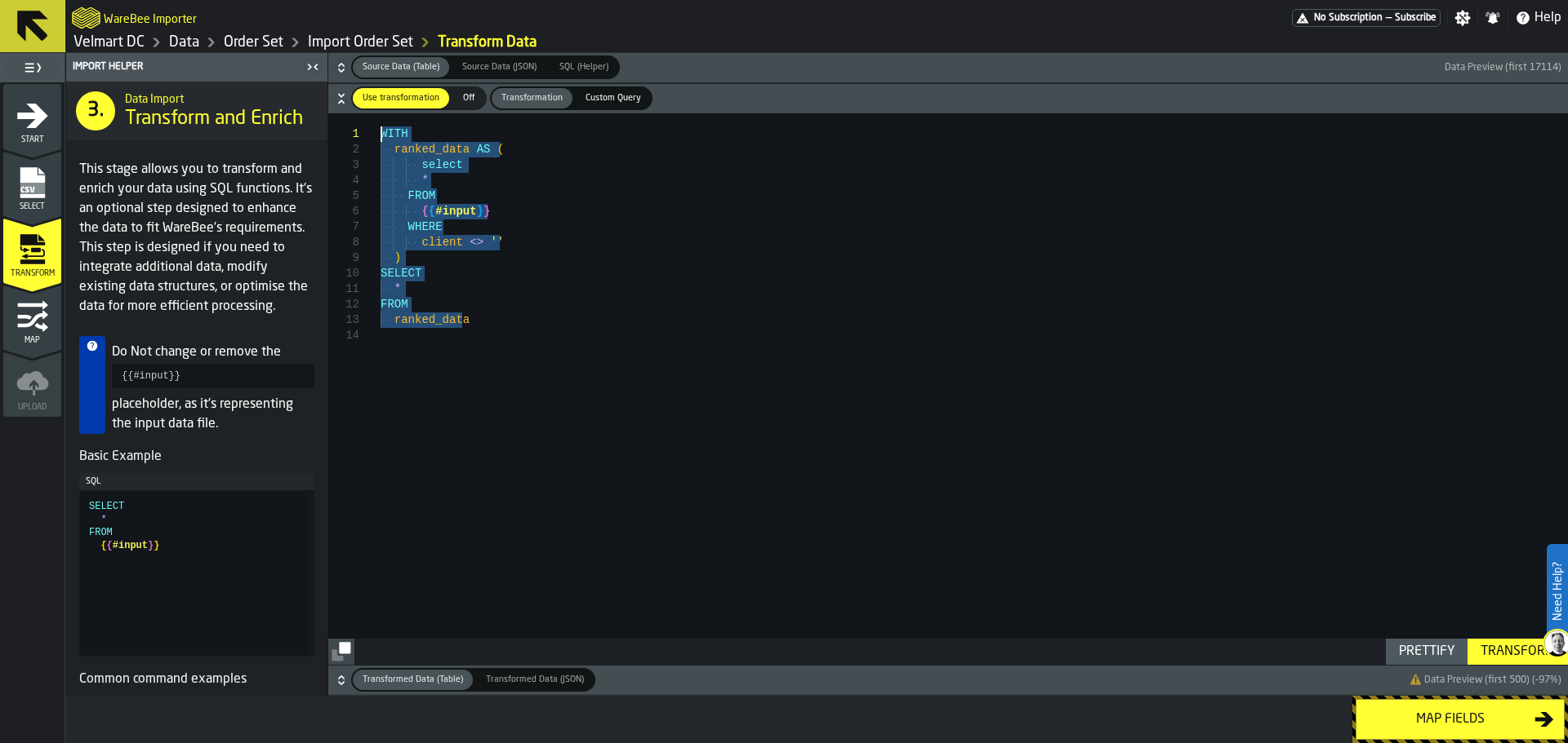
click at [47, 314] on icon "menu Map" at bounding box center [32, 316] width 32 height 32
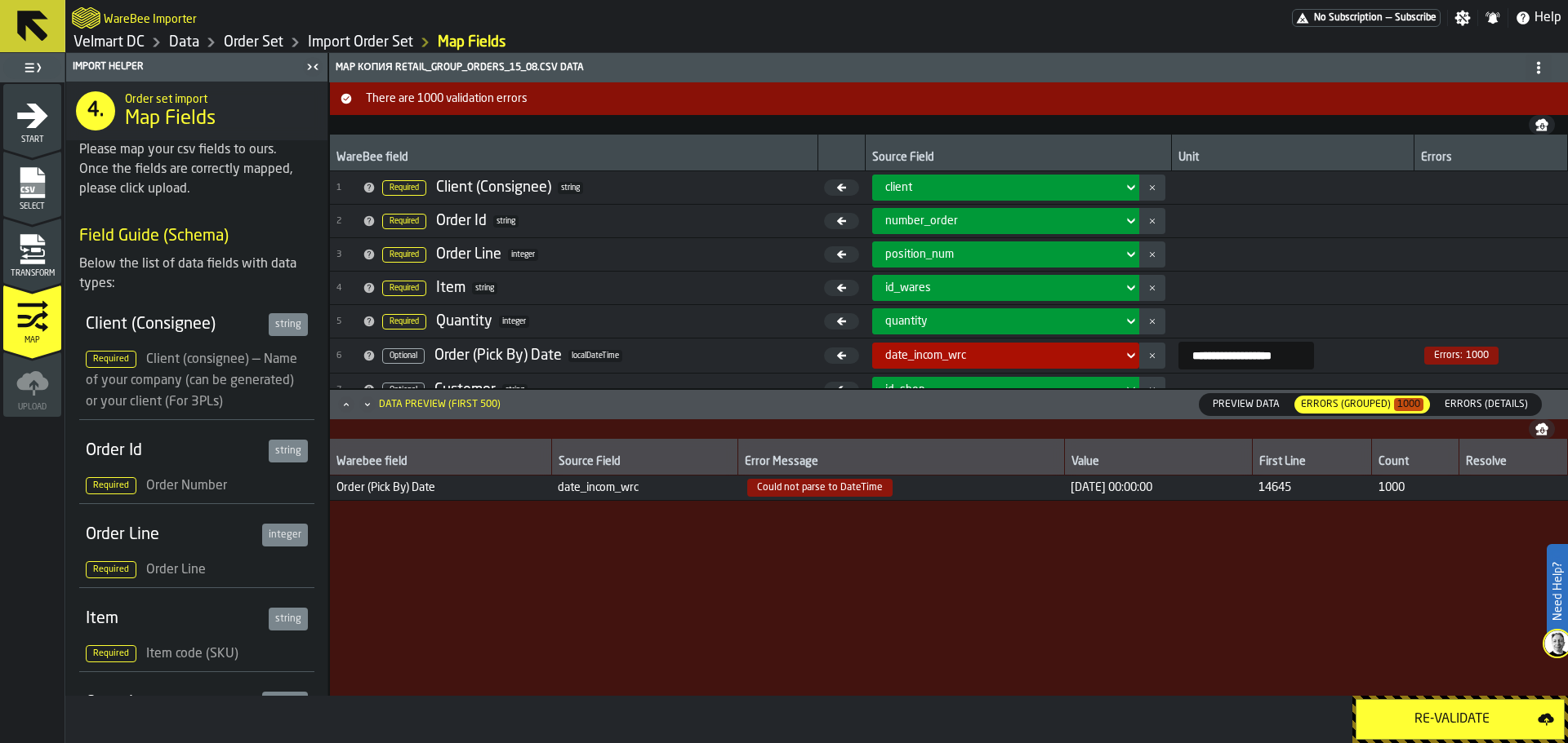
drag, startPoint x: 770, startPoint y: 491, endPoint x: 1151, endPoint y: 487, distance: 381.0
click at [1151, 487] on tr "Order (Pick By) Date date_incom_wrc Could not parse to DateTime [DATE] 00:00:00…" at bounding box center [949, 488] width 1238 height 25
copy tr "Could not parse to DateTime [DATE] 00:00:00"
drag, startPoint x: 632, startPoint y: 487, endPoint x: 553, endPoint y: 492, distance: 79.2
click at [557, 492] on span "date_incom_wrc" at bounding box center [644, 488] width 173 height 13
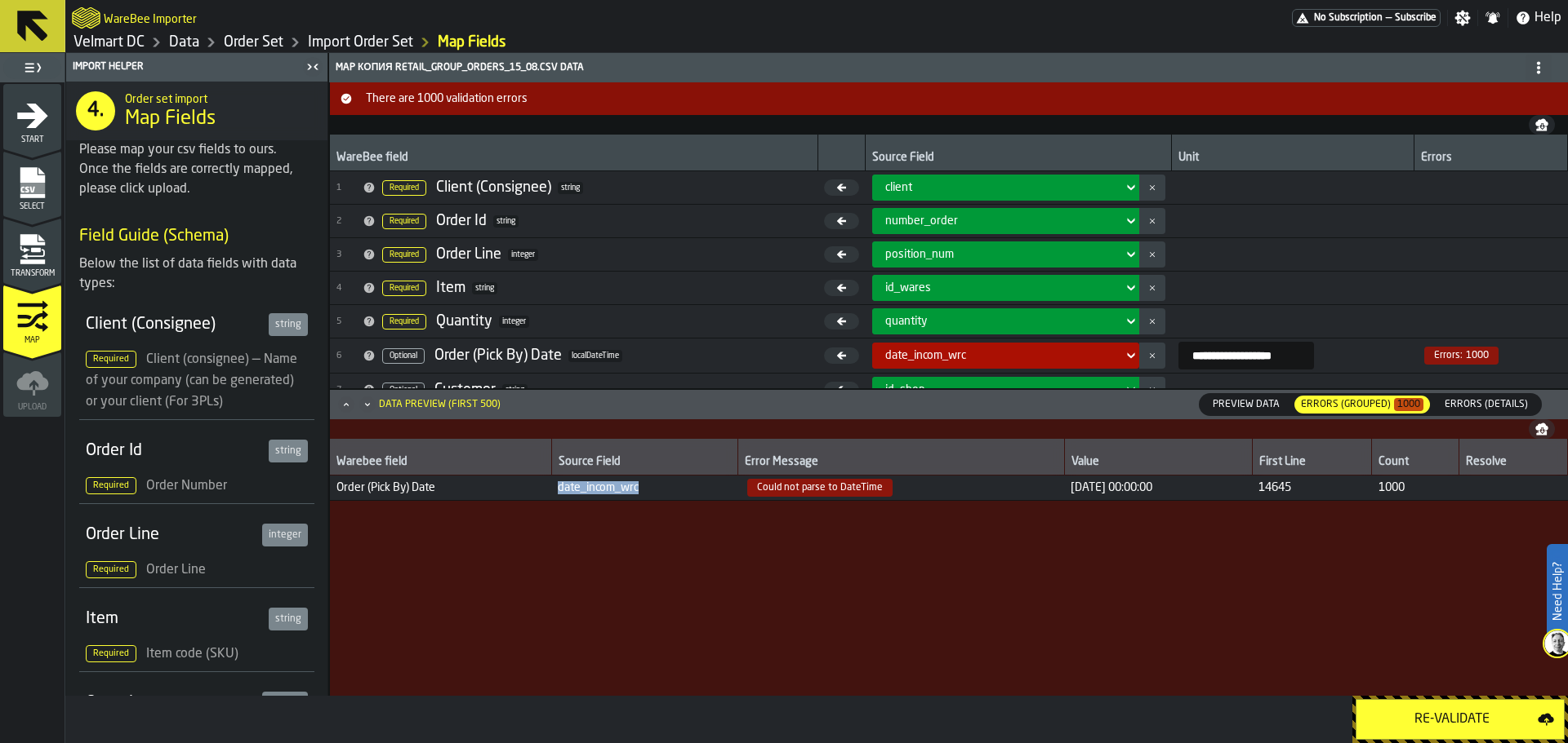
copy span "date_incom_wrc"
click at [38, 247] on icon "menu Transform" at bounding box center [32, 249] width 32 height 32
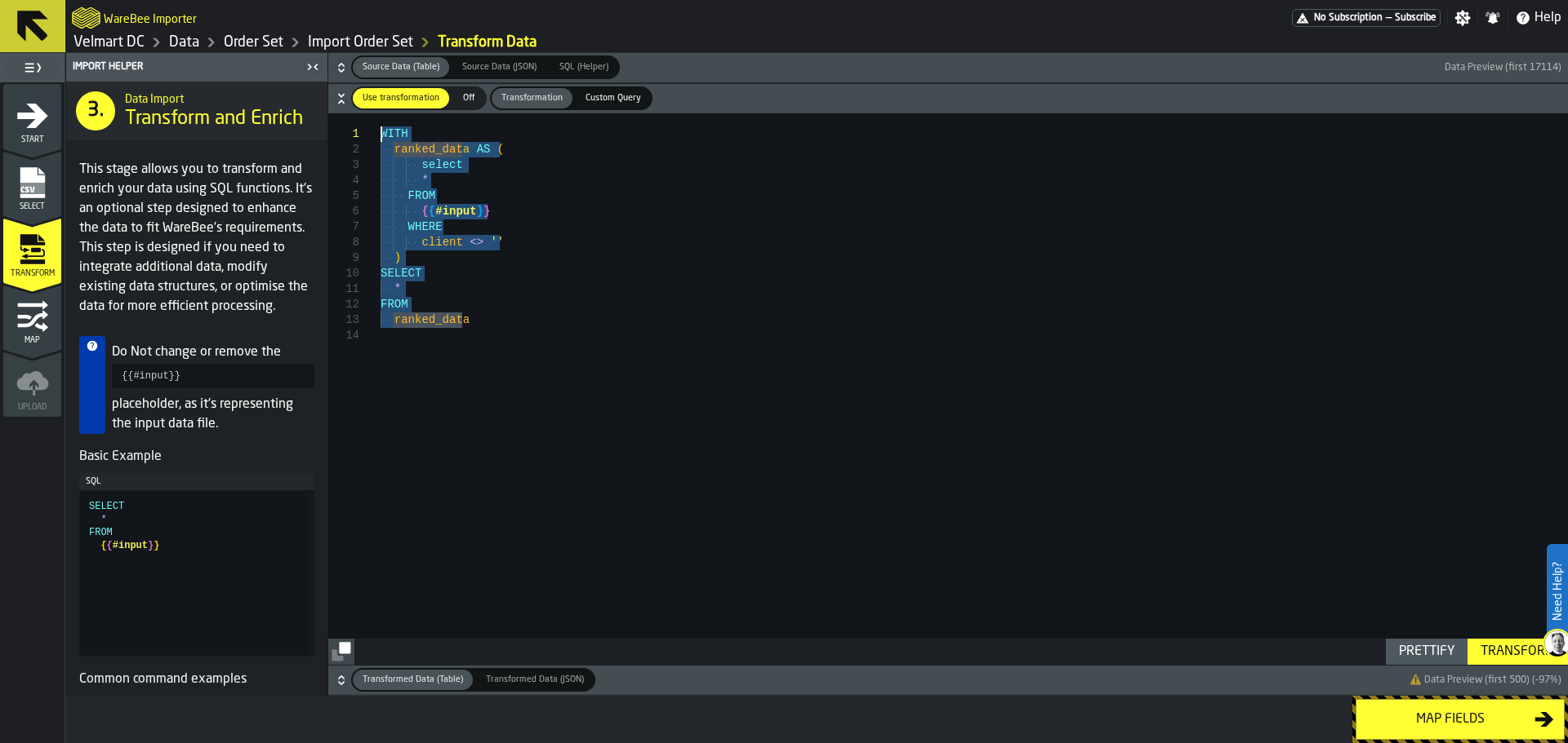
drag, startPoint x: 511, startPoint y: 319, endPoint x: 314, endPoint y: 118, distance: 281.4
click at [380, 118] on div "WITH ranked_data AS ( select * FROM { { #input } } WHERE client <> '' ) SELECT …" at bounding box center [974, 389] width 1188 height 551
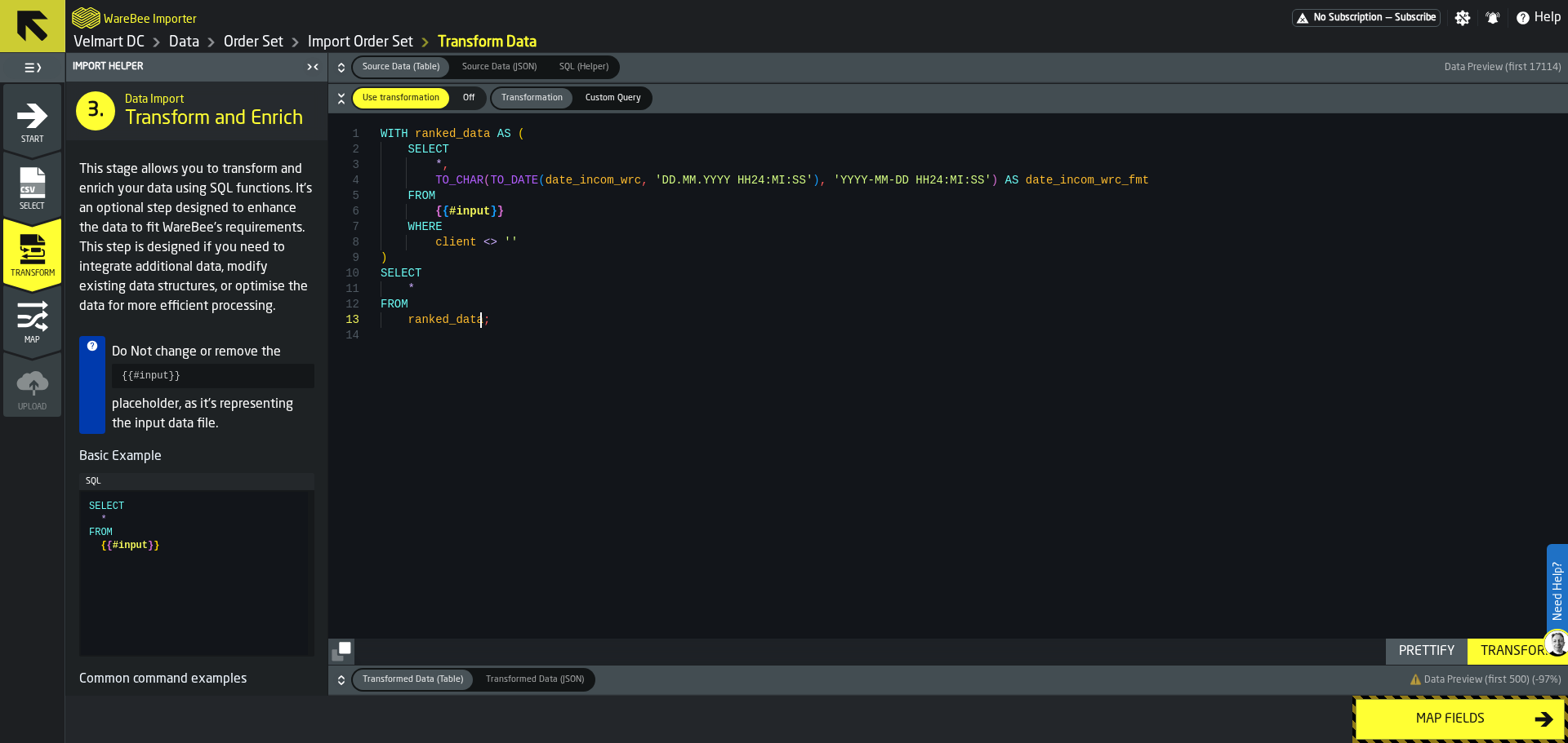
click at [444, 150] on div "WITH ranked_data AS ( SELECT * , TO_CHAR ( TO_DATE ( date_incom_wrc , 'DD.MM.YY…" at bounding box center [974, 389] width 1188 height 551
click at [466, 174] on div "WITH ranked_data AS ( SELECT * , TO_CHAR ( TO_DATE ( date_incom_wrc , 'DD.MM.YY…" at bounding box center [974, 389] width 1188 height 551
click at [498, 161] on div "WITH ranked_data AS ( SELECT * , TO_CHAR ( TO_DATE ( date_incom_wrc , 'DD.MM.YY…" at bounding box center [974, 389] width 1188 height 551
click at [435, 298] on div "WITH ranked_data AS ( SELECT * , TO_CHAR ( TO_DATE ( date_incom_wrc , 'DD.MM.YY…" at bounding box center [974, 389] width 1188 height 551
click at [1006, 182] on div "WITH ranked_data AS ( SELECT * , TO_CHAR ( TO_DATE ( date_incom_wrc , 'DD.MM.YY…" at bounding box center [974, 389] width 1188 height 551
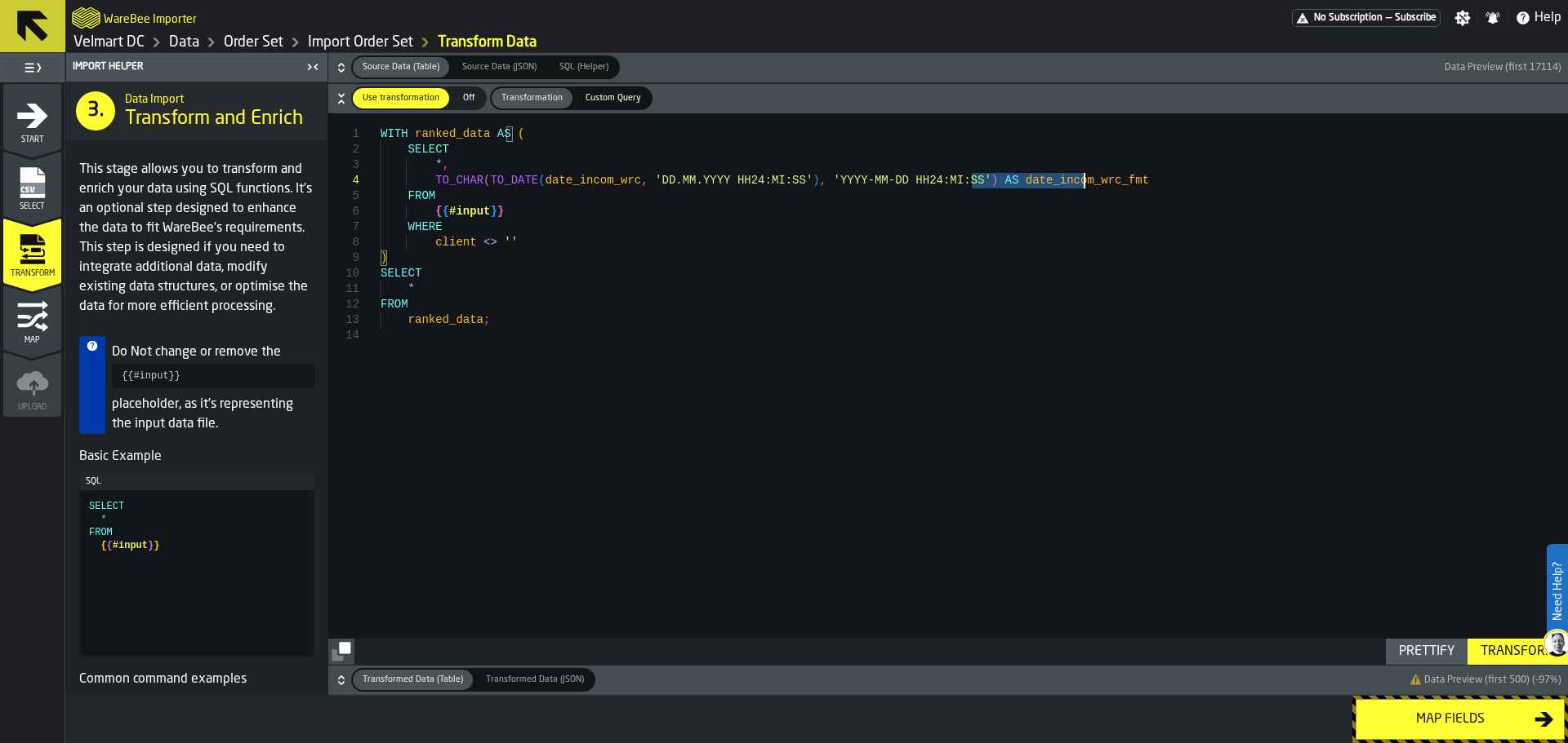
click at [1006, 182] on div "WITH ranked_data AS ( SELECT * , TO_CHAR ( TO_DATE ( date_incom_wrc , 'DD.MM.YY…" at bounding box center [974, 389] width 1188 height 551
click at [1515, 656] on div "Transform" at bounding box center [1517, 652] width 88 height 19
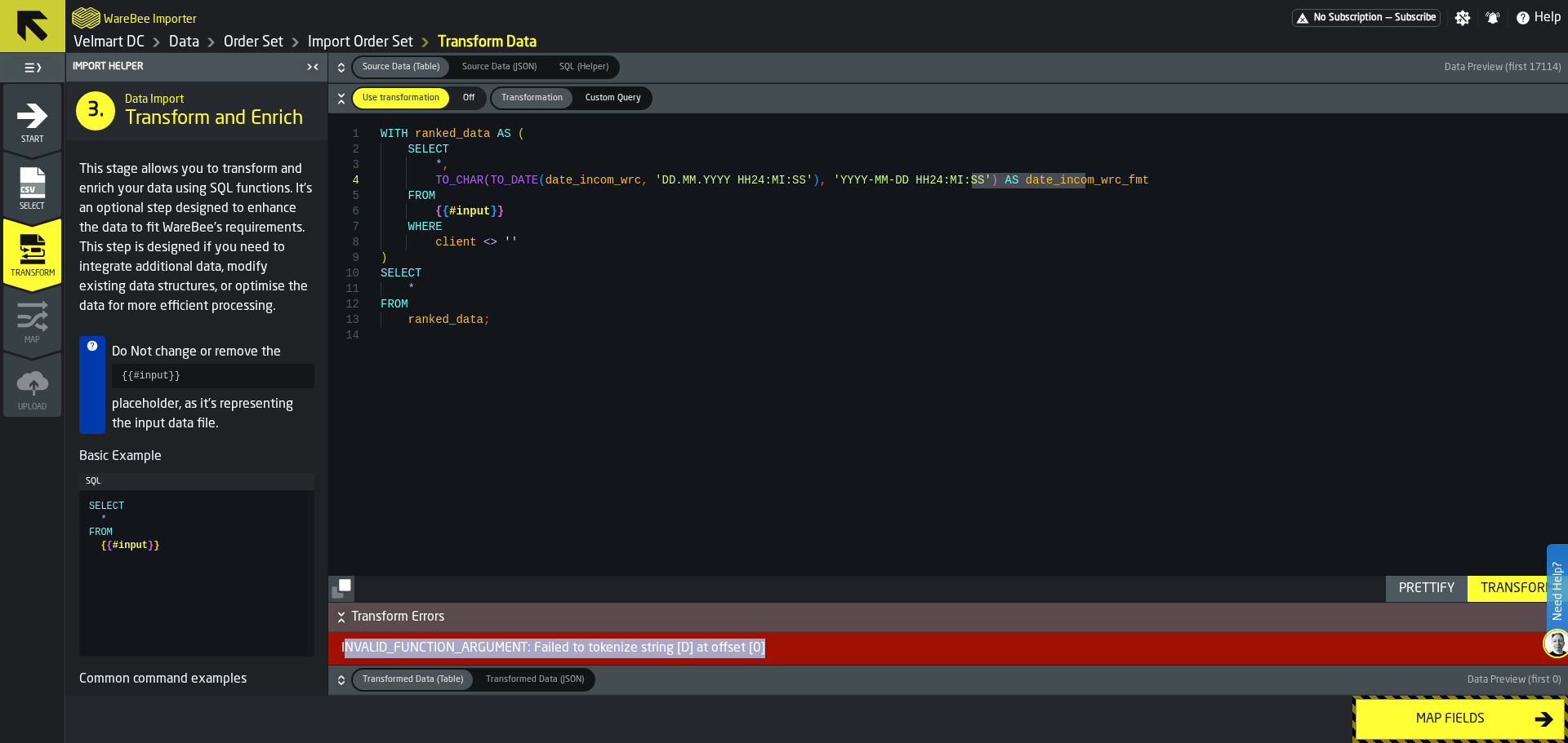
drag, startPoint x: 779, startPoint y: 648, endPoint x: 345, endPoint y: 655, distance: 434.1
click at [345, 655] on div "INVALID_FUNCTION_ARGUMENT: Failed to tokenize string [D] at offset [0]" at bounding box center [947, 648] width 1239 height 32
copy div "NVALID_FUNCTION_ARGUMENT: Failed to tokenize string [D] at offset [0]"
click at [794, 650] on div "INVALID_FUNCTION_ARGUMENT: Failed to tokenize string [D] at offset [0]" at bounding box center [947, 648] width 1239 height 32
drag, startPoint x: 779, startPoint y: 646, endPoint x: 341, endPoint y: 644, distance: 438.0
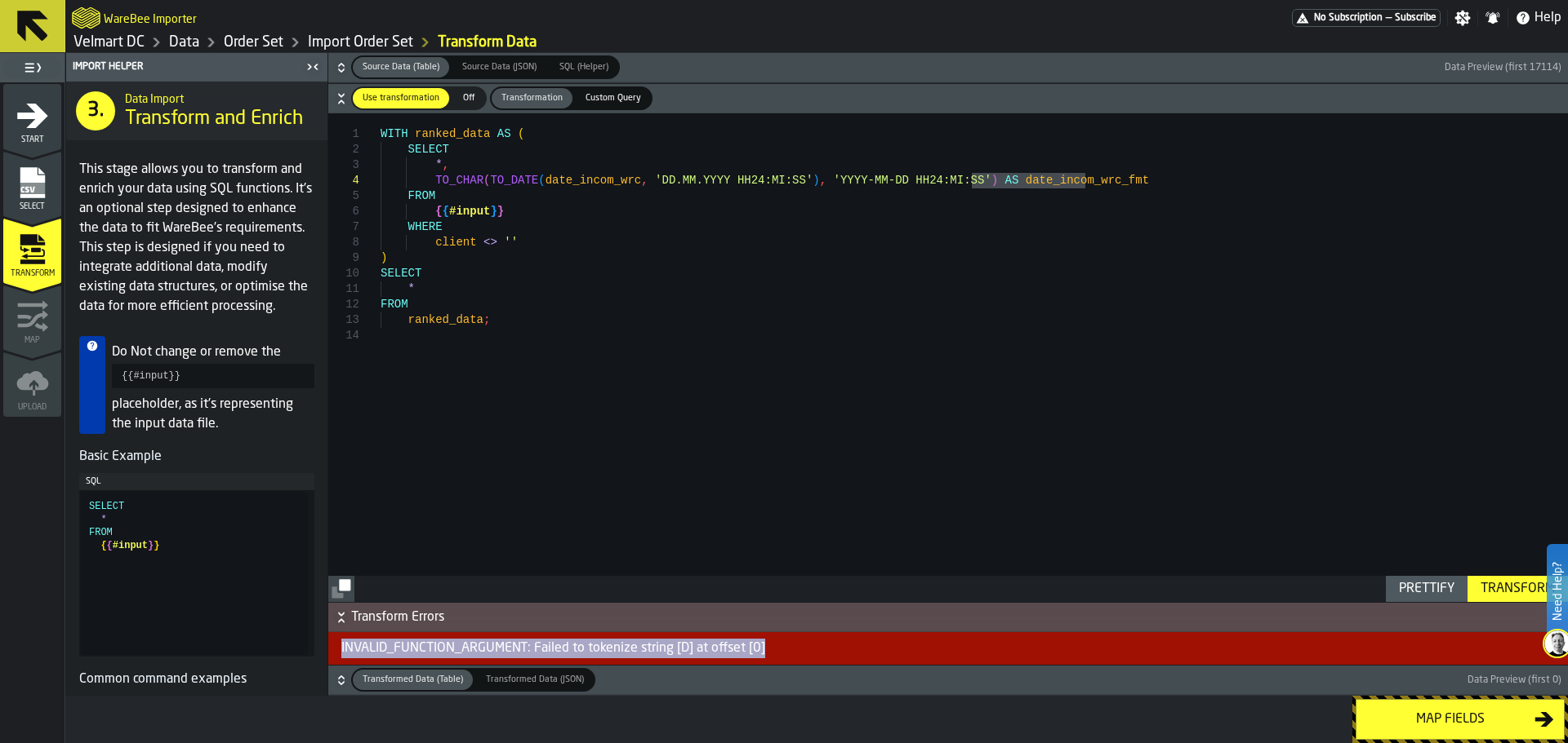
click at [341, 644] on div "INVALID_FUNCTION_ARGUMENT: Failed to tokenize string [D] at offset [0]" at bounding box center [947, 648] width 1239 height 32
copy div "INVALID_FUNCTION_ARGUMENT: Failed to tokenize string [D] at offset [0]"
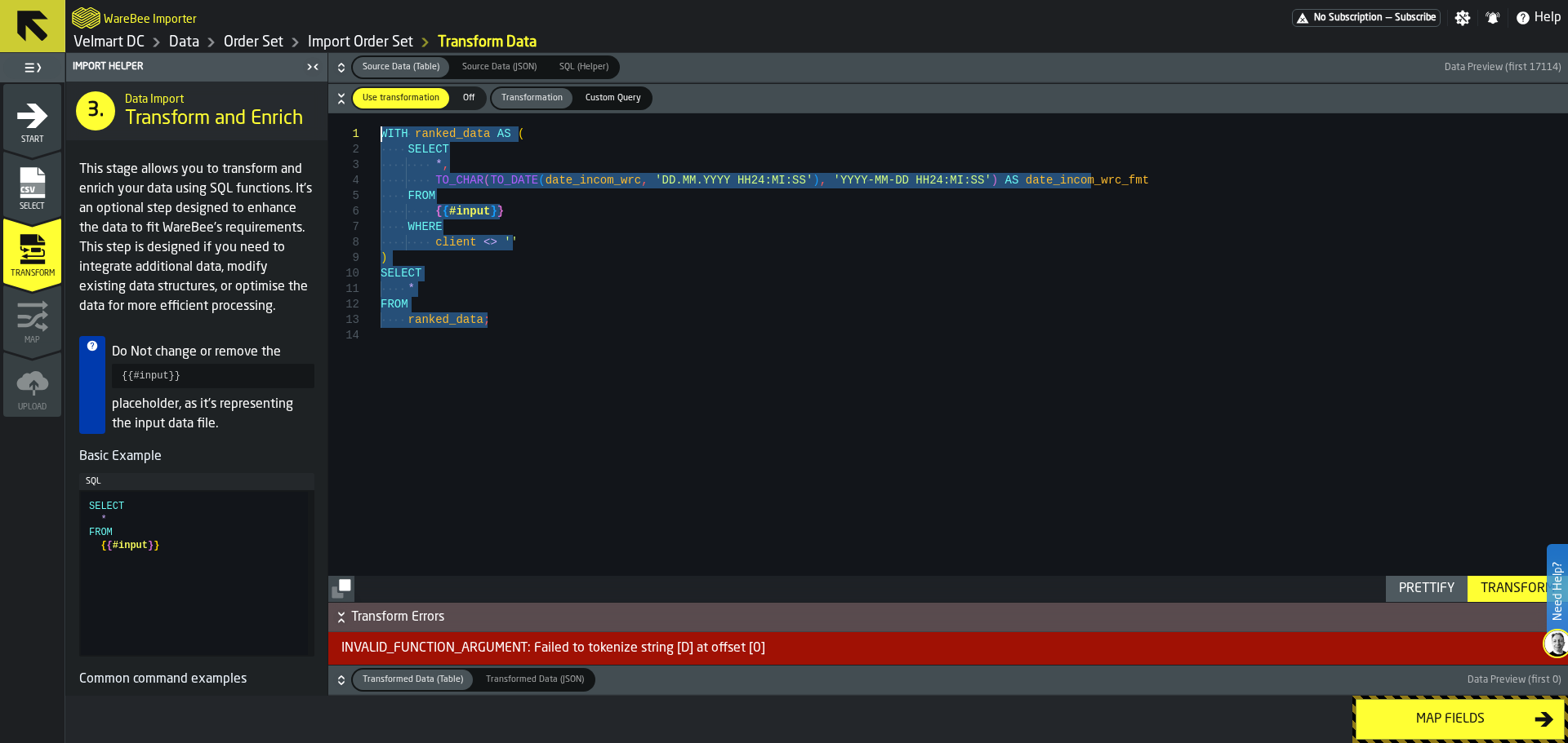
drag, startPoint x: 499, startPoint y: 332, endPoint x: 369, endPoint y: 123, distance: 246.1
click at [380, 123] on div "WITH ranked_data AS ( SELECT * , TO_CHAR ( TO_DATE ( date_incom_wrc , 'DD.MM.YY…" at bounding box center [974, 357] width 1188 height 489
type textarea "**********"
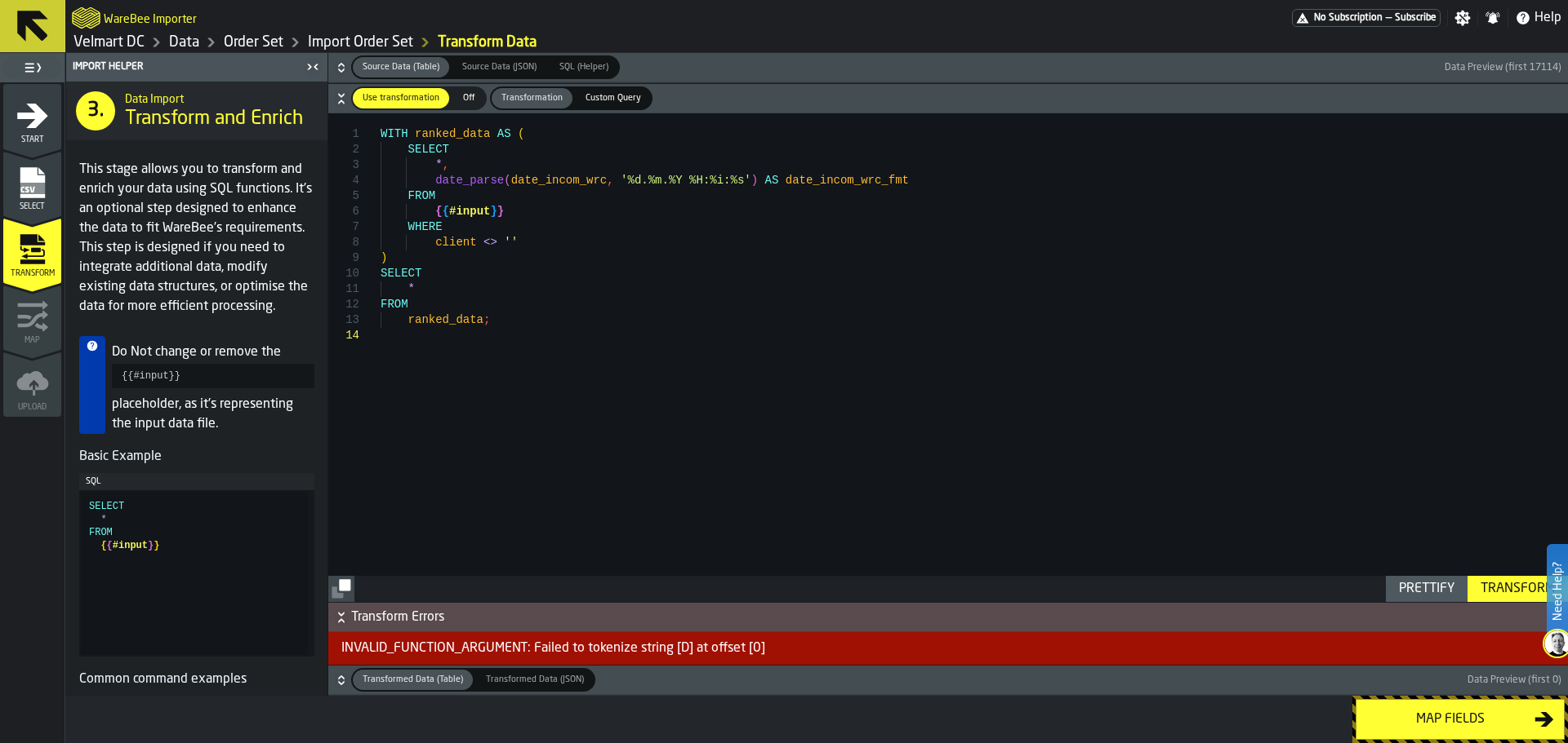
click at [1498, 586] on div "Transform" at bounding box center [1517, 588] width 88 height 19
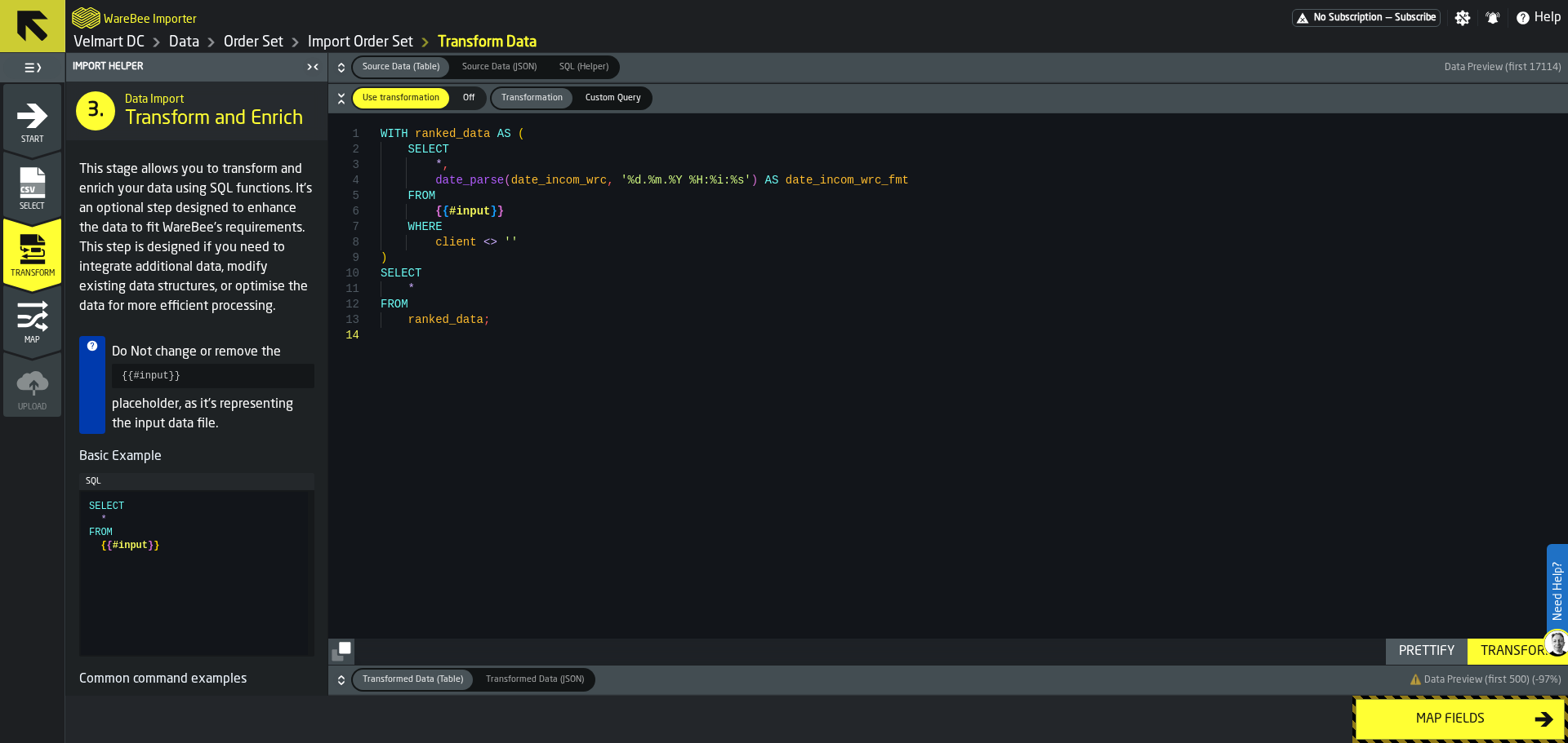
click at [1469, 719] on div "Map fields" at bounding box center [1450, 719] width 169 height 19
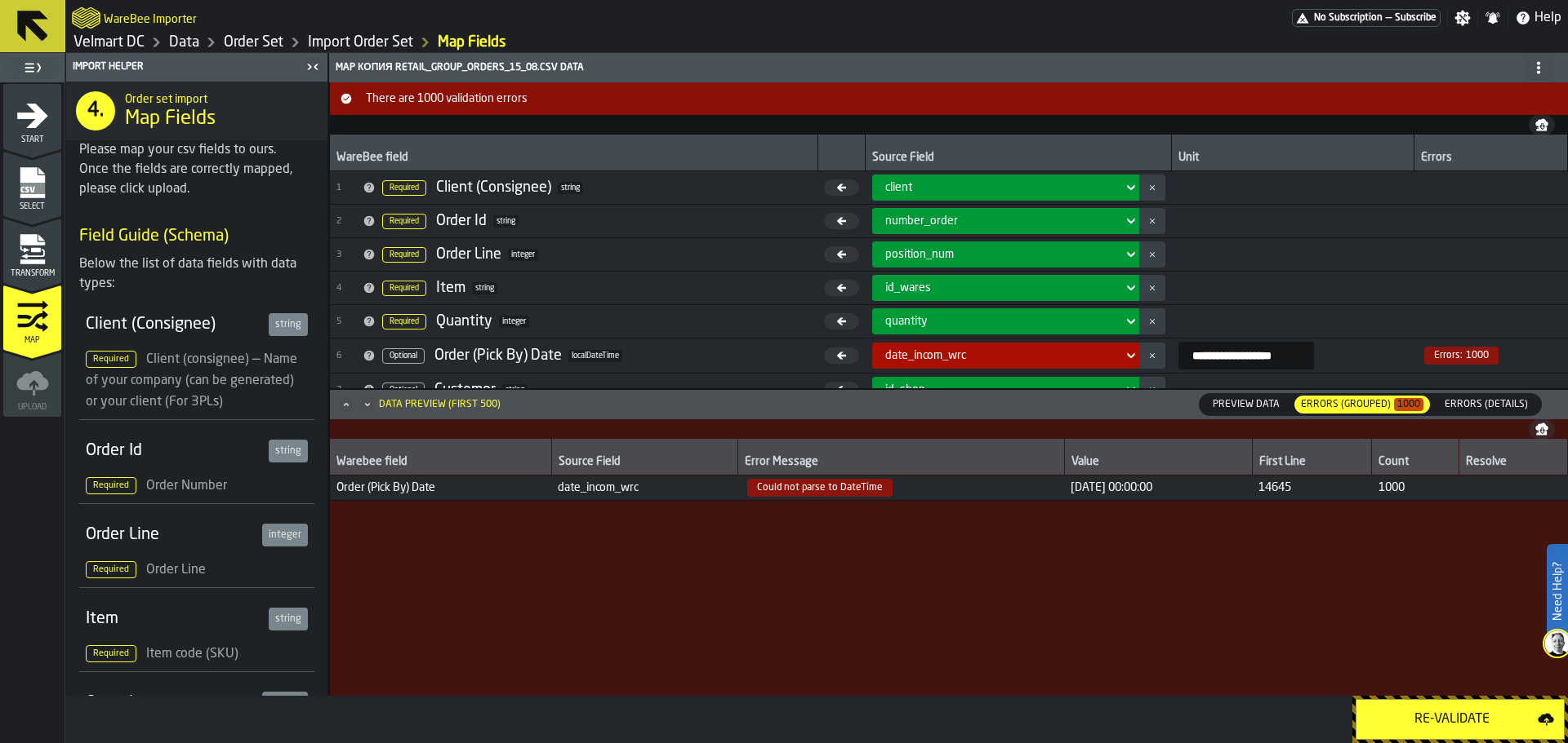
scroll to position [82, 0]
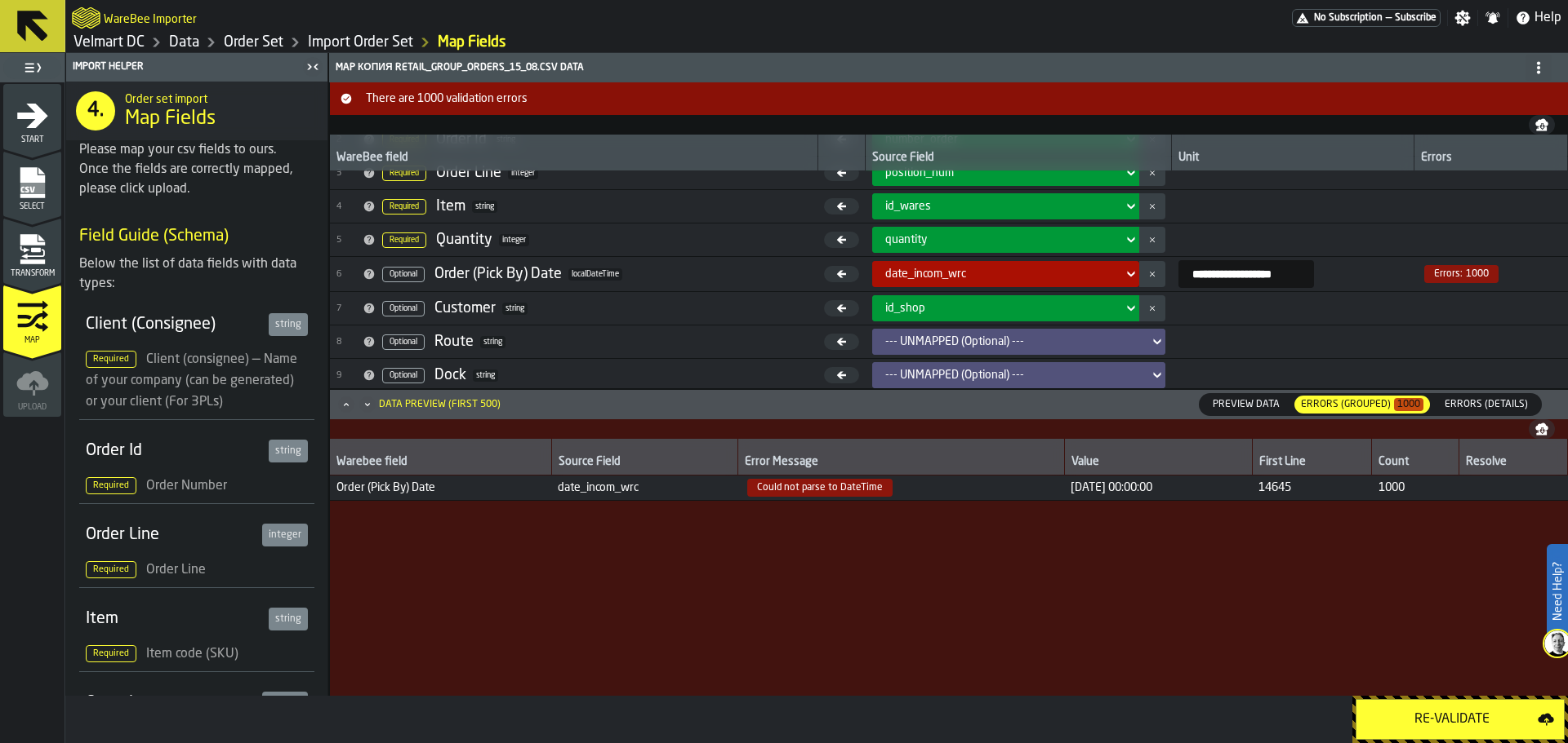
click at [1253, 401] on span "Preview Data" at bounding box center [1246, 405] width 80 height 15
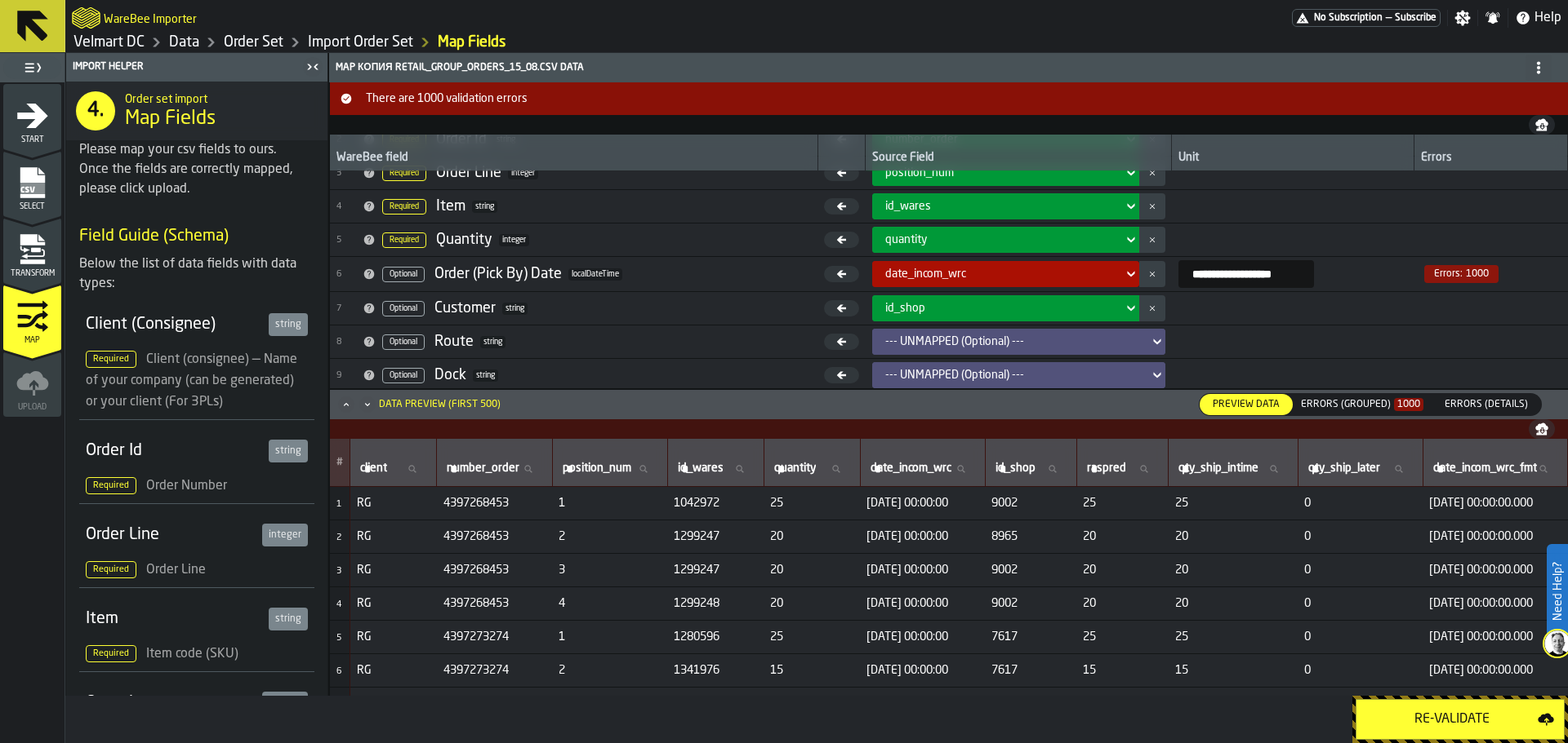
click at [885, 279] on span "date_incom_wrc" at bounding box center [926, 274] width 81 height 13
click at [1080, 276] on div "date_incom_wrc" at bounding box center [1000, 274] width 231 height 13
click at [1123, 271] on icon at bounding box center [1131, 273] width 17 height 19
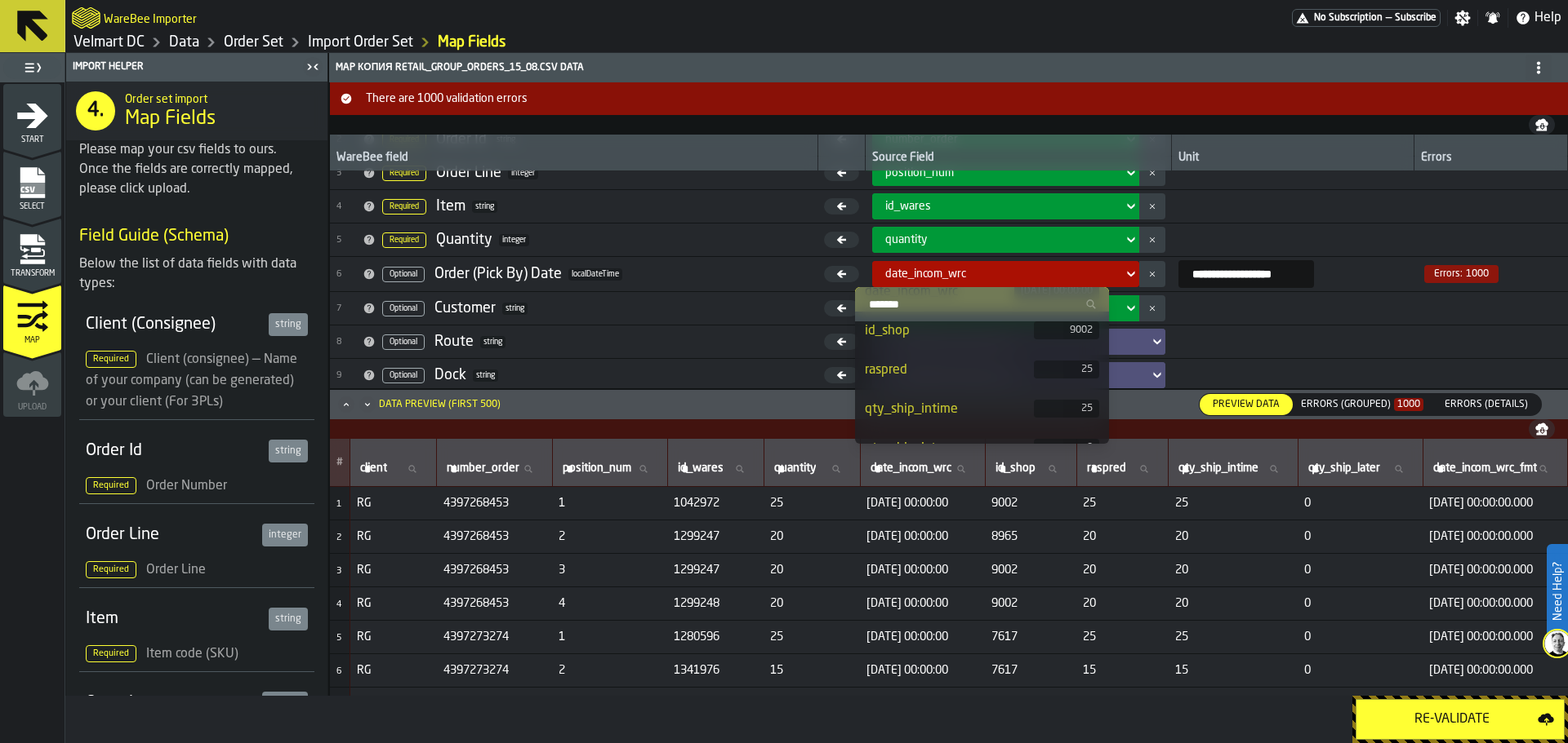
scroll to position [319, 0]
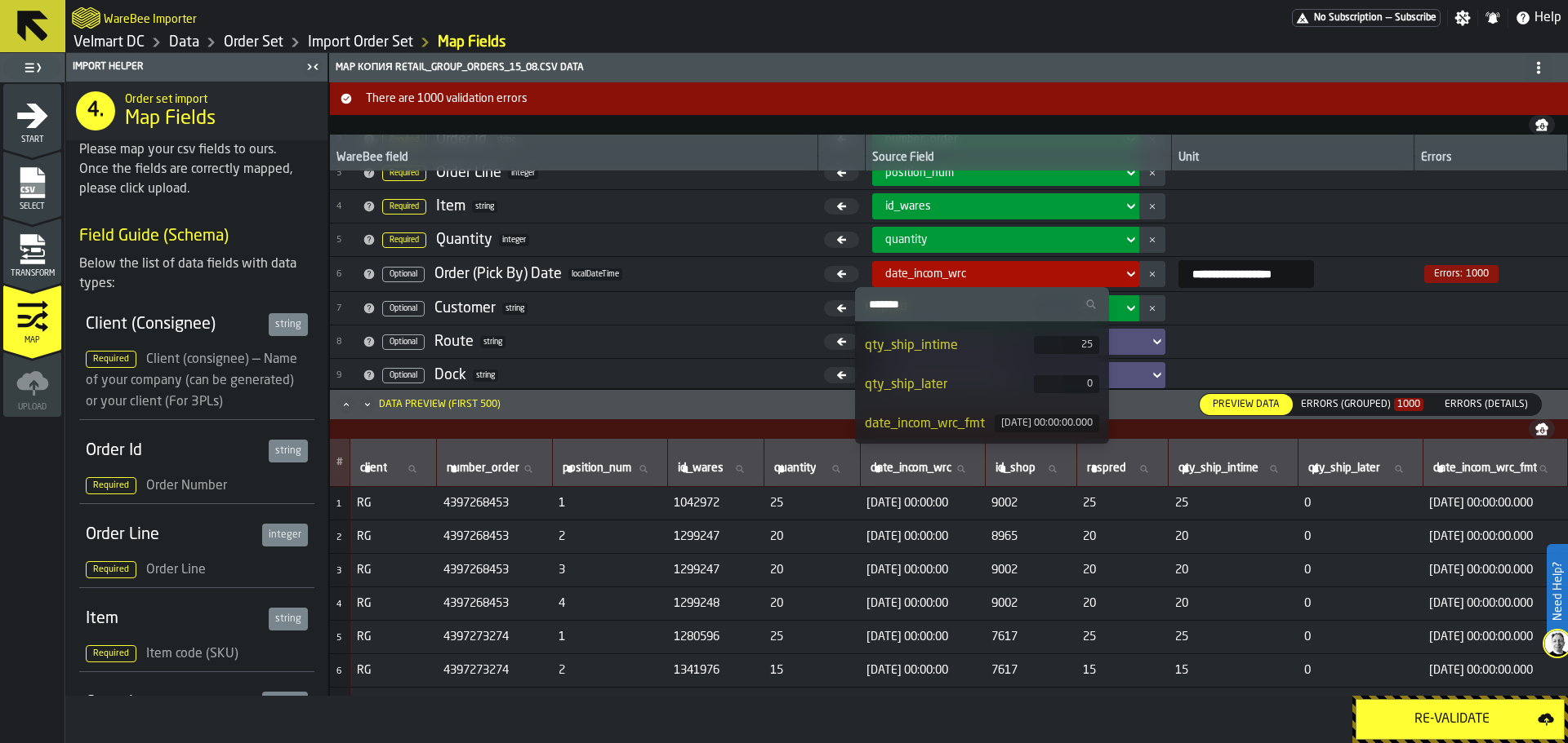
click at [995, 414] on div "[DATE] 00:00:00.000" at bounding box center [1047, 423] width 104 height 17
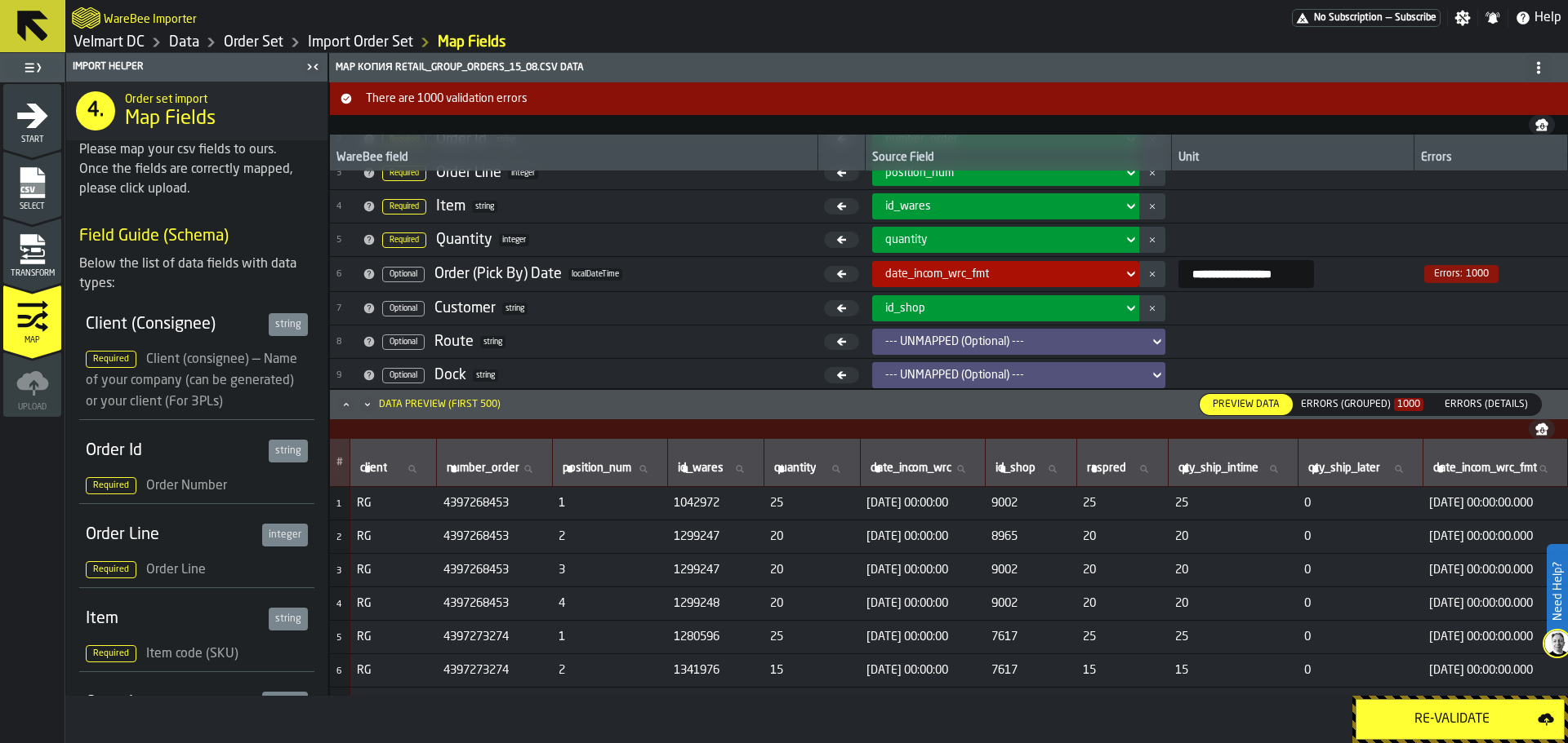
click at [1419, 713] on div "Re-Validate" at bounding box center [1452, 719] width 171 height 19
click at [1362, 407] on div "Errors (Grouped) 1000" at bounding box center [1362, 404] width 123 height 11
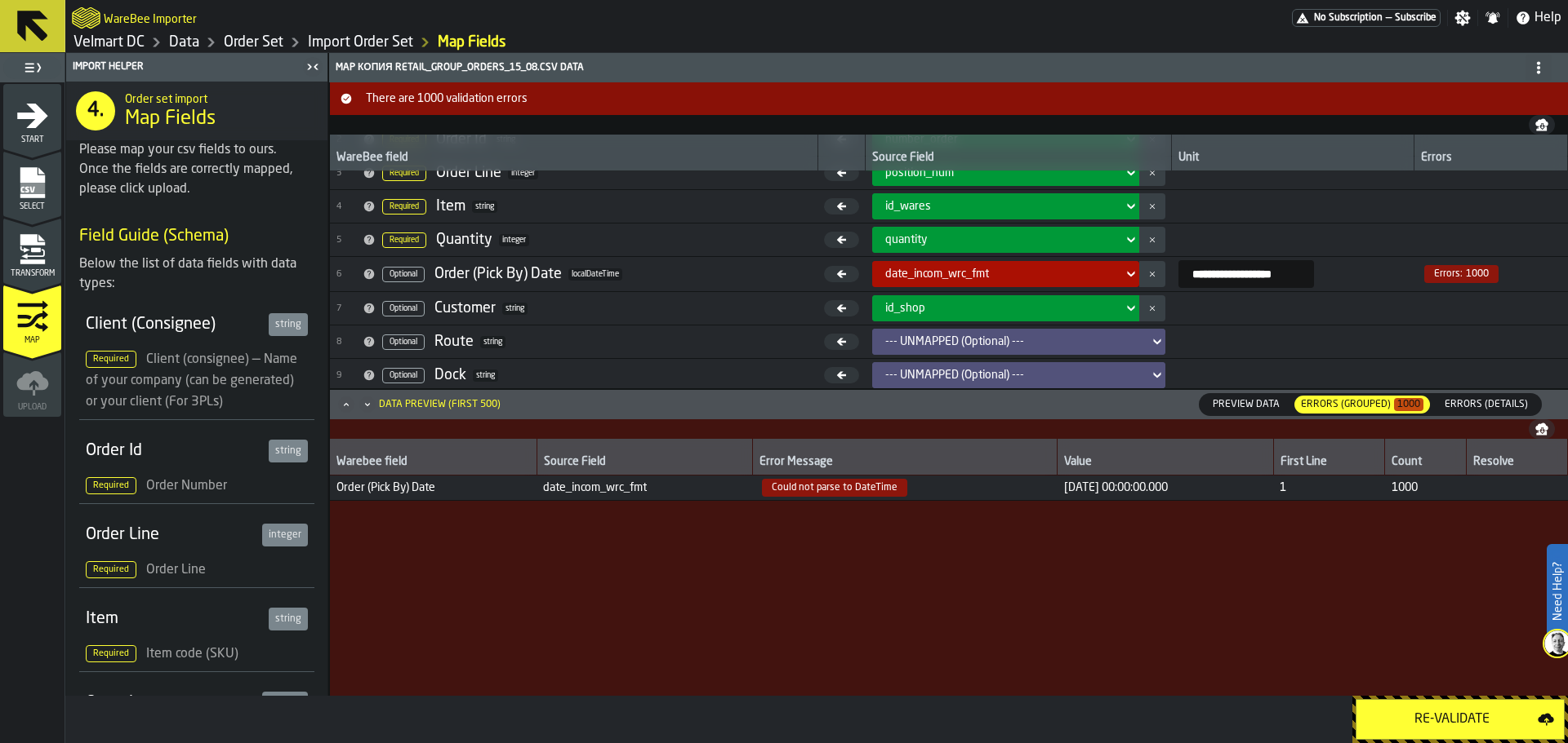
click at [1256, 403] on span "Preview Data" at bounding box center [1246, 405] width 80 height 15
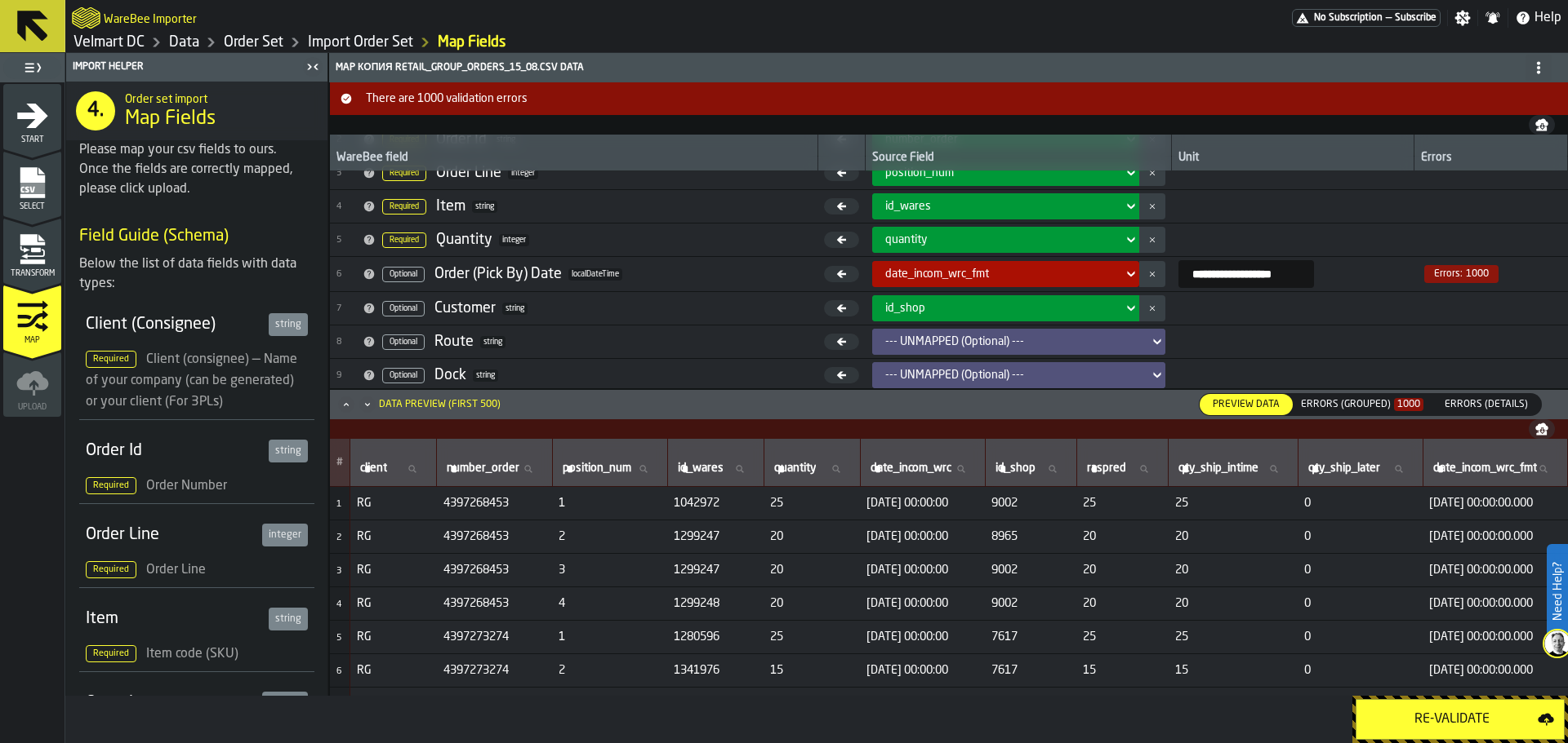
click at [41, 268] on div "Transform" at bounding box center [32, 255] width 58 height 45
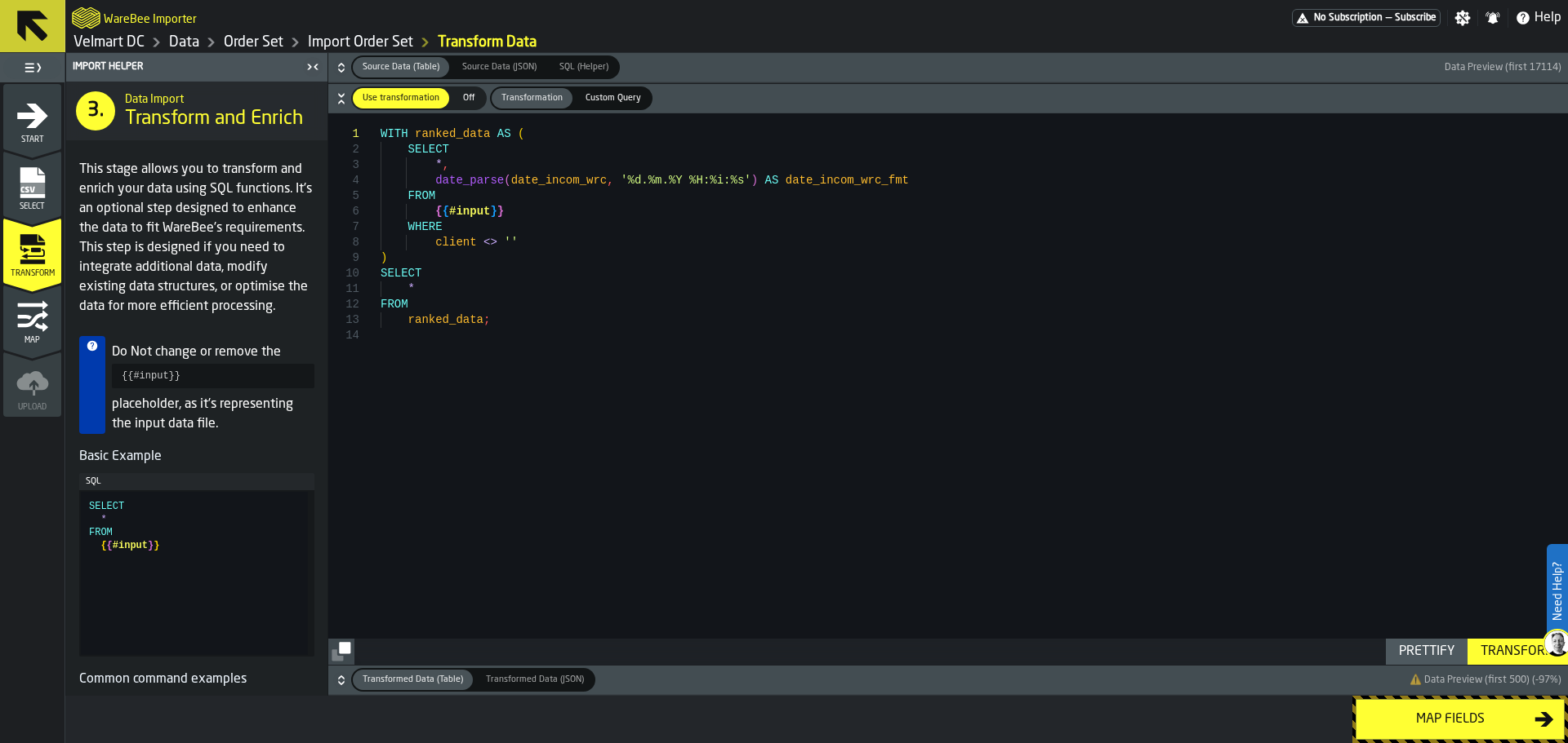
click at [33, 307] on icon "menu Map" at bounding box center [32, 316] width 32 height 32
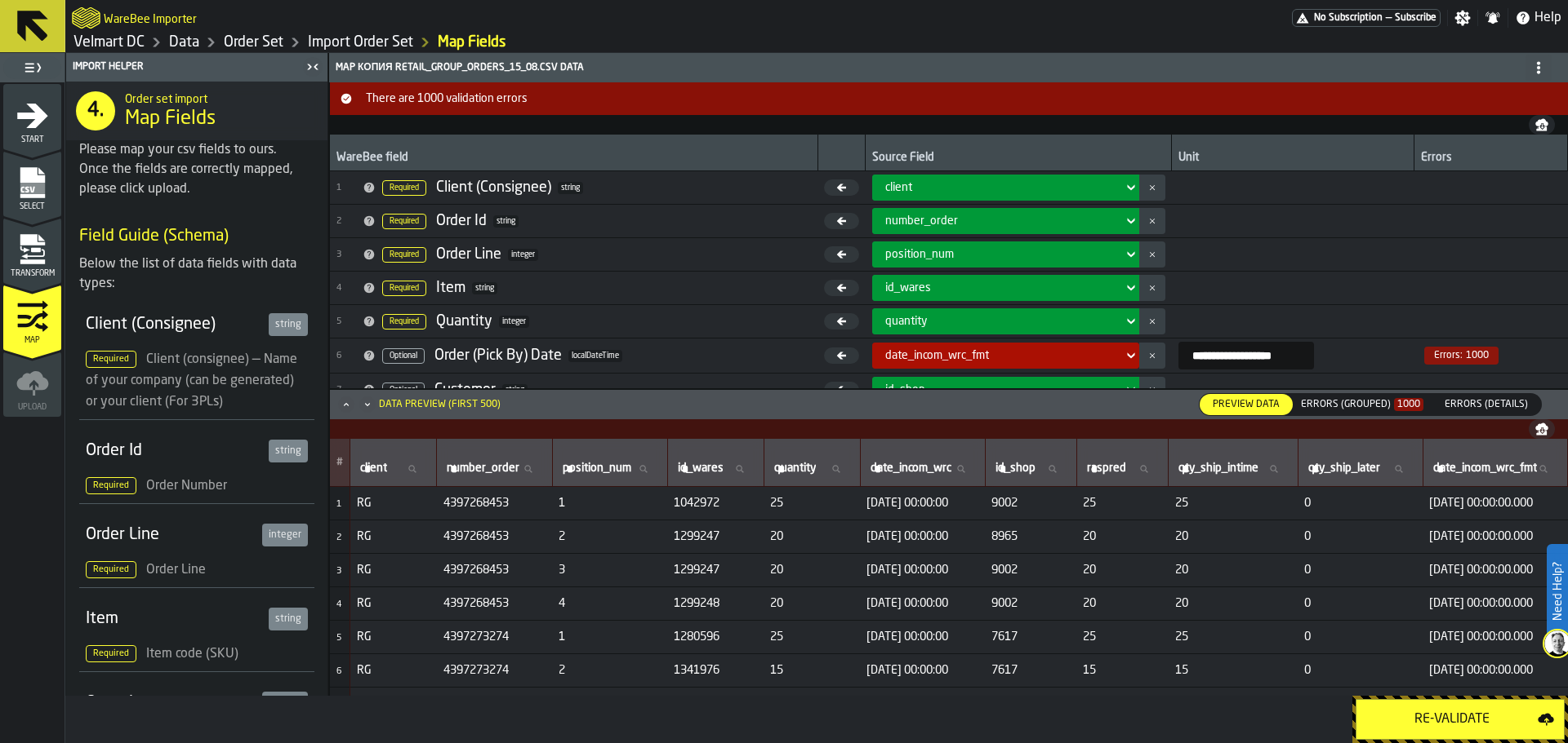
click at [1340, 404] on div "Errors (Grouped) 1000" at bounding box center [1362, 404] width 123 height 11
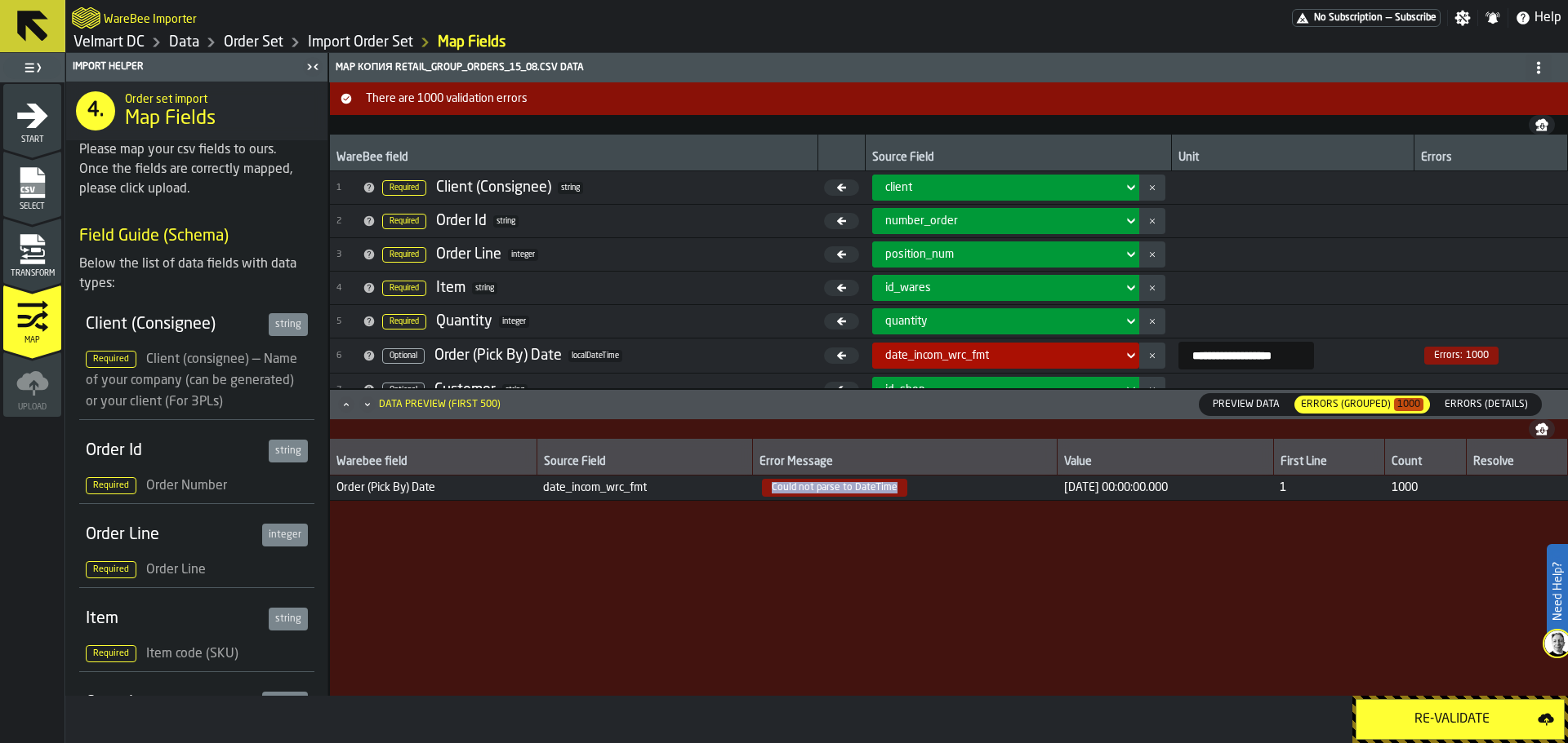
drag, startPoint x: 890, startPoint y: 486, endPoint x: 753, endPoint y: 492, distance: 137.1
click at [758, 492] on span "Could not parse to DateTime" at bounding box center [904, 487] width 291 height 17
copy span "Could not parse to DateTime"
click at [33, 269] on span "Transform" at bounding box center [32, 273] width 58 height 9
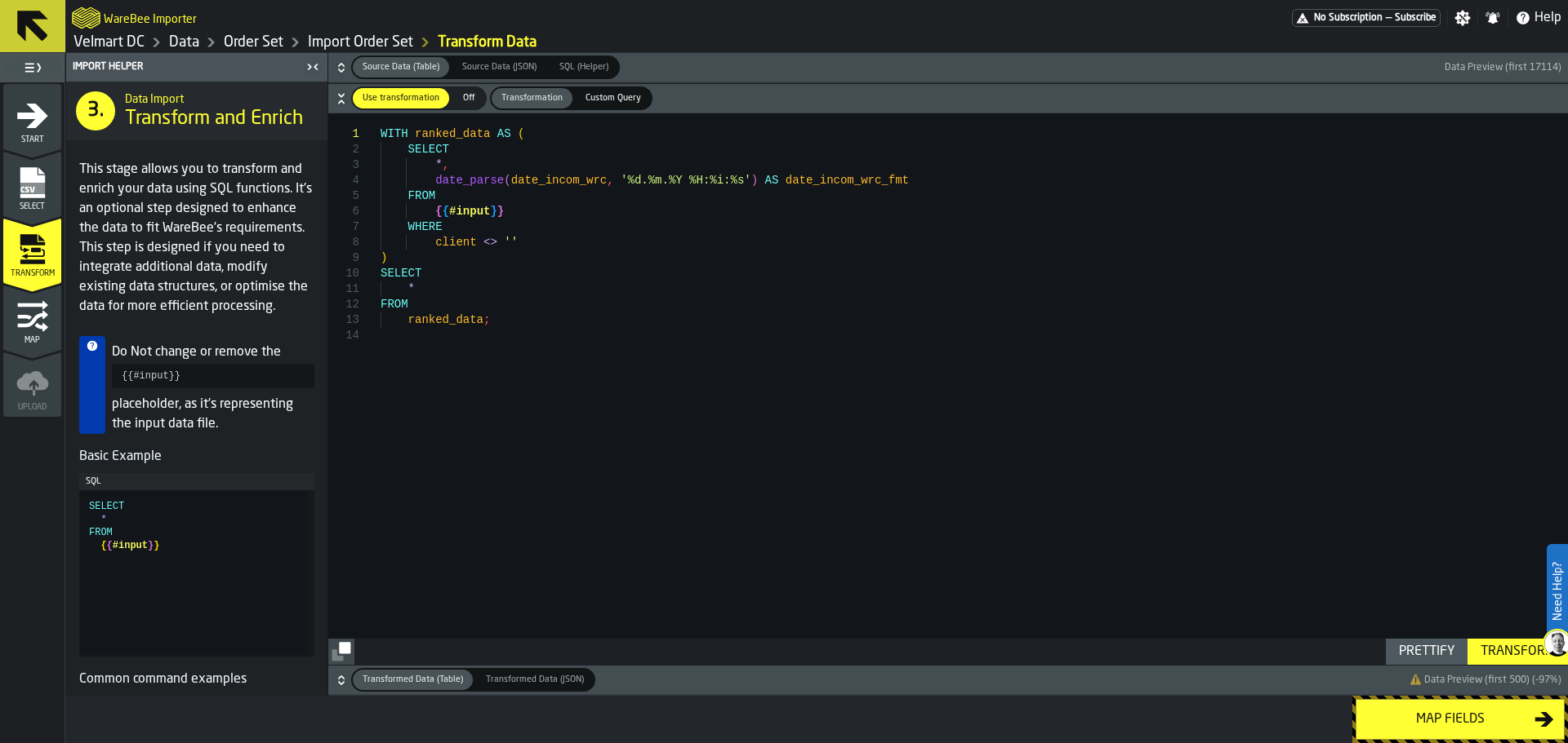
click at [517, 269] on div "WITH ranked_data AS ( SELECT * , date_parse ( date_incom_wrc , '%d.%m.%Y %H:%i:…" at bounding box center [974, 389] width 1188 height 551
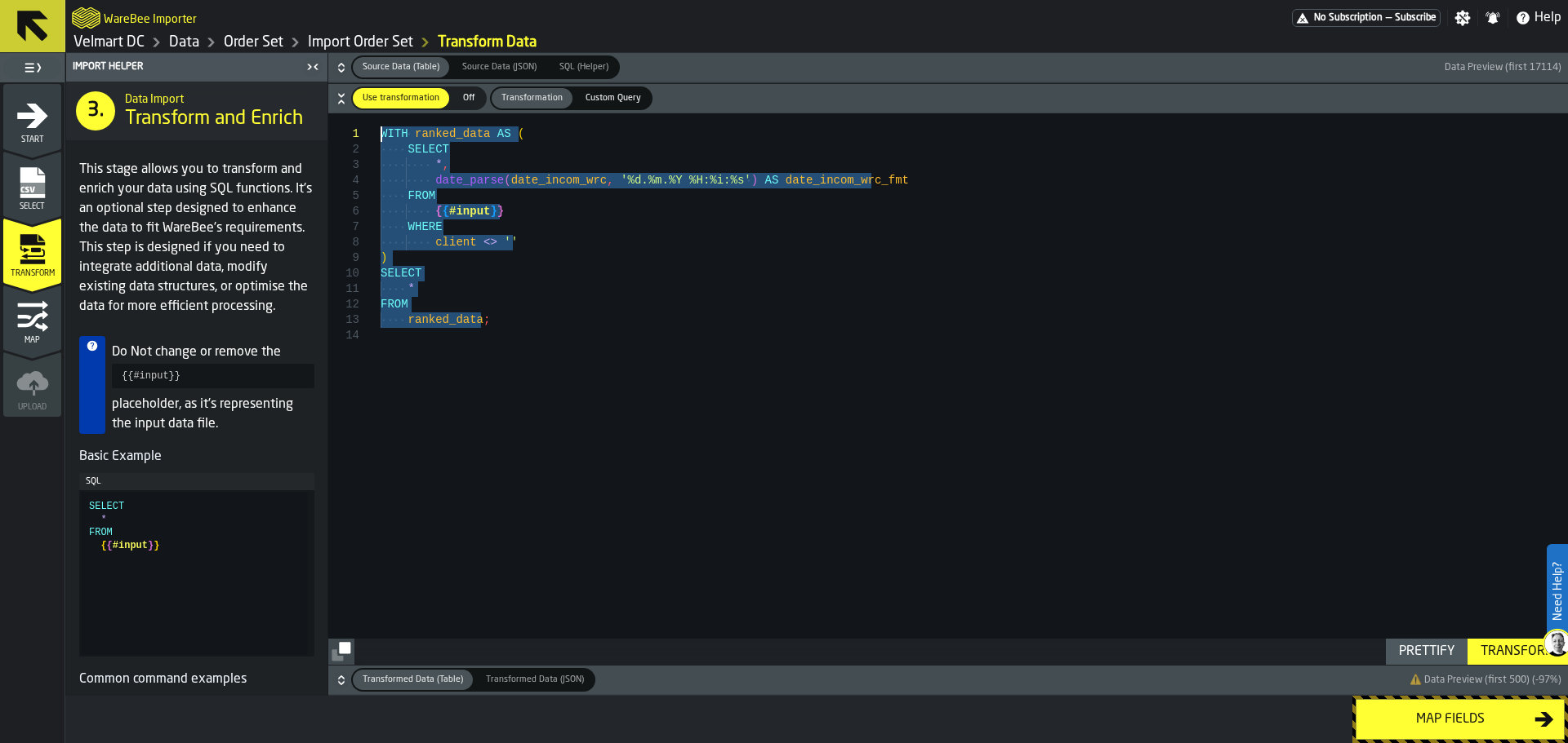
drag, startPoint x: 514, startPoint y: 315, endPoint x: 363, endPoint y: 138, distance: 232.7
click at [380, 138] on div "WITH ranked_data AS ( SELECT * , date_parse ( date_incom_wrc , '%d.%m.%Y %H:%i:…" at bounding box center [974, 389] width 1188 height 551
type textarea "**********"
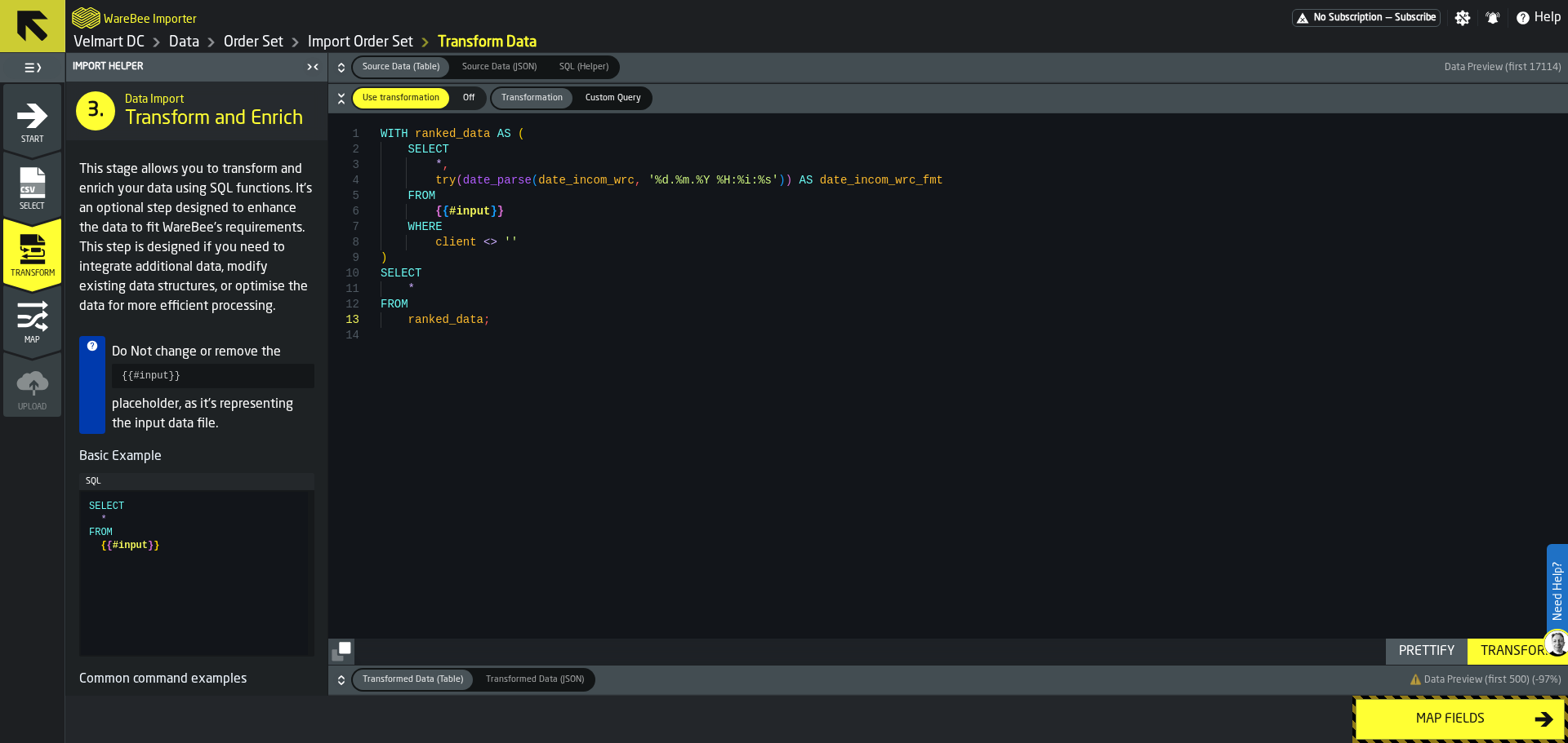
click at [1480, 655] on div "Transform" at bounding box center [1517, 652] width 88 height 19
click at [1396, 728] on div "Map fields" at bounding box center [1450, 719] width 169 height 19
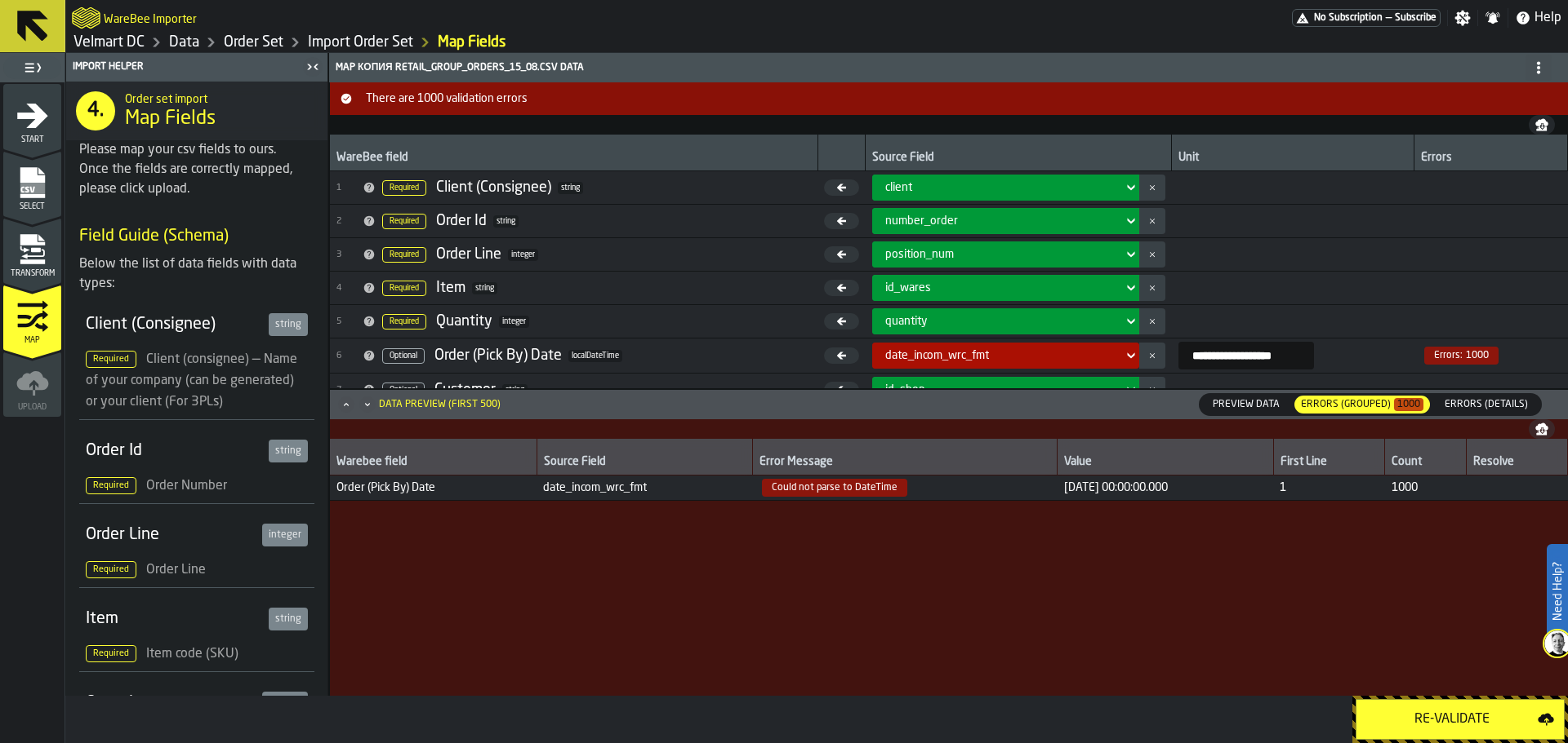
click at [1232, 409] on span "Preview Data" at bounding box center [1246, 405] width 80 height 15
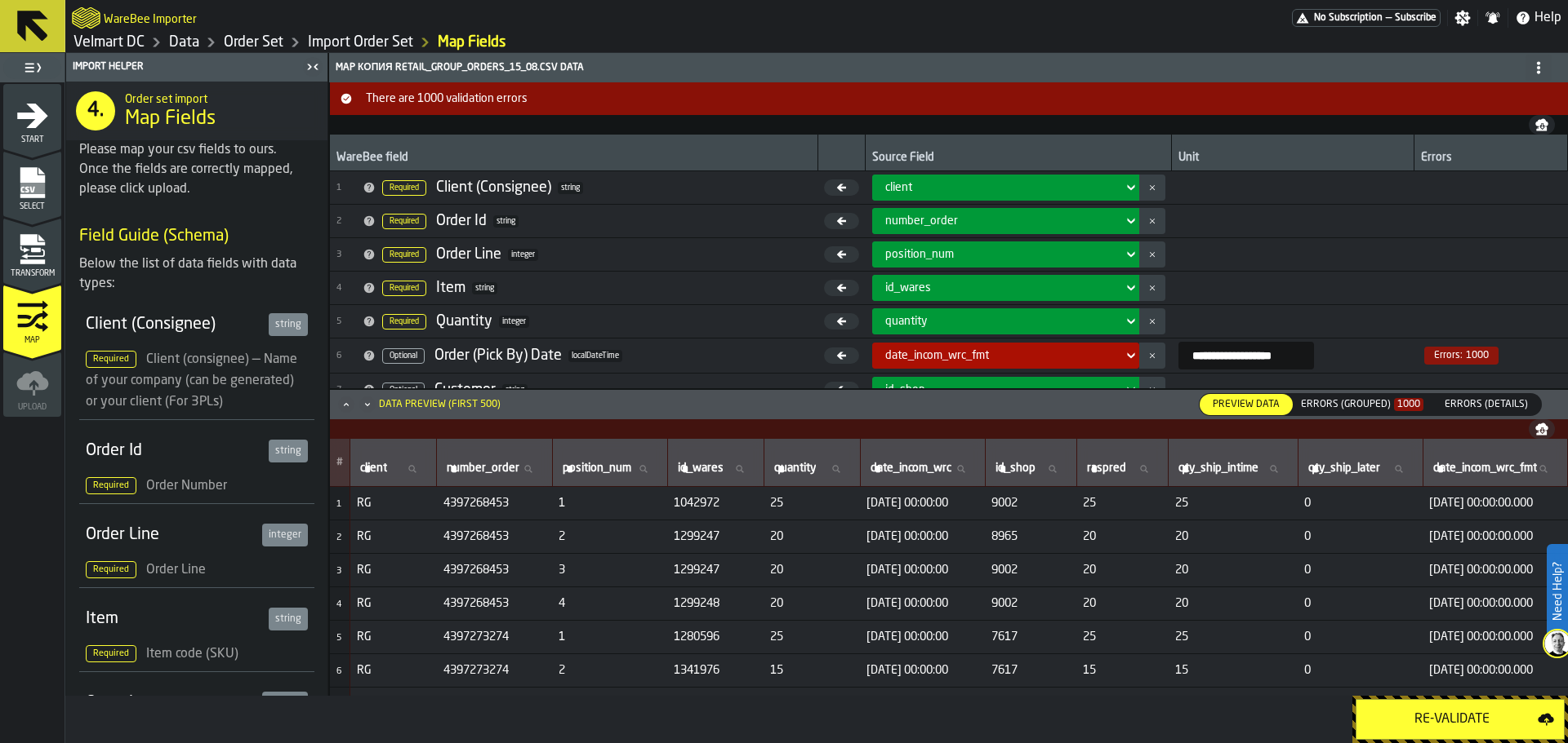
click at [1410, 714] on div "Re-Validate" at bounding box center [1452, 719] width 171 height 19
click at [1347, 407] on div "Errors (Grouped) 1000" at bounding box center [1362, 404] width 123 height 11
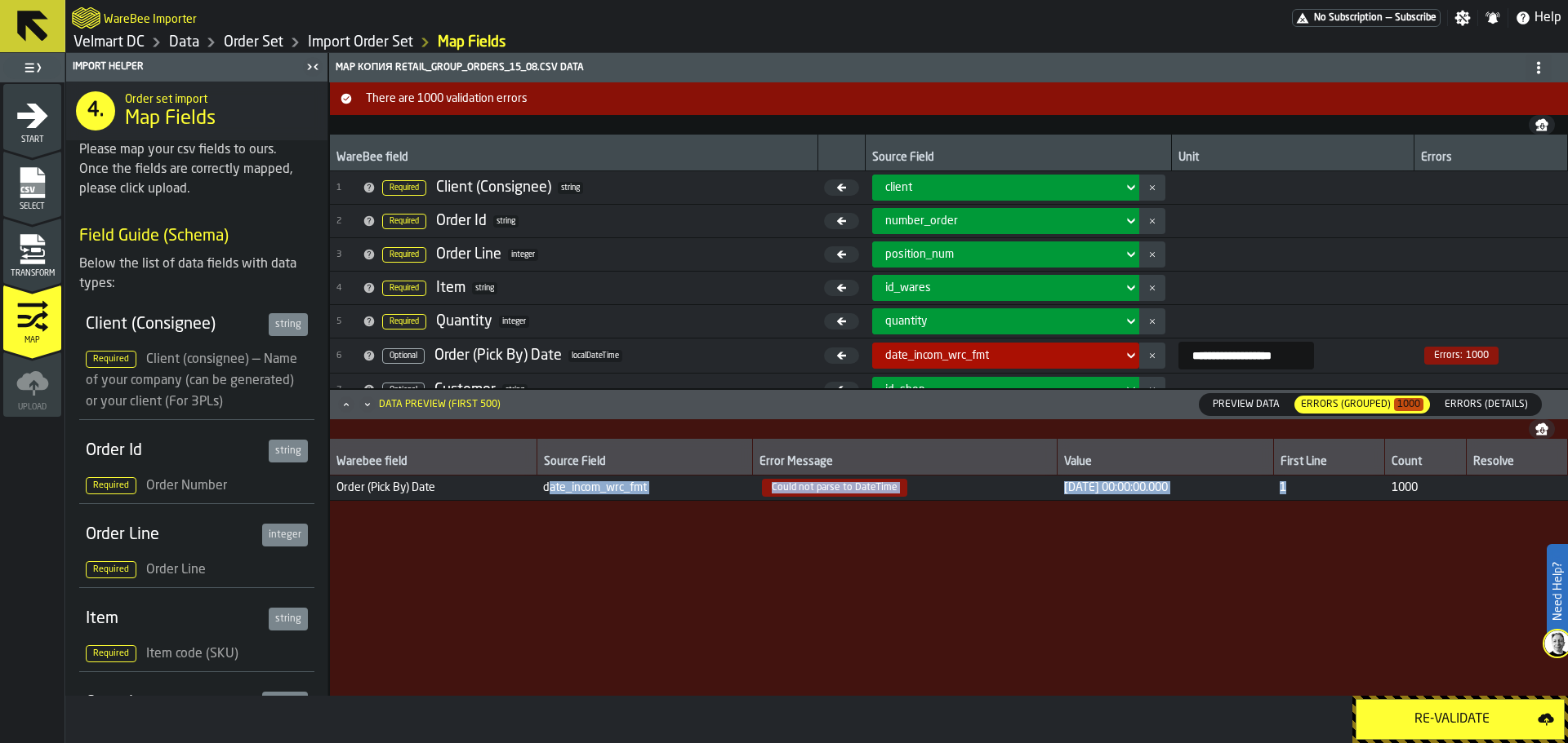
drag, startPoint x: 544, startPoint y: 493, endPoint x: 1327, endPoint y: 491, distance: 783.0
click at [1327, 491] on tr "Order (Pick By) Date date_incom_wrc_fmt Could not parse to DateTime [DATE] 00:0…" at bounding box center [949, 488] width 1238 height 25
copy tr "ate_incom_wrc_fmt Could not parse to DateTime [DATE] 00:00:00.000 1"
click at [27, 262] on icon "menu Transform" at bounding box center [31, 261] width 25 height 5
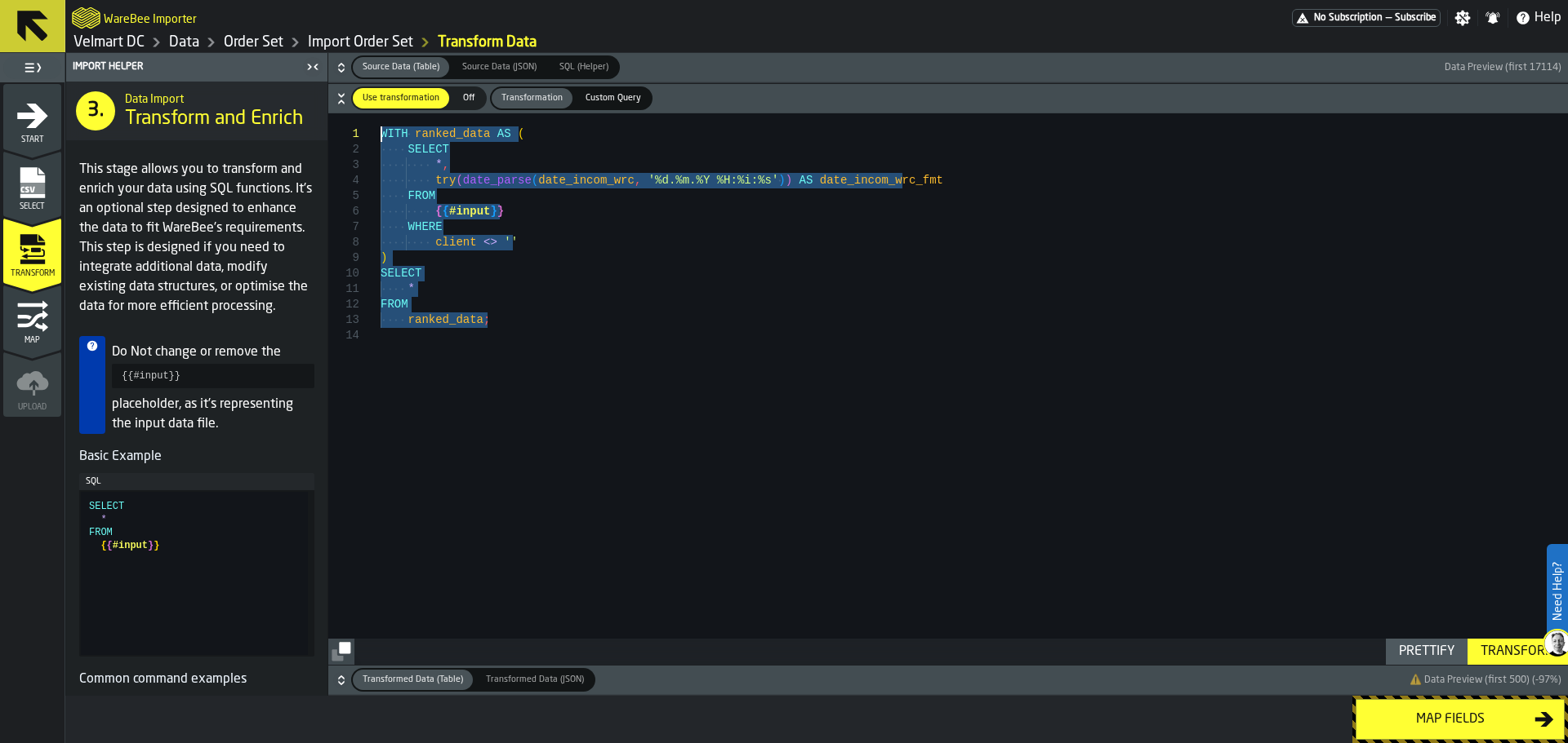
drag, startPoint x: 486, startPoint y: 328, endPoint x: 340, endPoint y: 108, distance: 264.0
click at [380, 113] on div "WITH ranked_data AS ( SELECT * , try ( date_parse ( date_incom_wrc , '%d.%m.%Y …" at bounding box center [974, 389] width 1188 height 551
type textarea "**********"
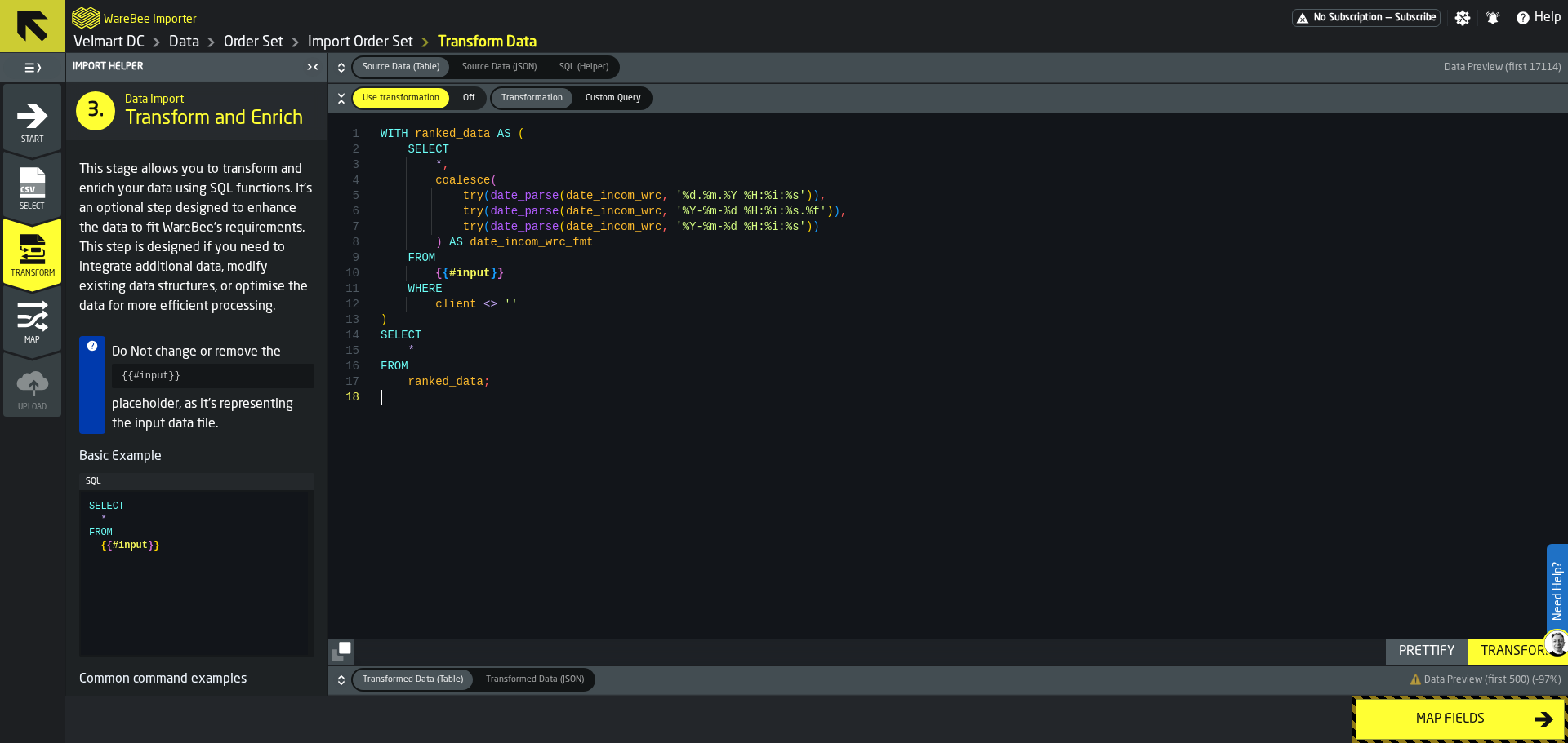
click at [1500, 645] on div "Transform" at bounding box center [1517, 652] width 88 height 19
click at [1399, 722] on div "Map fields" at bounding box center [1450, 719] width 169 height 19
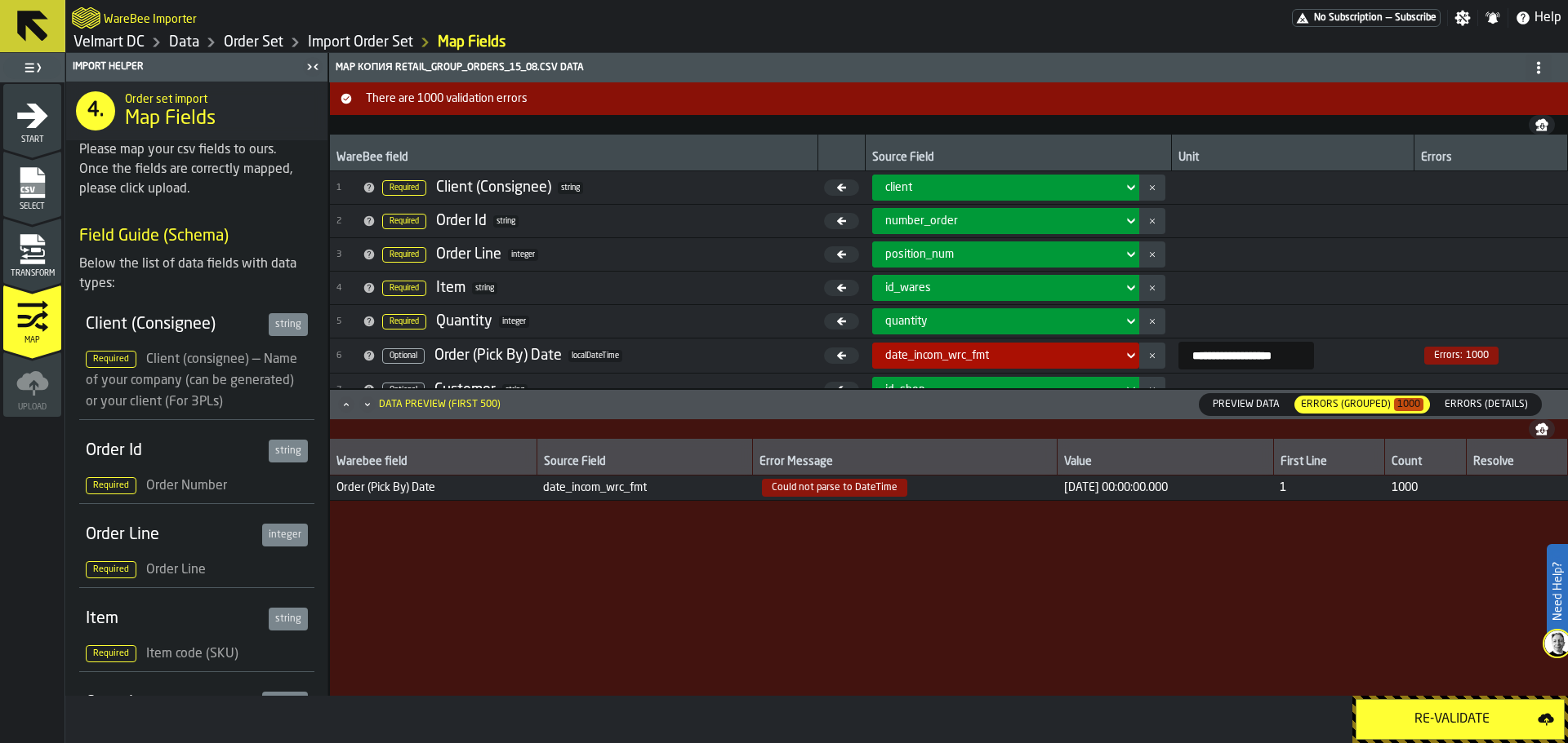
click at [1400, 708] on button "Re-Validate" at bounding box center [1459, 720] width 209 height 41
click at [1241, 411] on span "Preview Data" at bounding box center [1246, 405] width 80 height 15
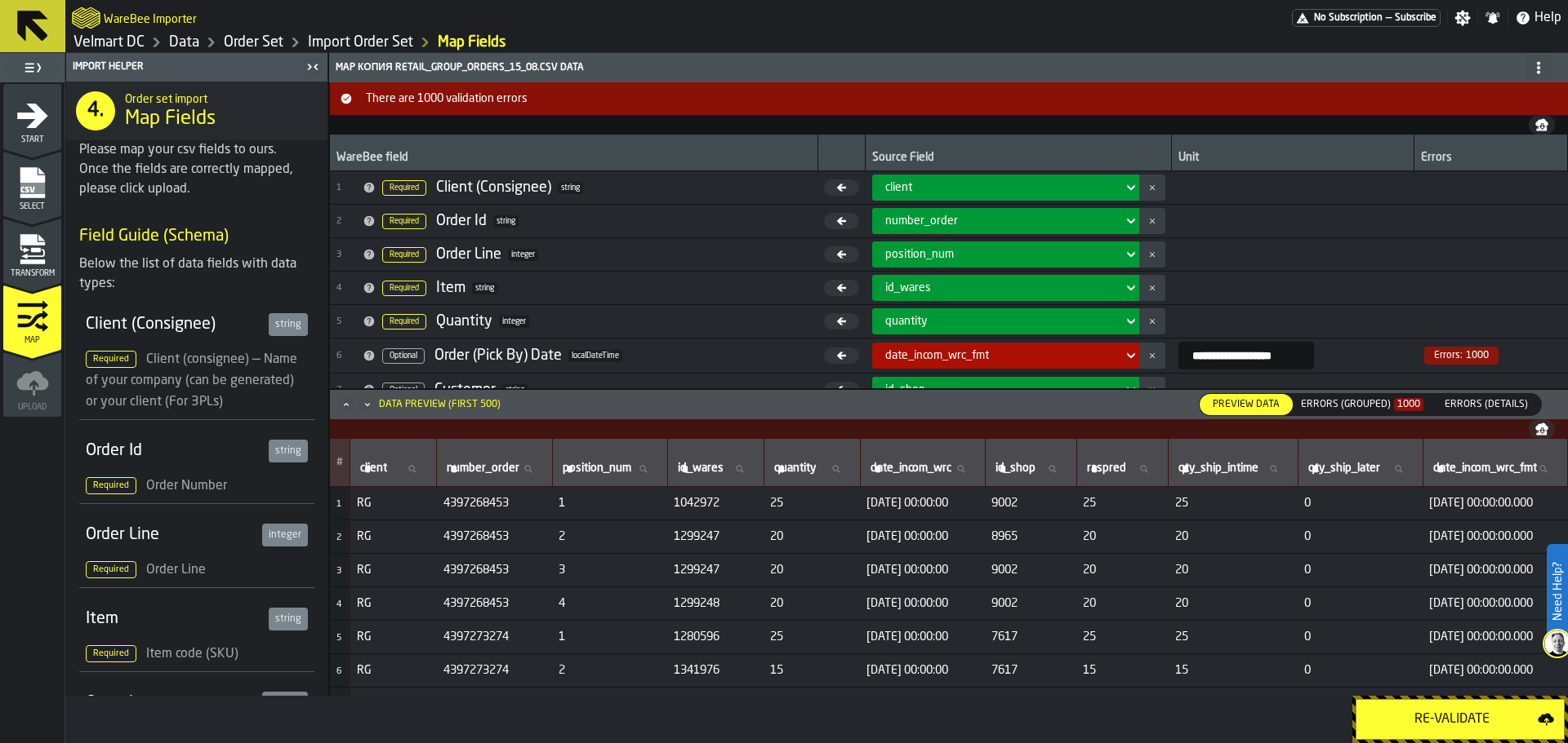
click at [47, 276] on span "Transform" at bounding box center [32, 273] width 58 height 9
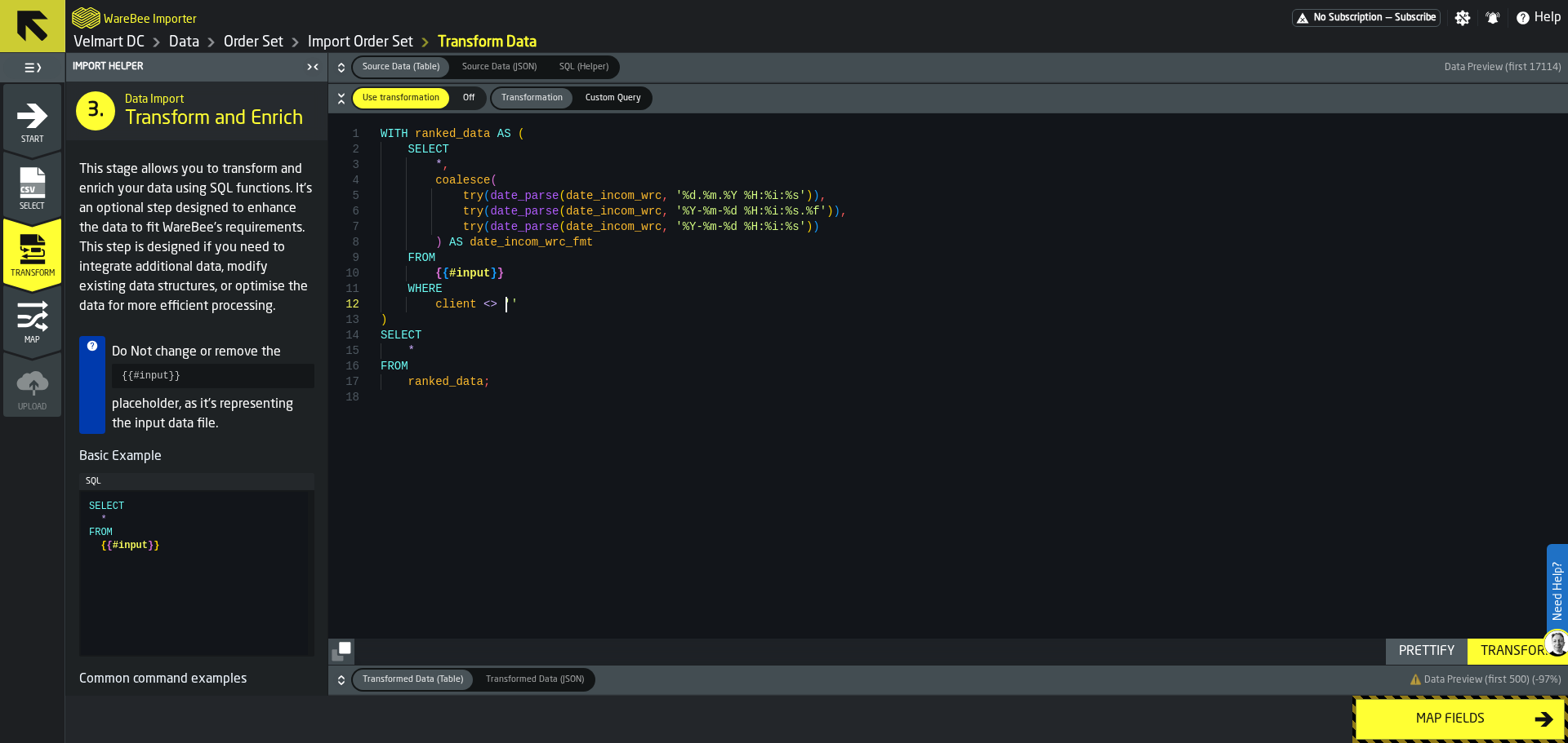
click at [668, 312] on div "WITH ranked_data AS ( SELECT * , coalesce ( try ( date_parse ( date_incom_wrc ,…" at bounding box center [974, 389] width 1188 height 551
click at [582, 285] on div "WITH ranked_data AS ( SELECT * , coalesce ( try ( date_parse ( date_incom_wrc ,…" at bounding box center [974, 389] width 1188 height 551
click at [631, 241] on div "WITH ranked_data AS ( SELECT * , coalesce ( try ( date_parse ( date_incom_wrc ,…" at bounding box center [974, 389] width 1188 height 551
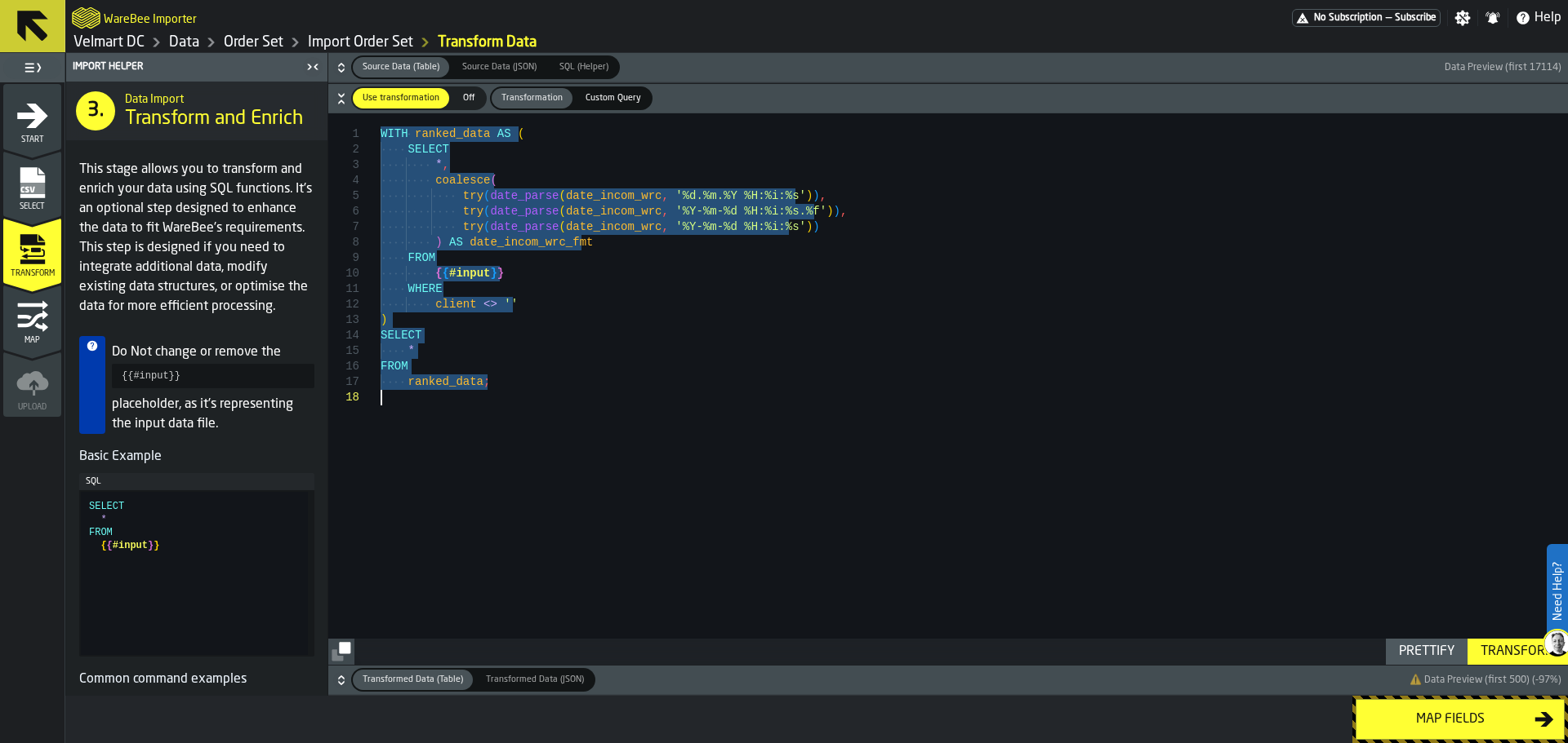
type textarea "**********"
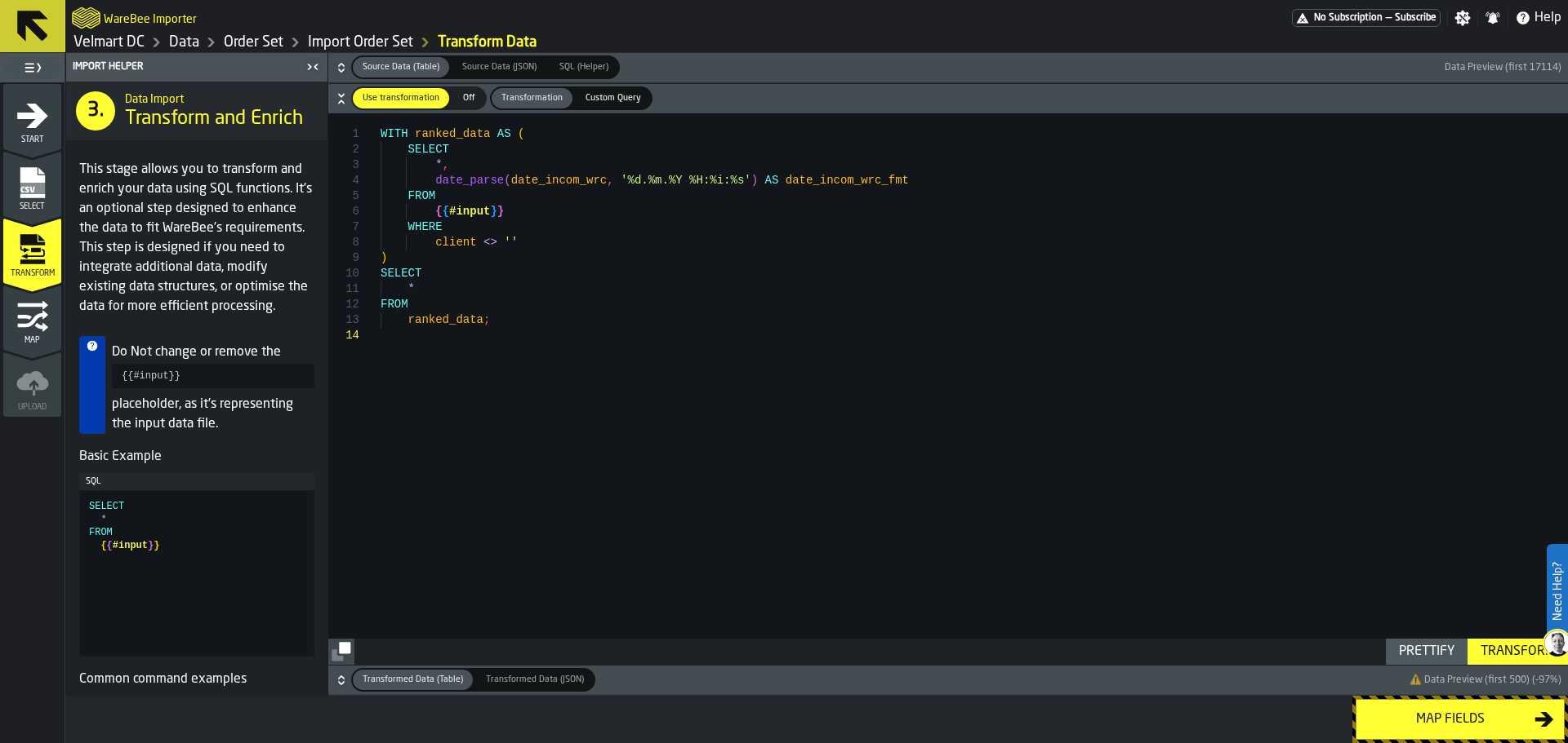
click at [1500, 649] on div "Transform" at bounding box center [1517, 652] width 88 height 19
click at [1410, 717] on div "Map fields" at bounding box center [1450, 719] width 169 height 19
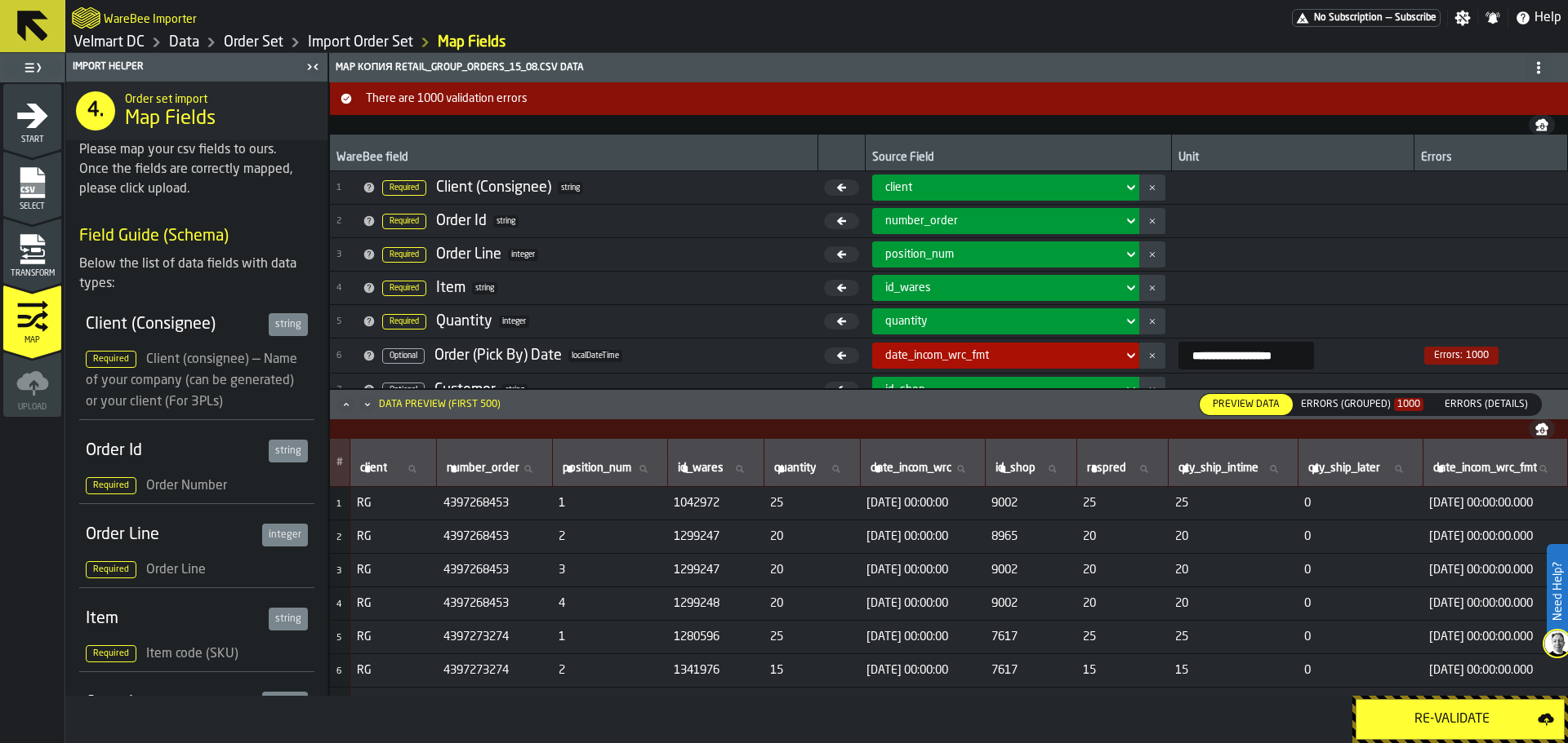
click at [1354, 406] on div "Errors (Grouped) 1000" at bounding box center [1362, 404] width 123 height 11
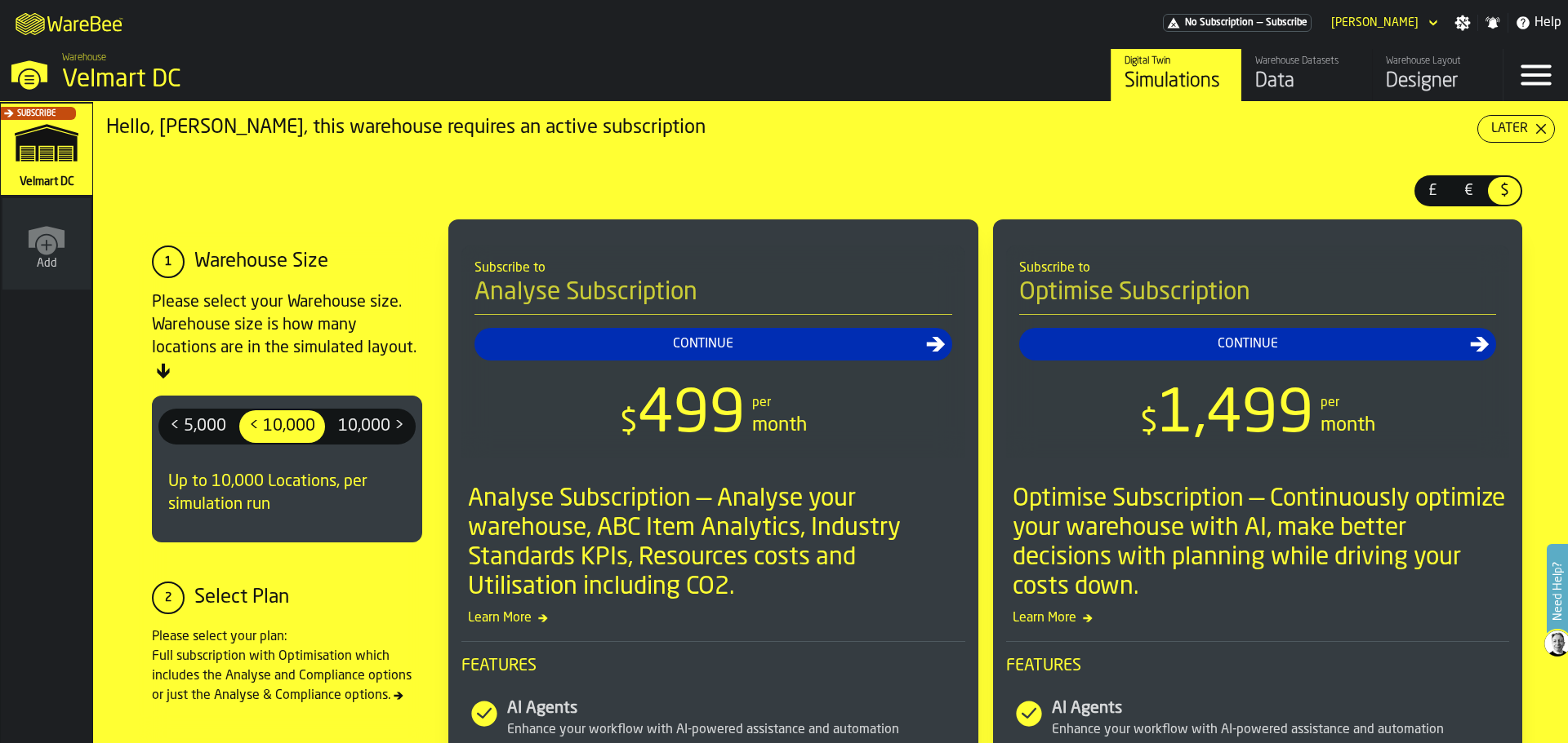
click at [1292, 76] on div "Data" at bounding box center [1306, 81] width 104 height 26
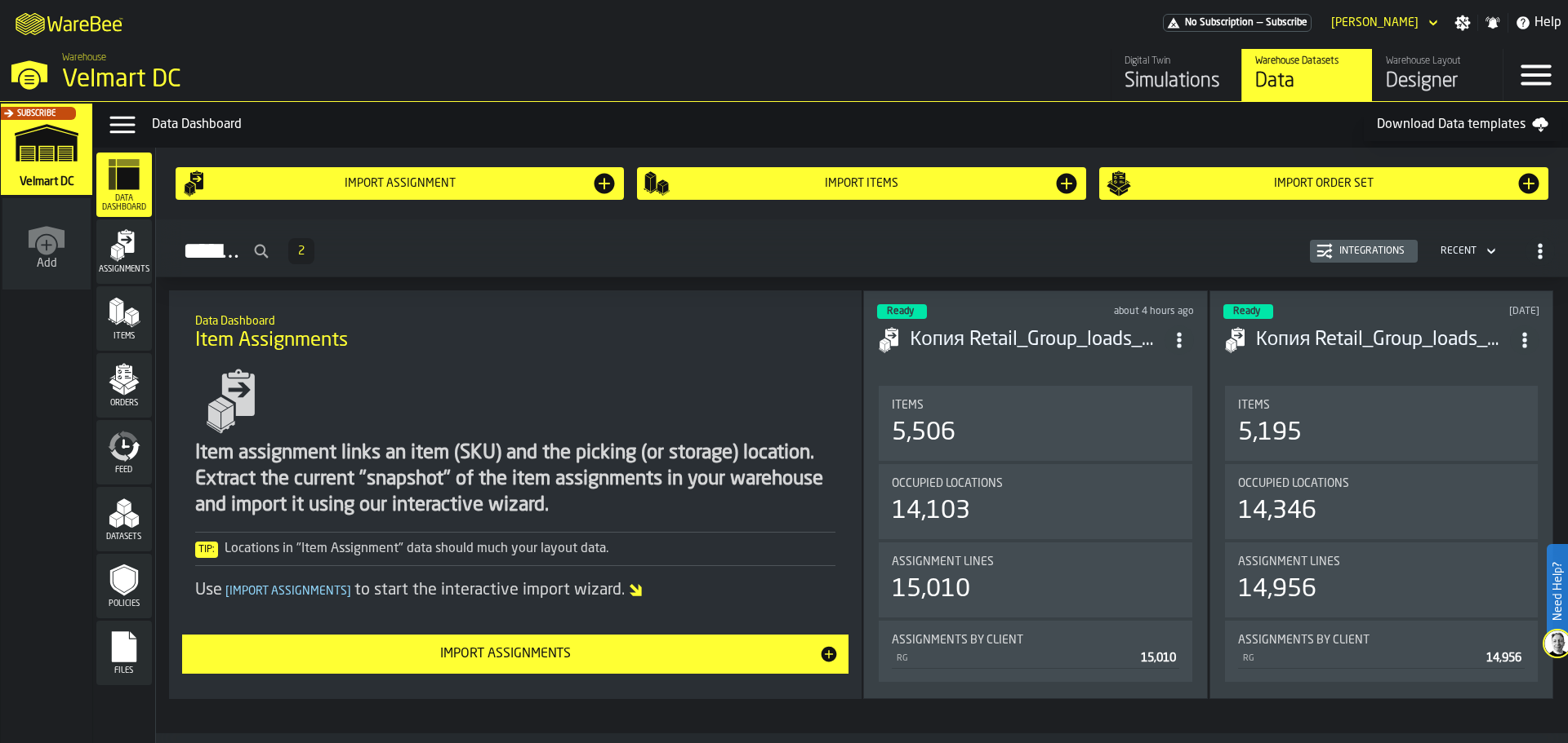
click at [128, 259] on icon "menu Assignments" at bounding box center [123, 245] width 32 height 32
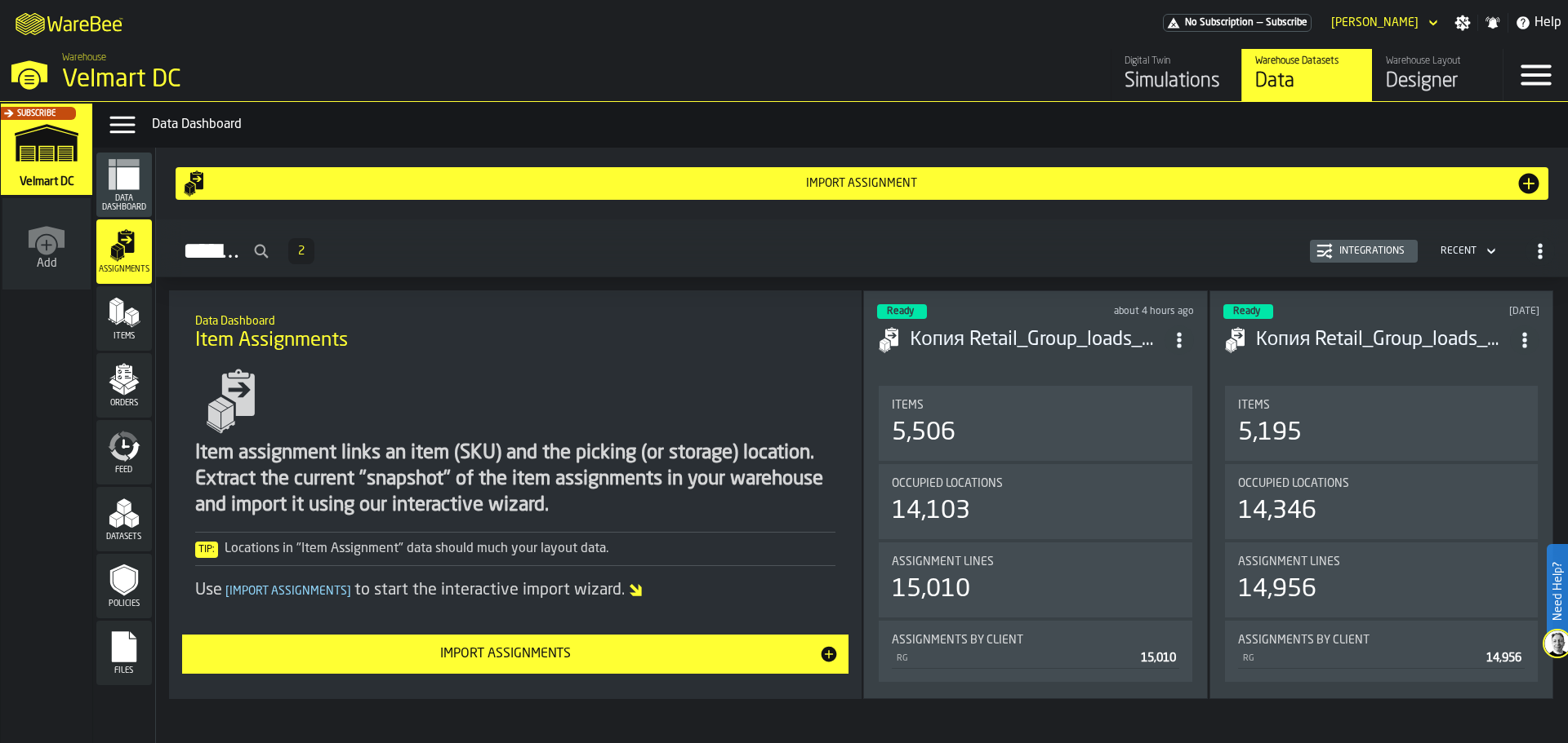
click at [140, 319] on div "Items" at bounding box center [124, 319] width 55 height 45
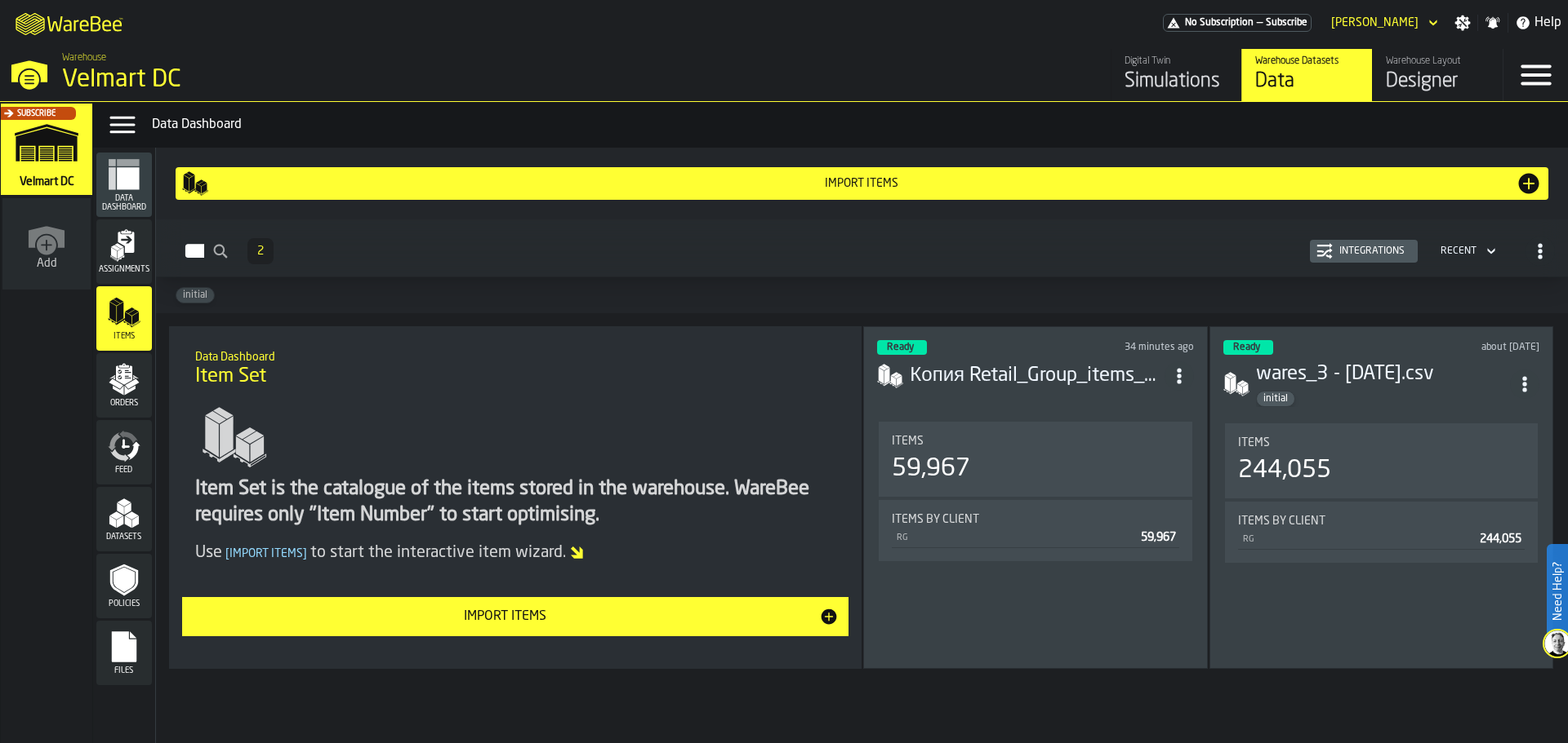
click at [139, 268] on span "Assignments" at bounding box center [124, 270] width 55 height 9
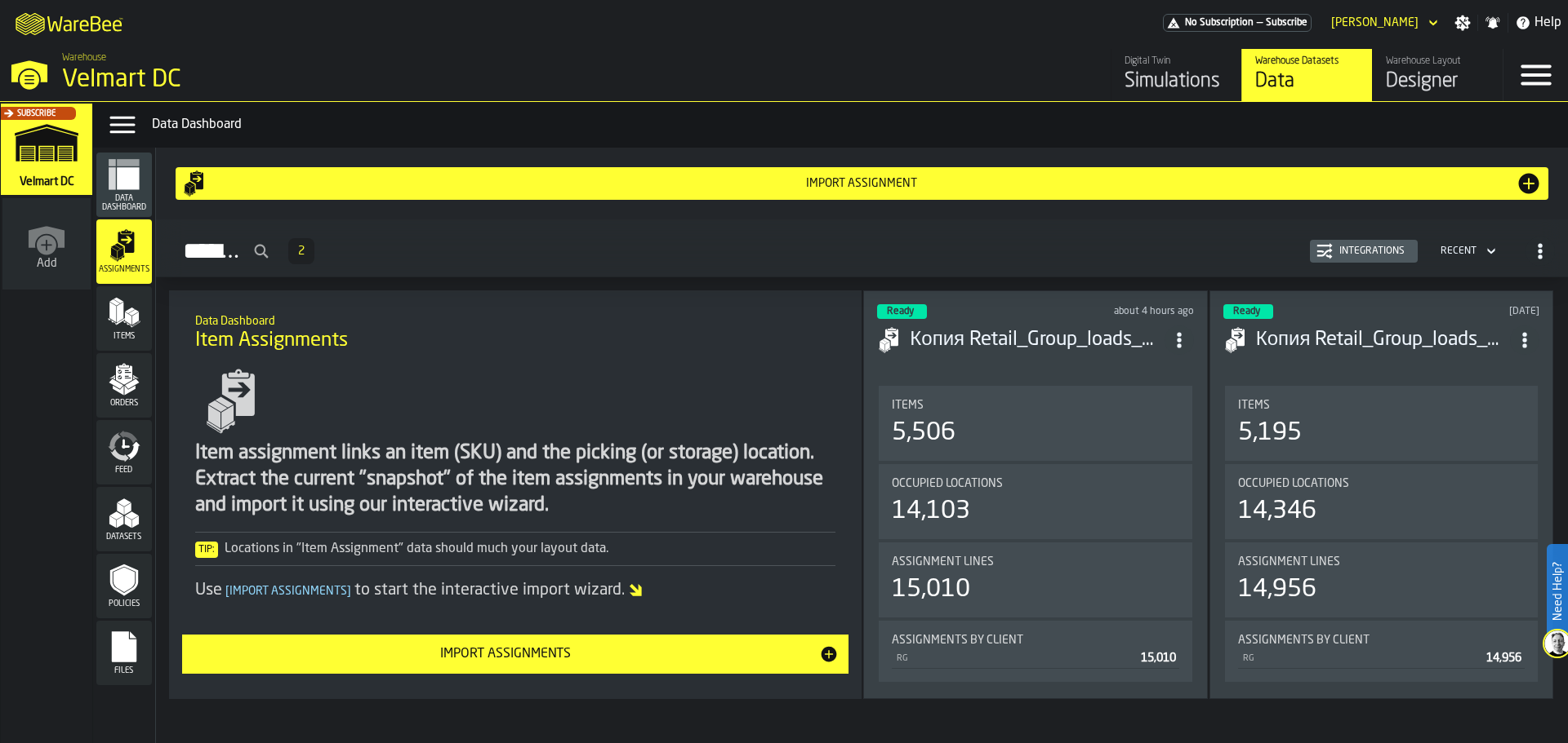
click at [954, 319] on header "Ready about 4 hours ago Копия Retail_Group_loads_15_08.csv" at bounding box center [1035, 337] width 316 height 65
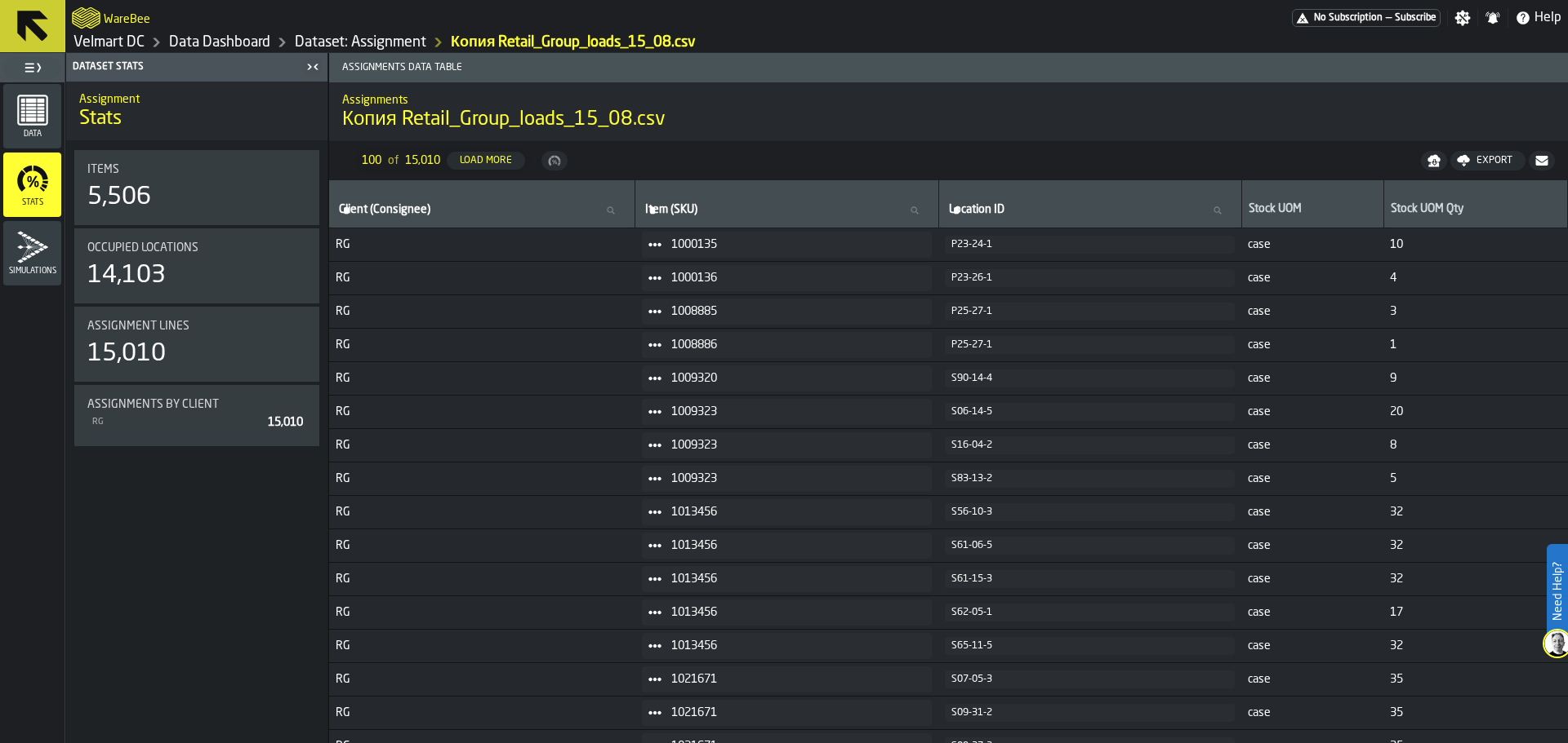
click at [48, 134] on span "Data" at bounding box center [32, 134] width 58 height 9
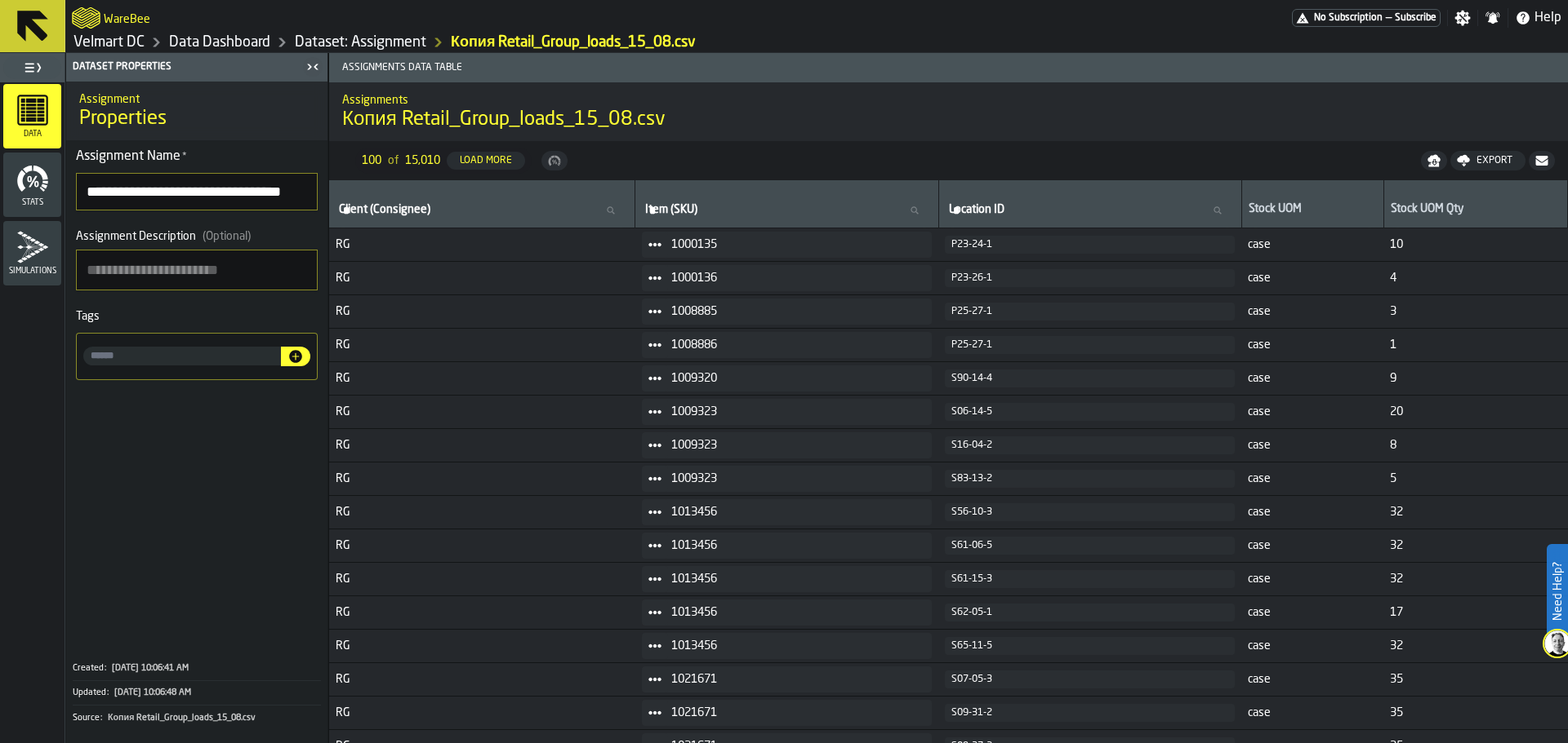
click at [346, 41] on link "Dataset: Assignment" at bounding box center [360, 41] width 132 height 17
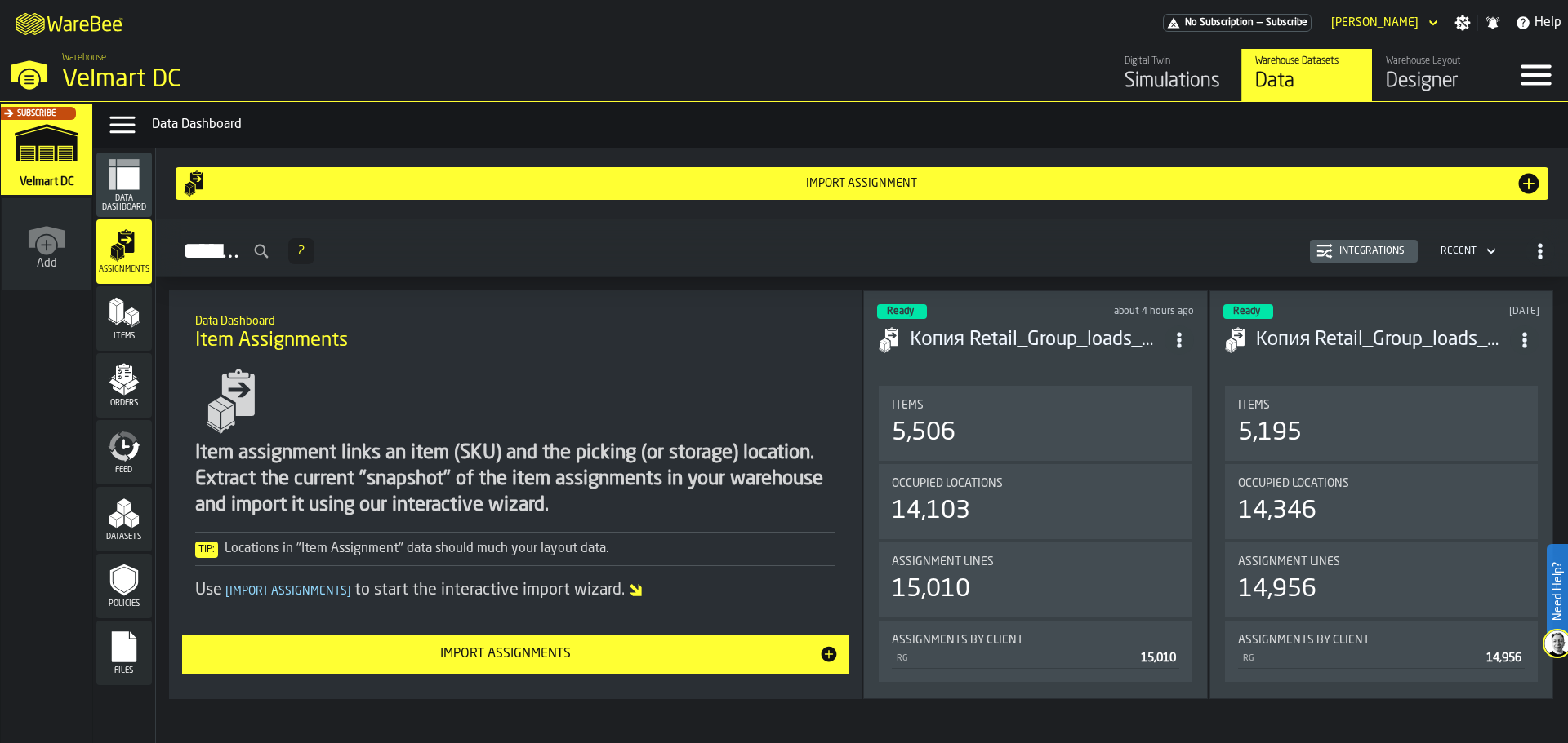
click at [507, 656] on div "Import Assignments" at bounding box center [506, 654] width 628 height 19
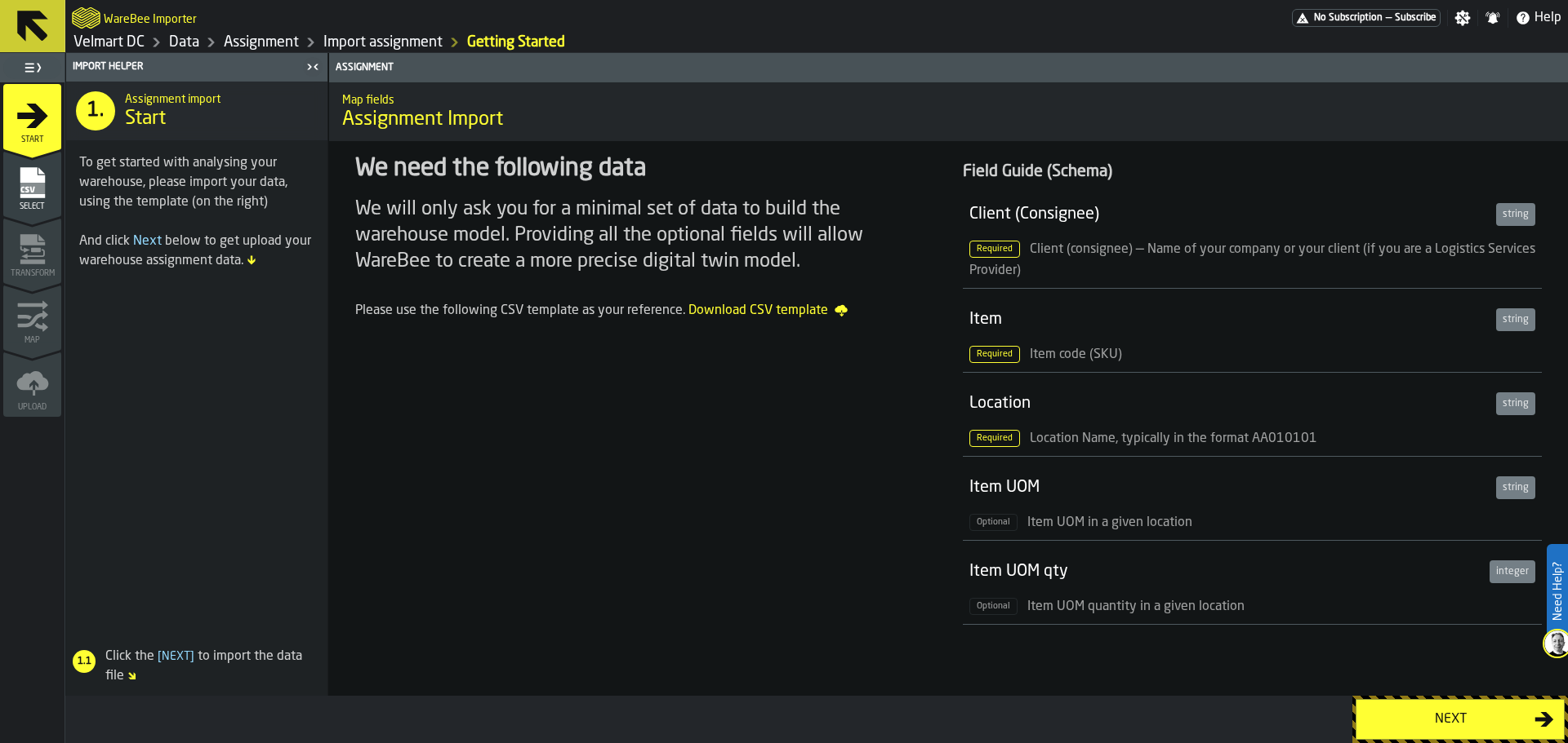
click at [33, 204] on span "Select" at bounding box center [32, 207] width 58 height 9
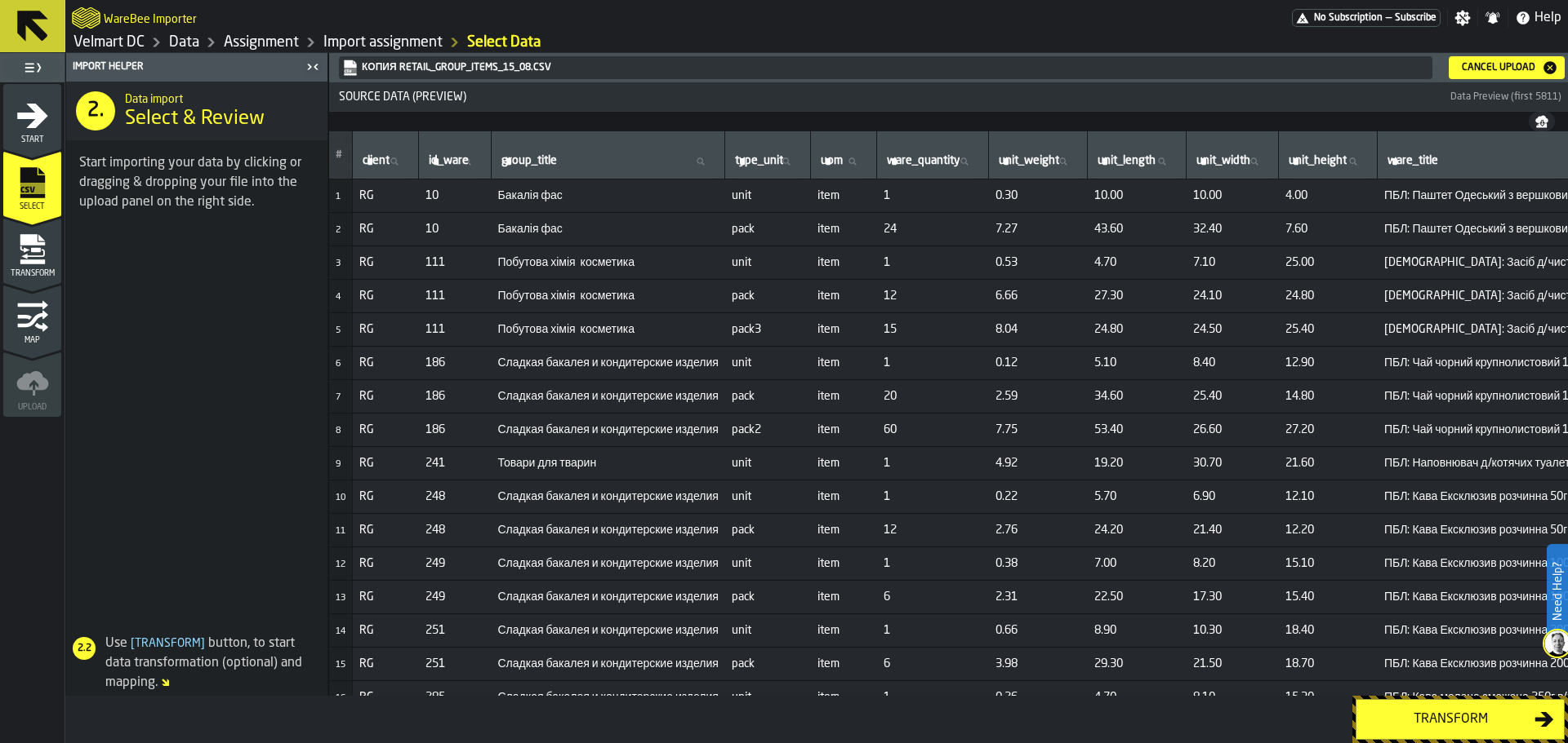
click at [29, 250] on icon "menu Transform" at bounding box center [32, 249] width 32 height 32
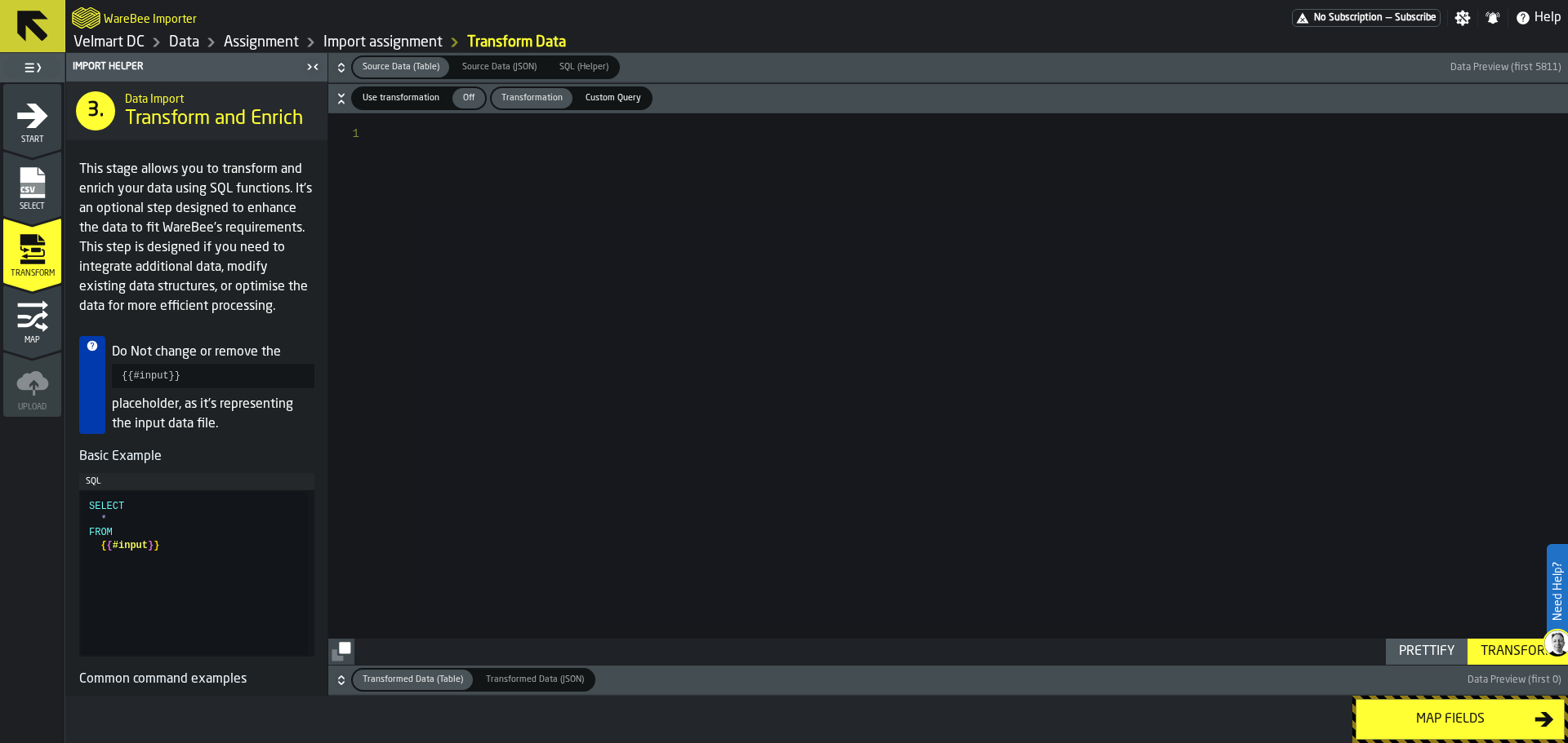
click at [33, 203] on span "Select" at bounding box center [32, 207] width 58 height 9
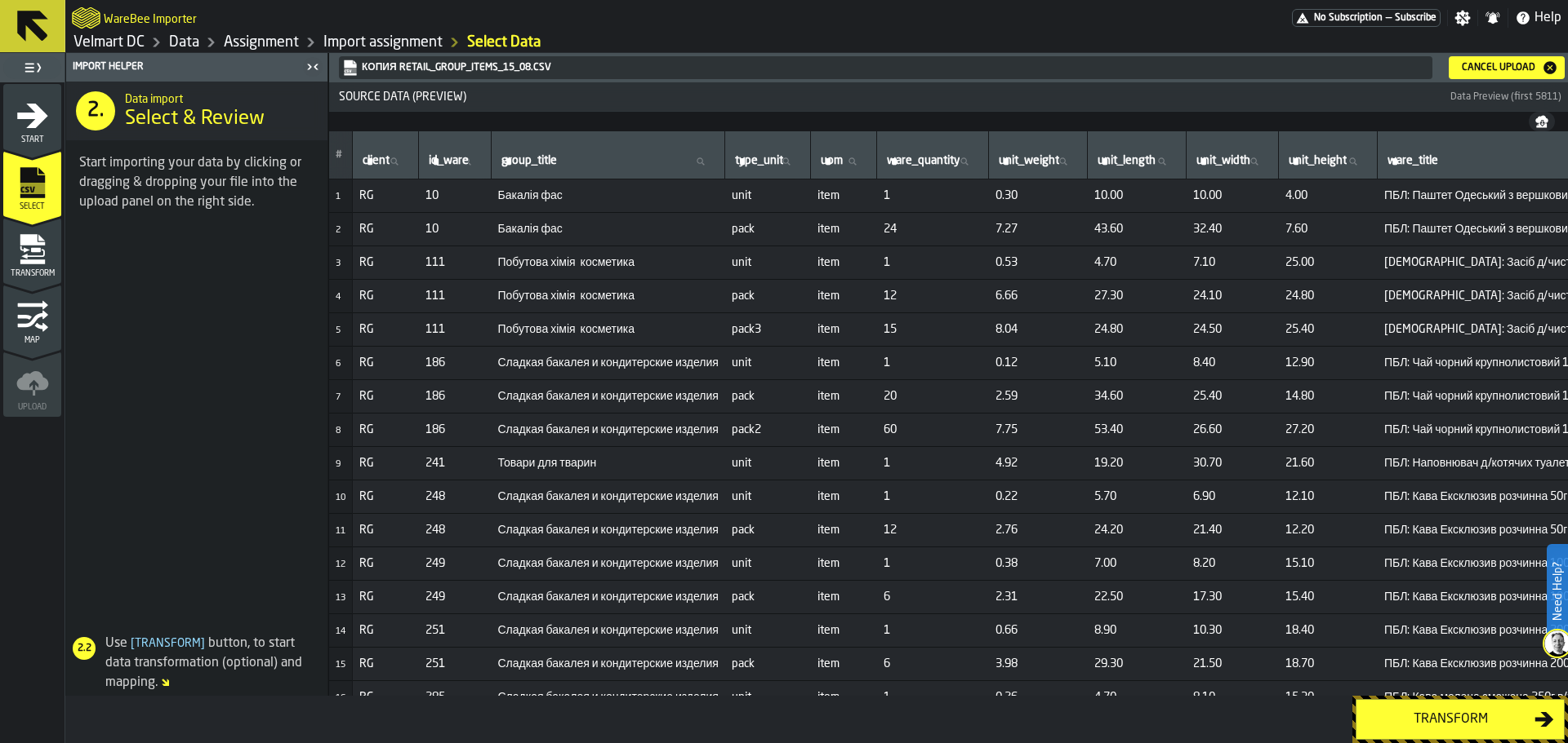
click at [1480, 71] on div "Cancel Upload" at bounding box center [1498, 67] width 87 height 11
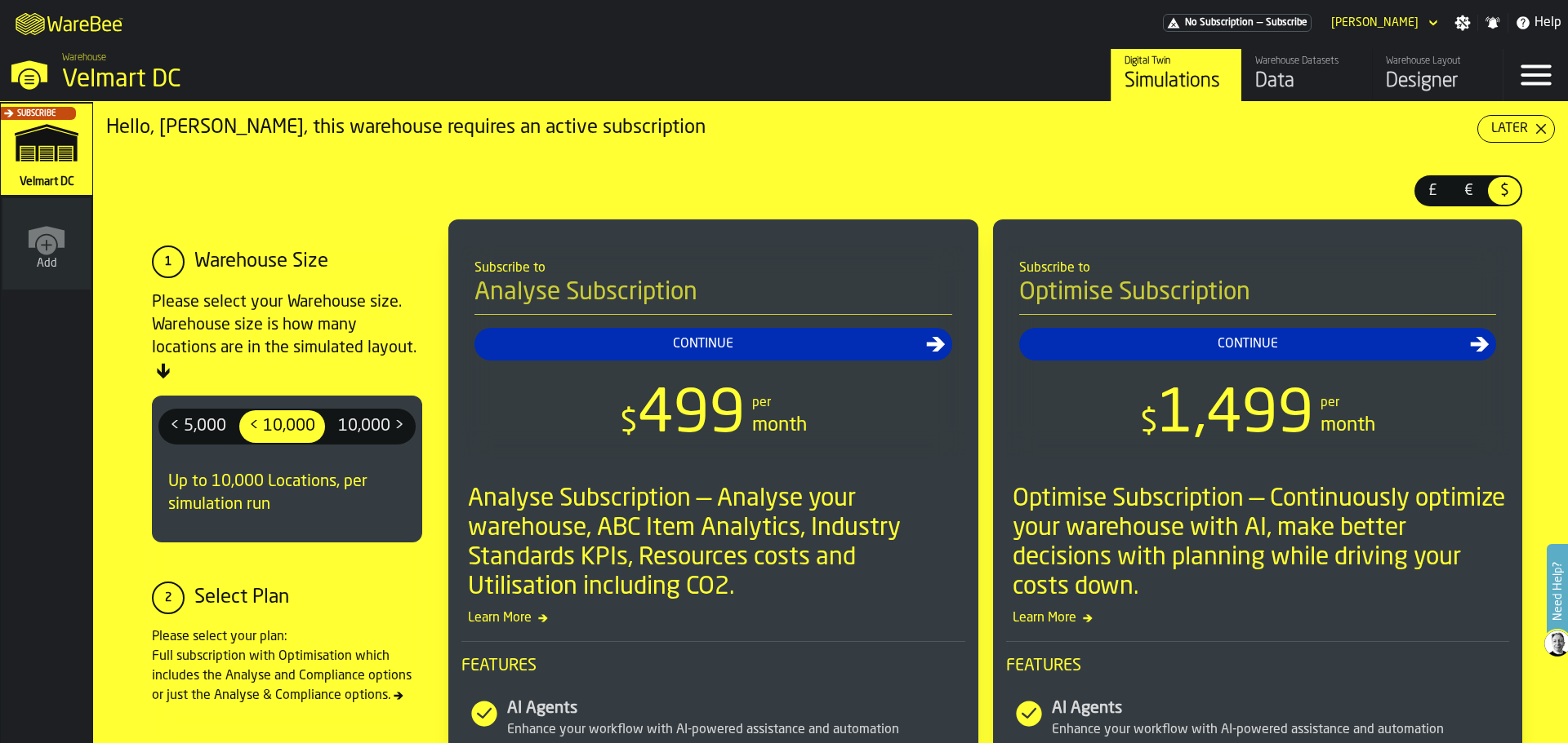
click at [1305, 91] on div "Data" at bounding box center [1306, 81] width 104 height 26
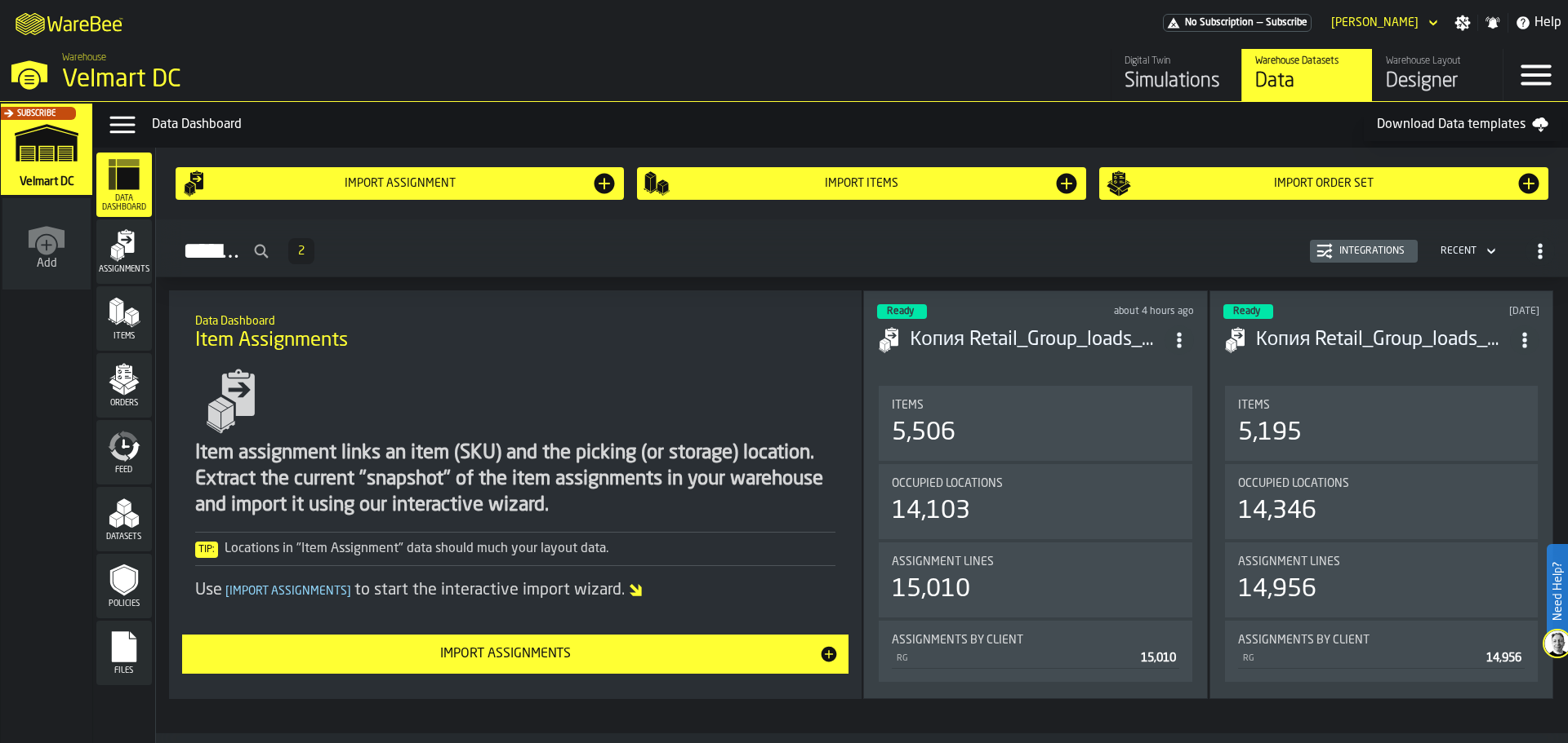
click at [141, 309] on div "Items" at bounding box center [124, 319] width 55 height 45
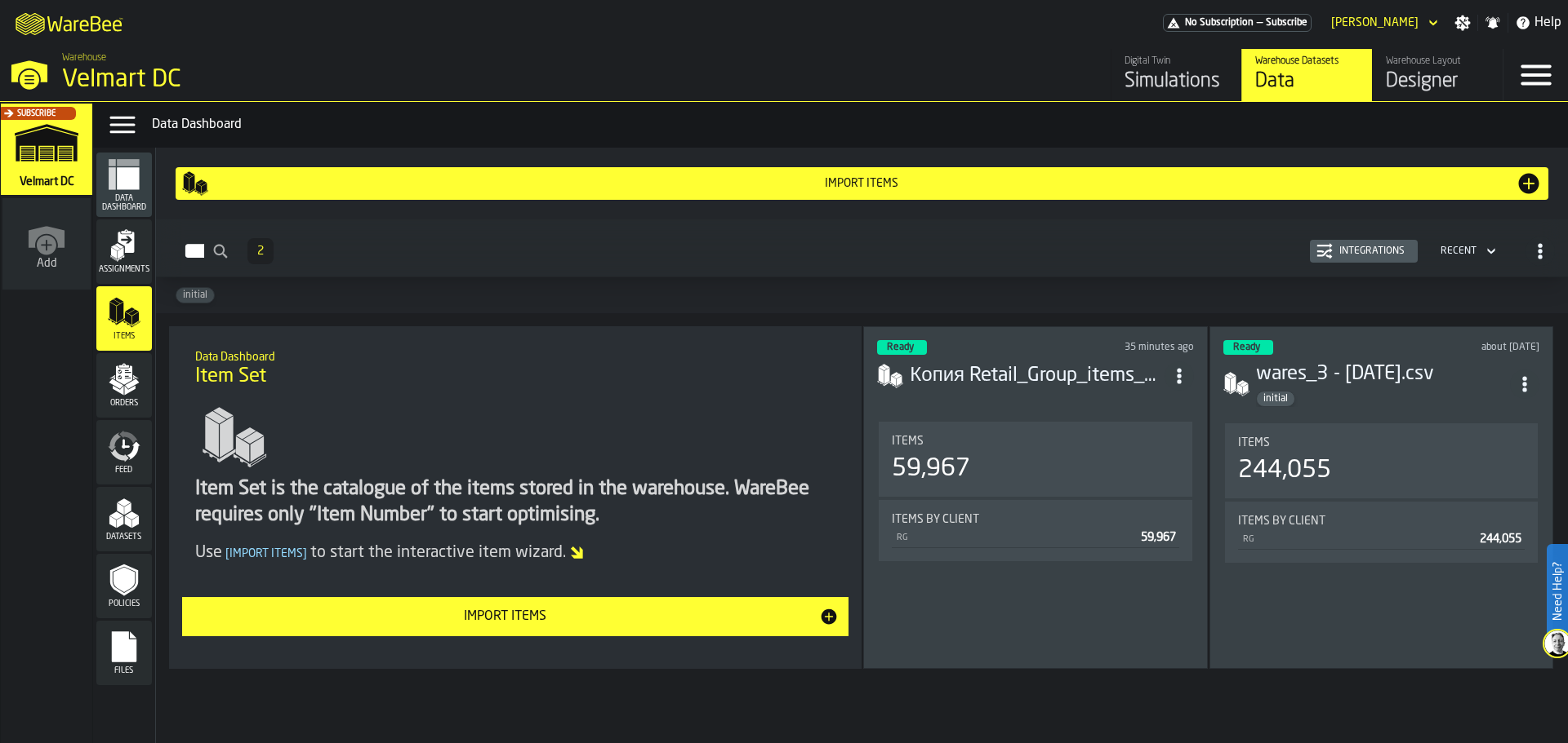
click at [484, 620] on div "Import Items" at bounding box center [506, 616] width 628 height 19
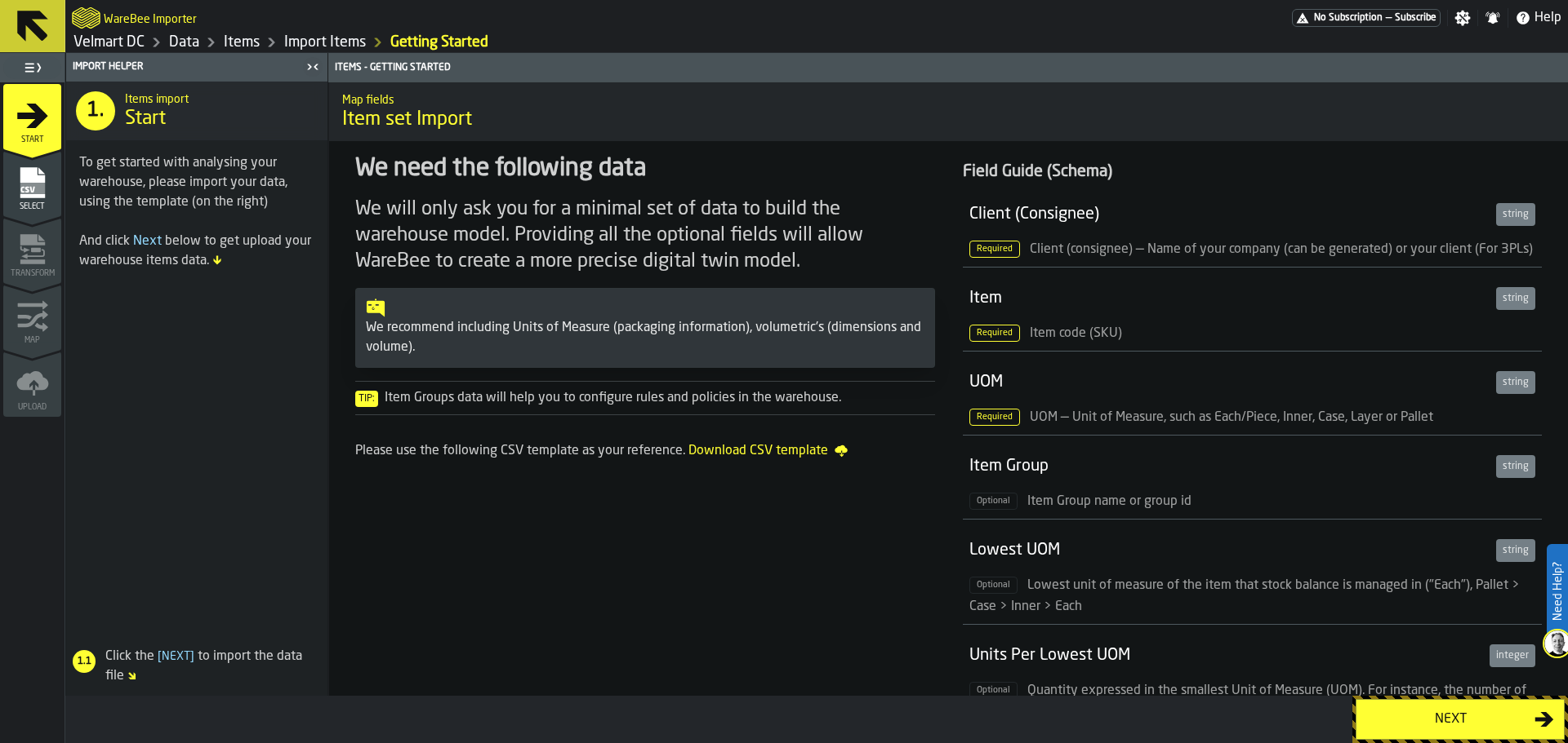
click at [40, 168] on icon "menu Select" at bounding box center [32, 182] width 32 height 32
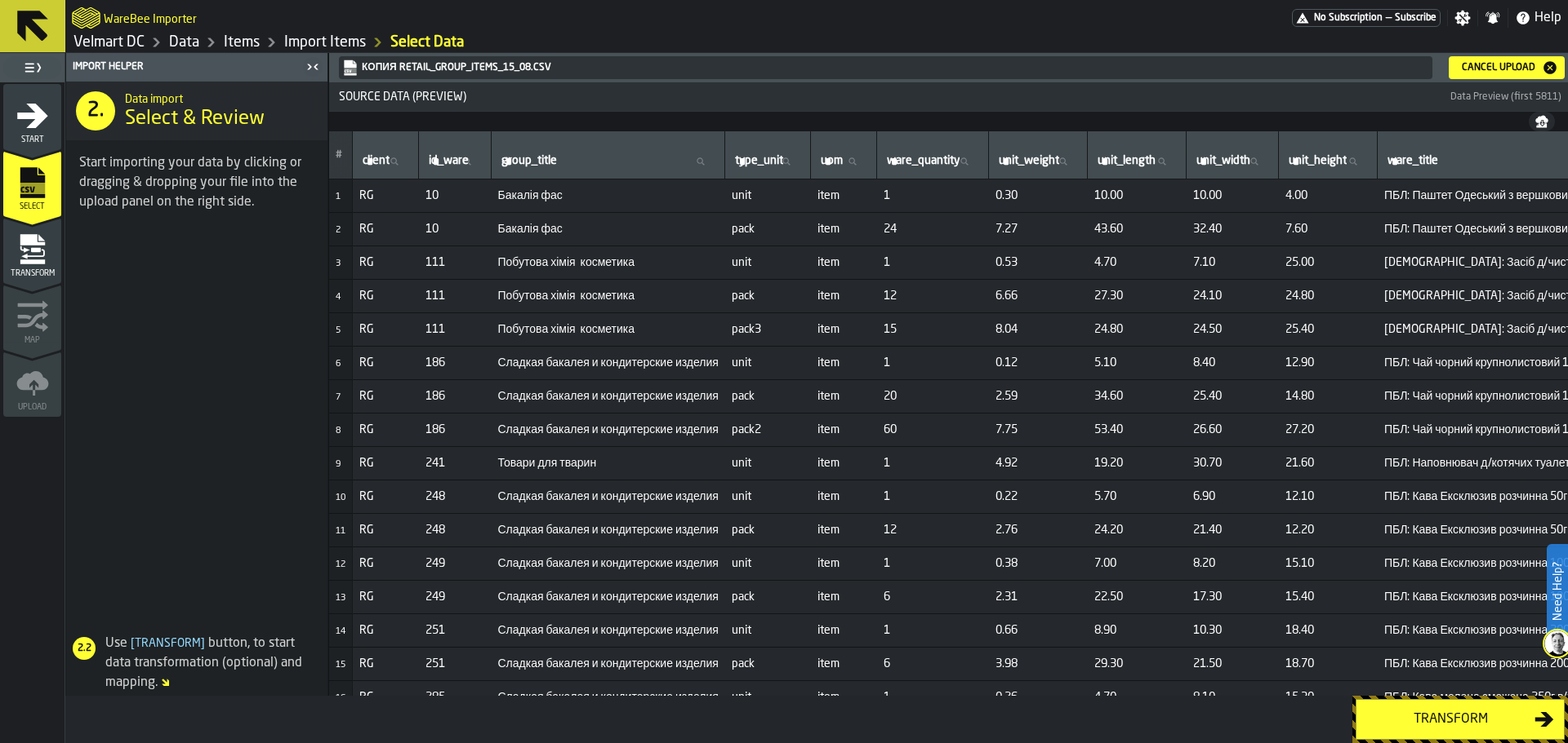
click at [56, 254] on div "Transform" at bounding box center [32, 255] width 58 height 45
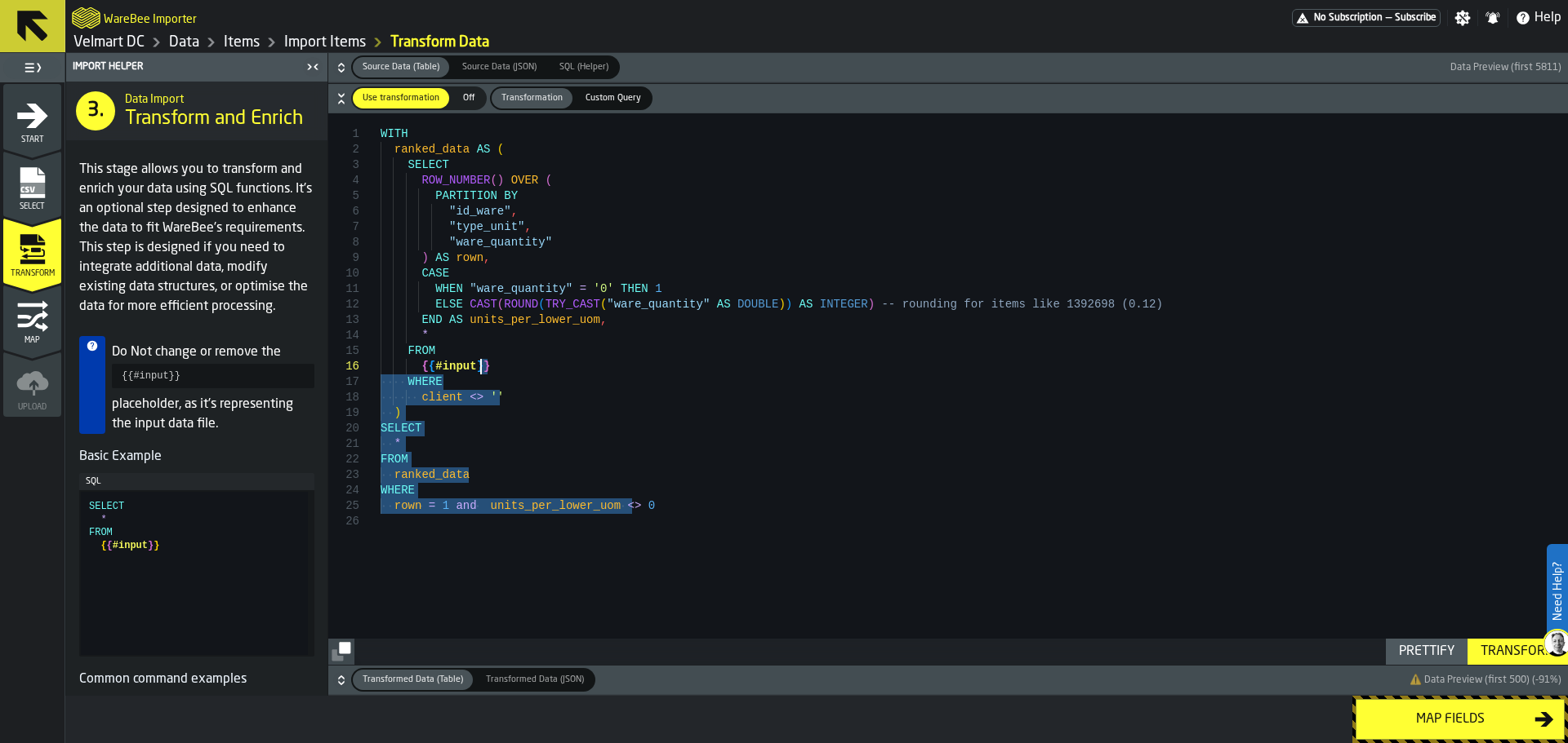
type textarea "**********"
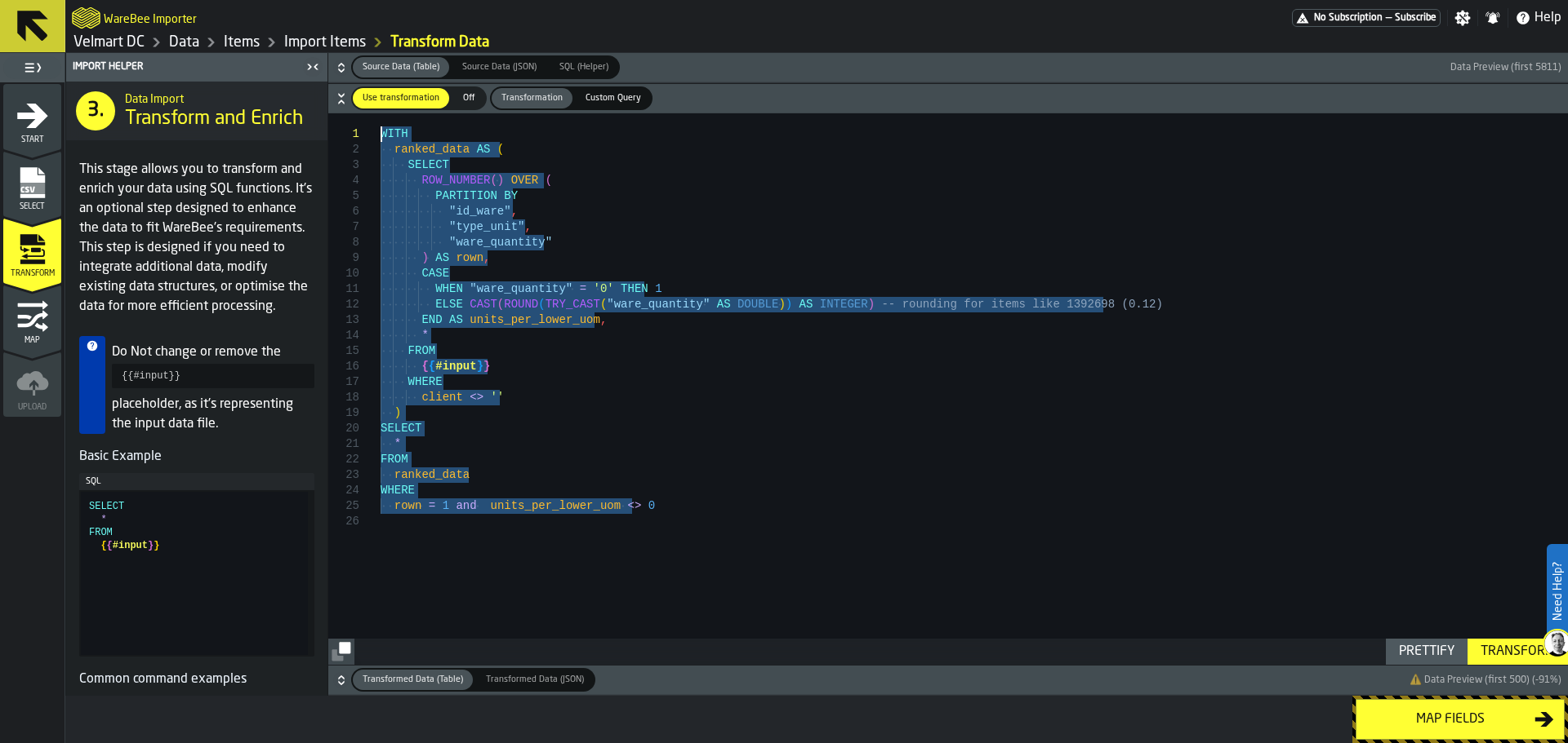
drag, startPoint x: 645, startPoint y: 510, endPoint x: 357, endPoint y: 140, distance: 468.9
click at [380, 140] on div "WITH ranked_data AS ( SELECT ROW_NUMBER ( ) OVER ( PARTITION BY "id_ware" , "ty…" at bounding box center [974, 389] width 1188 height 551
